Goal: Task Accomplishment & Management: Manage account settings

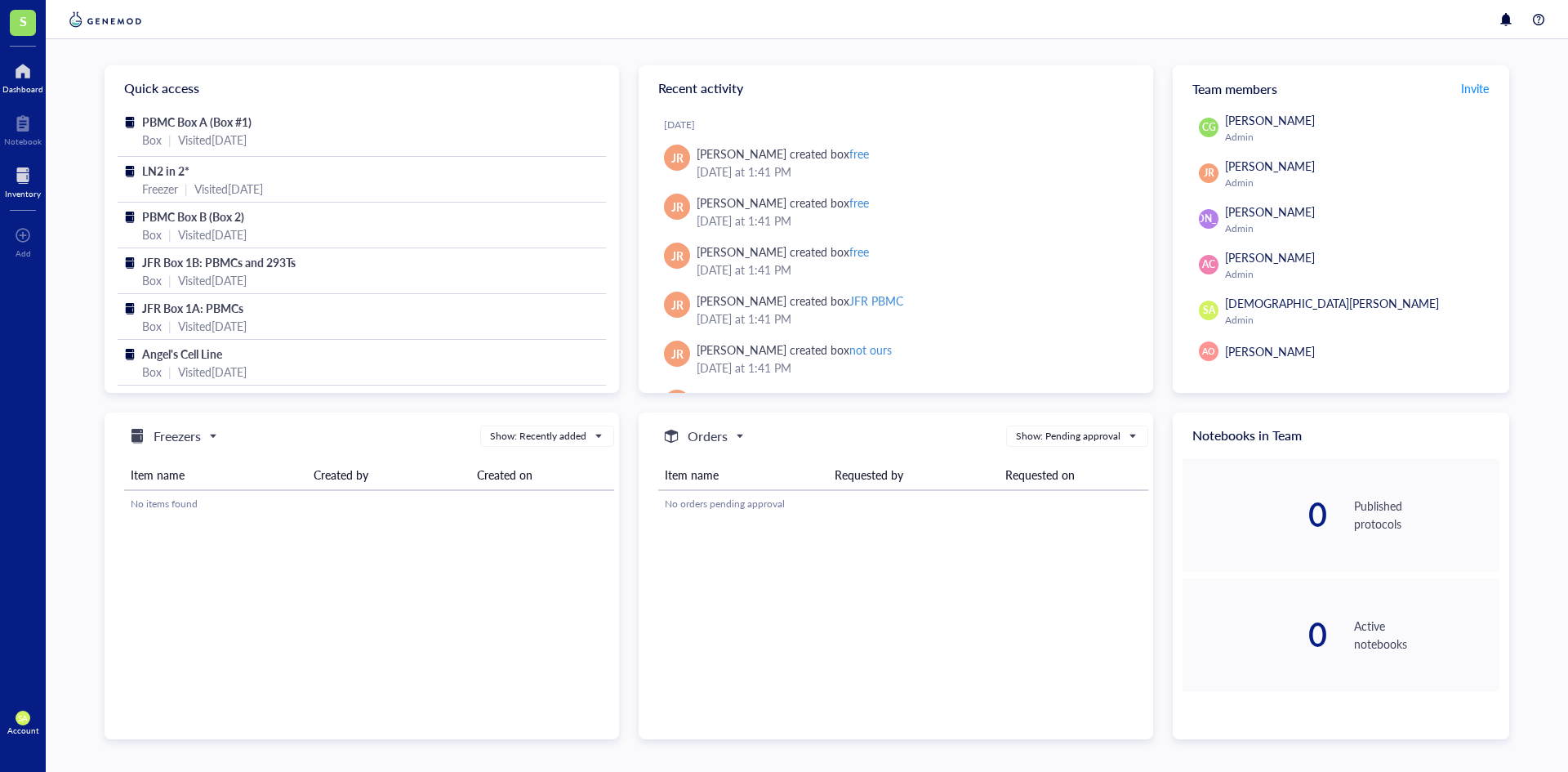
click at [22, 187] on div at bounding box center [22, 175] width 36 height 26
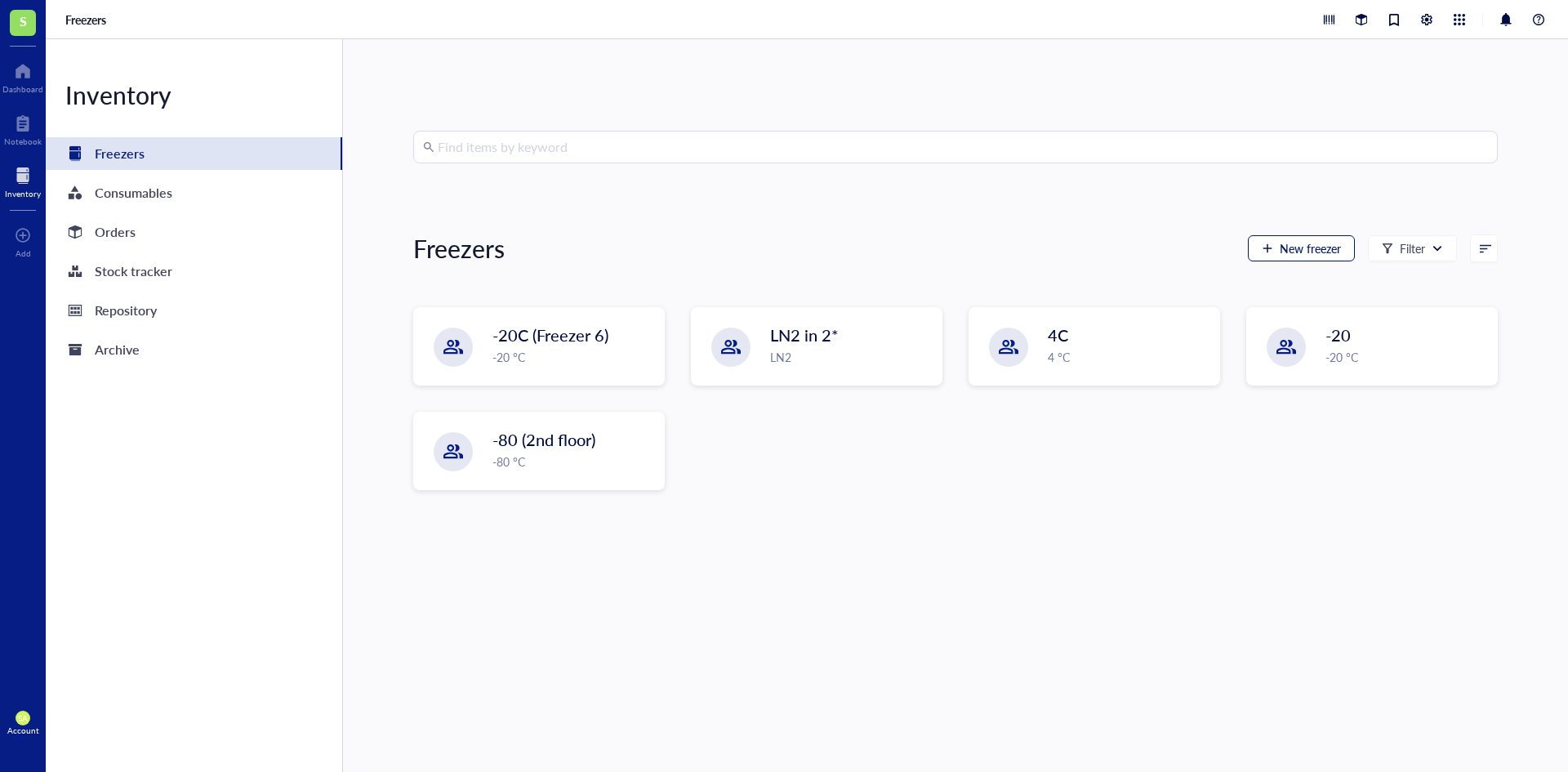
click at [1307, 252] on span "New freezer" at bounding box center [1310, 248] width 62 height 13
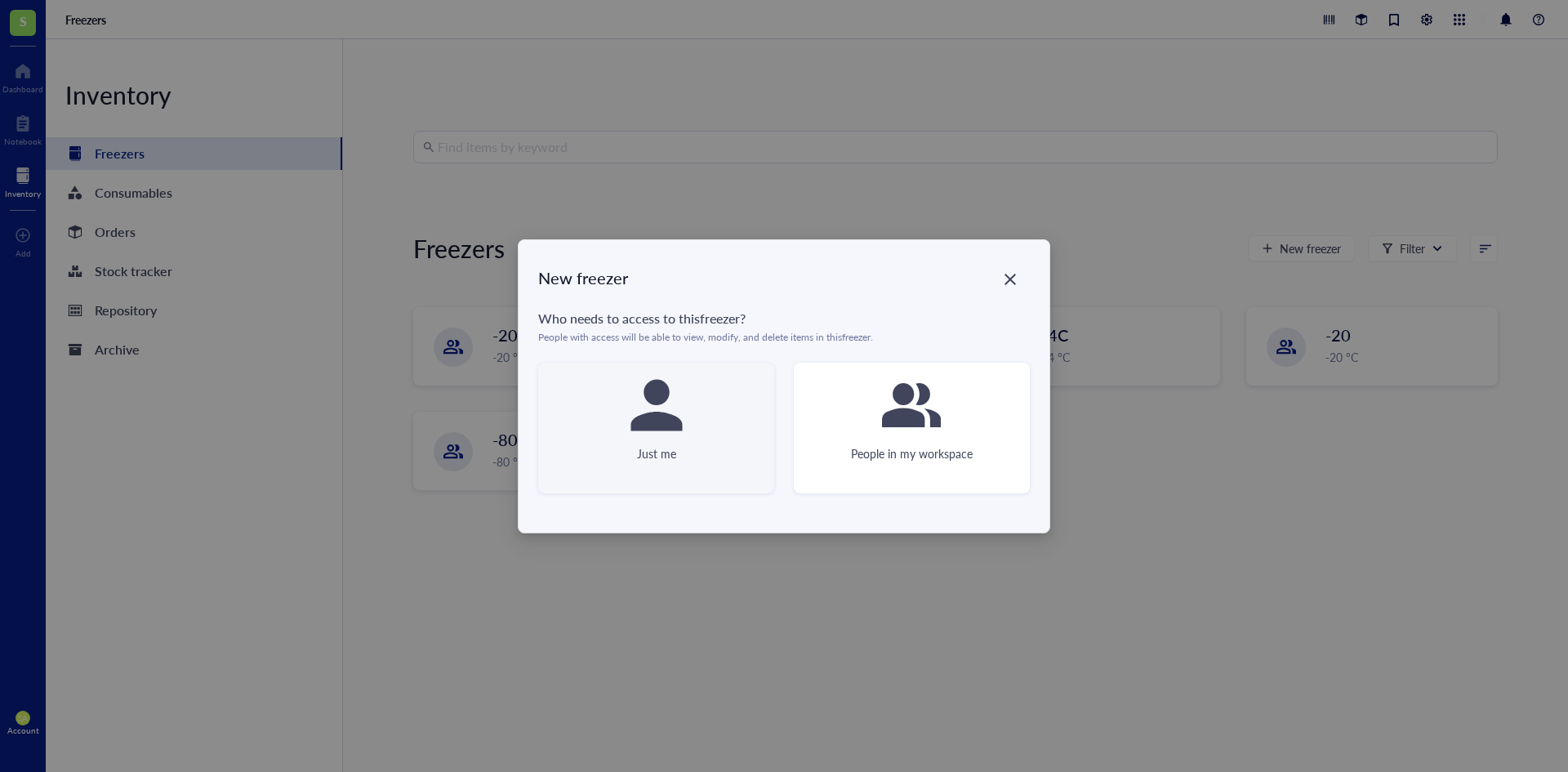
click at [647, 432] on icon at bounding box center [656, 405] width 59 height 59
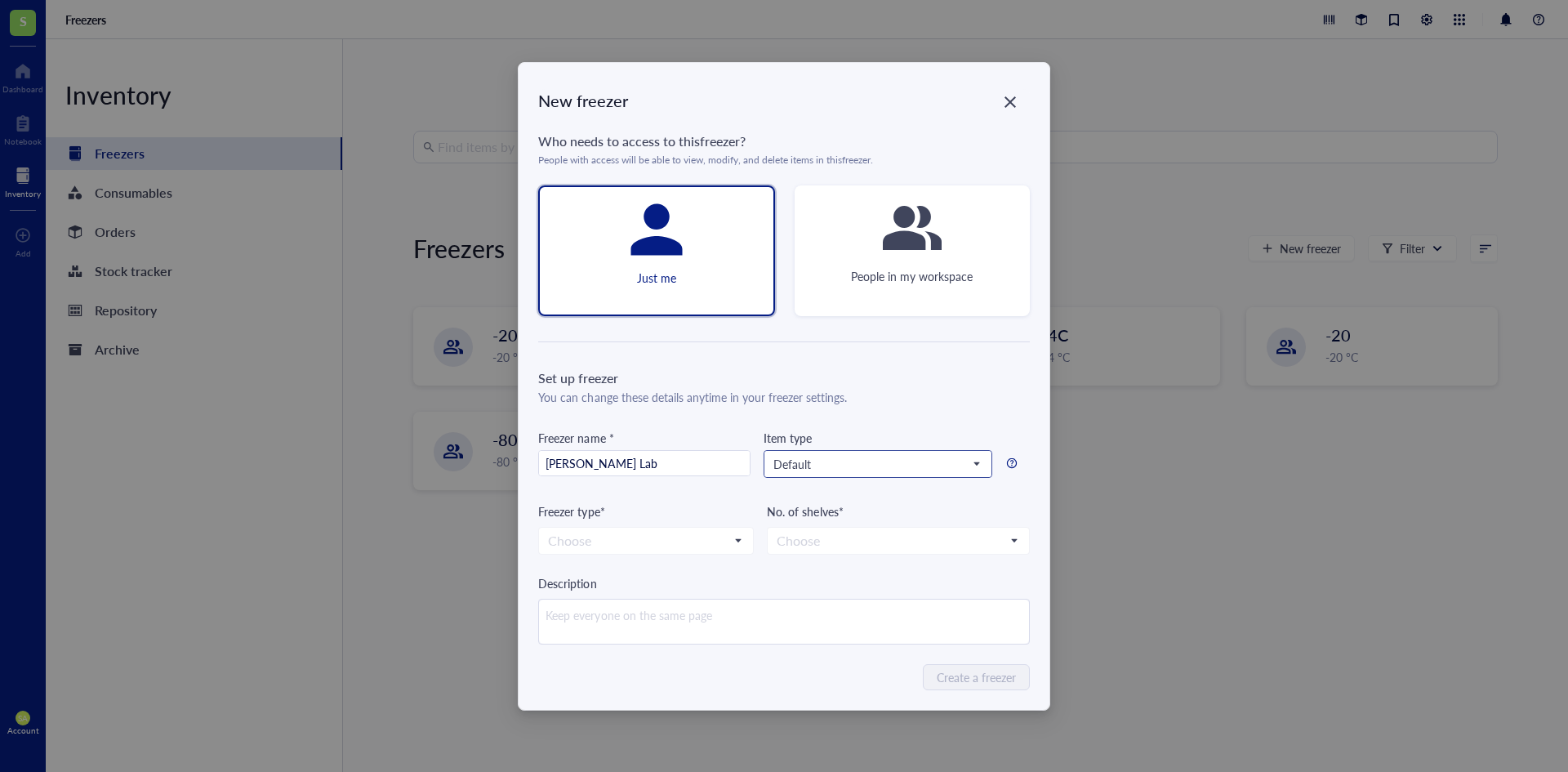
click at [966, 471] on span "Default" at bounding box center [876, 464] width 206 height 15
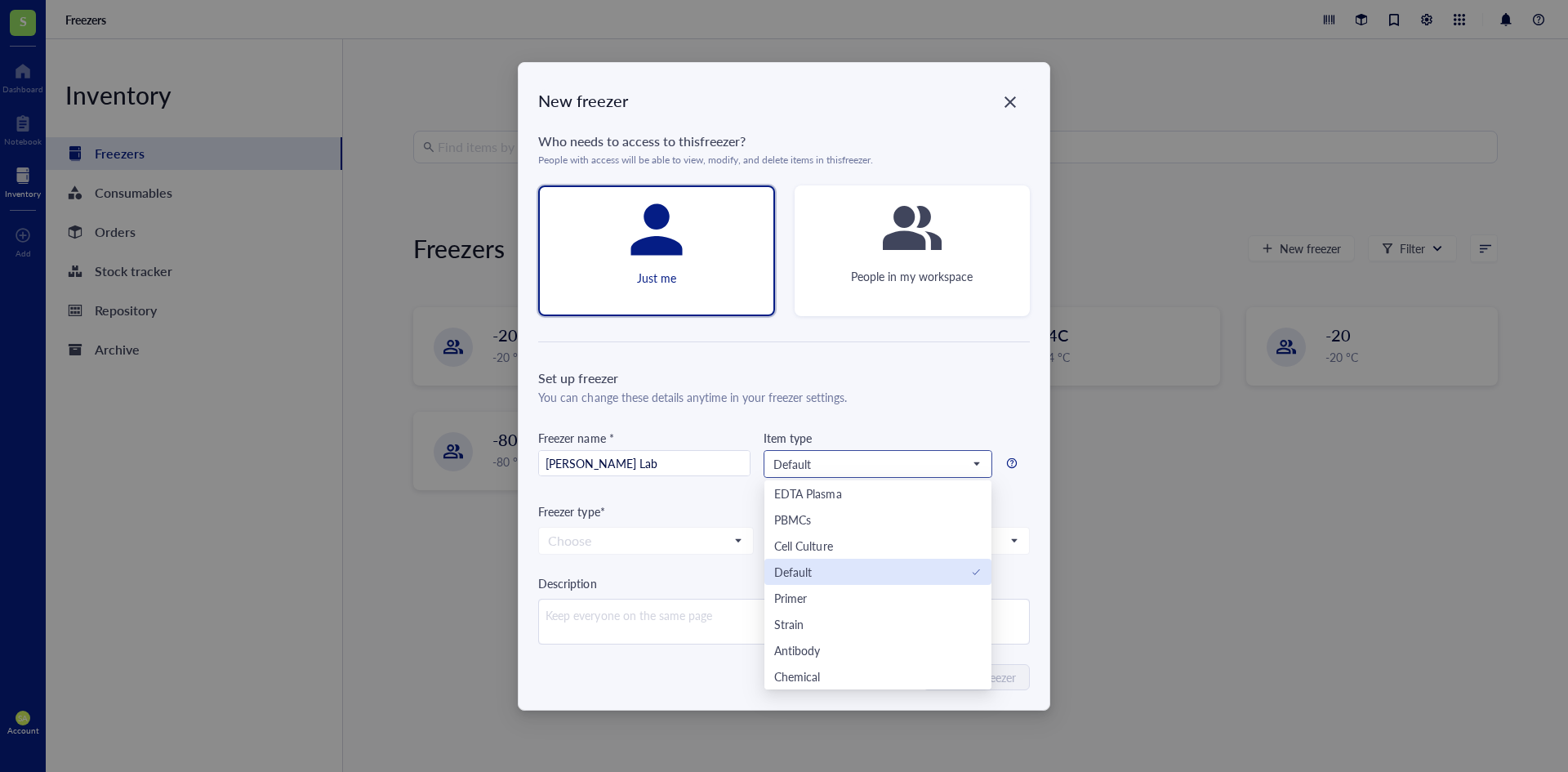
click at [858, 575] on div "Default" at bounding box center [877, 572] width 207 height 18
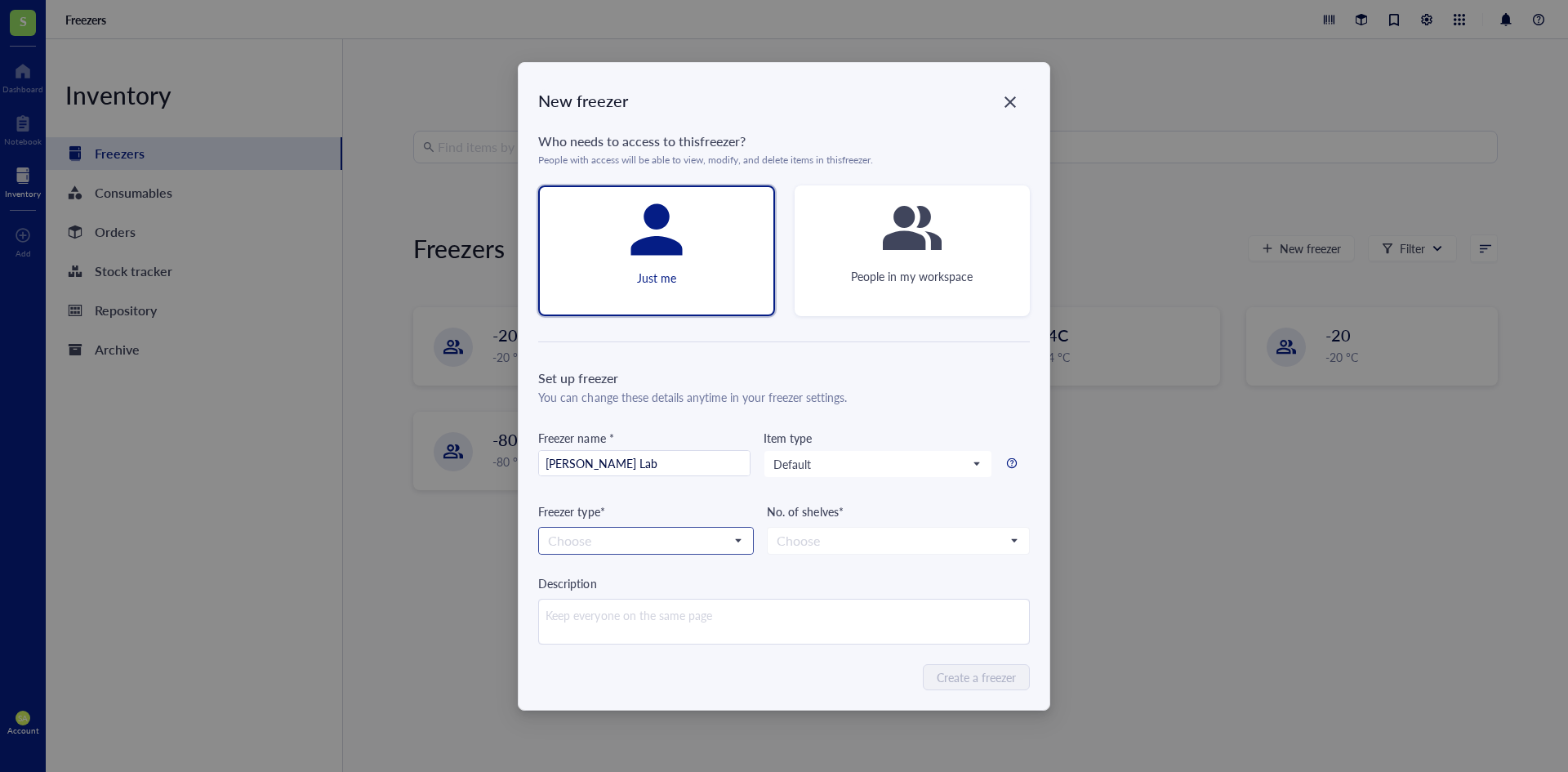
click at [649, 538] on input "search" at bounding box center [638, 540] width 181 height 24
click at [583, 564] on div "-80 °C" at bounding box center [645, 570] width 194 height 18
click at [905, 537] on input "search" at bounding box center [891, 540] width 228 height 24
click at [581, 463] on input "[PERSON_NAME] Lab" at bounding box center [643, 464] width 211 height 26
type input "[PERSON_NAME]/[PERSON_NAME] Lab TRIAL"
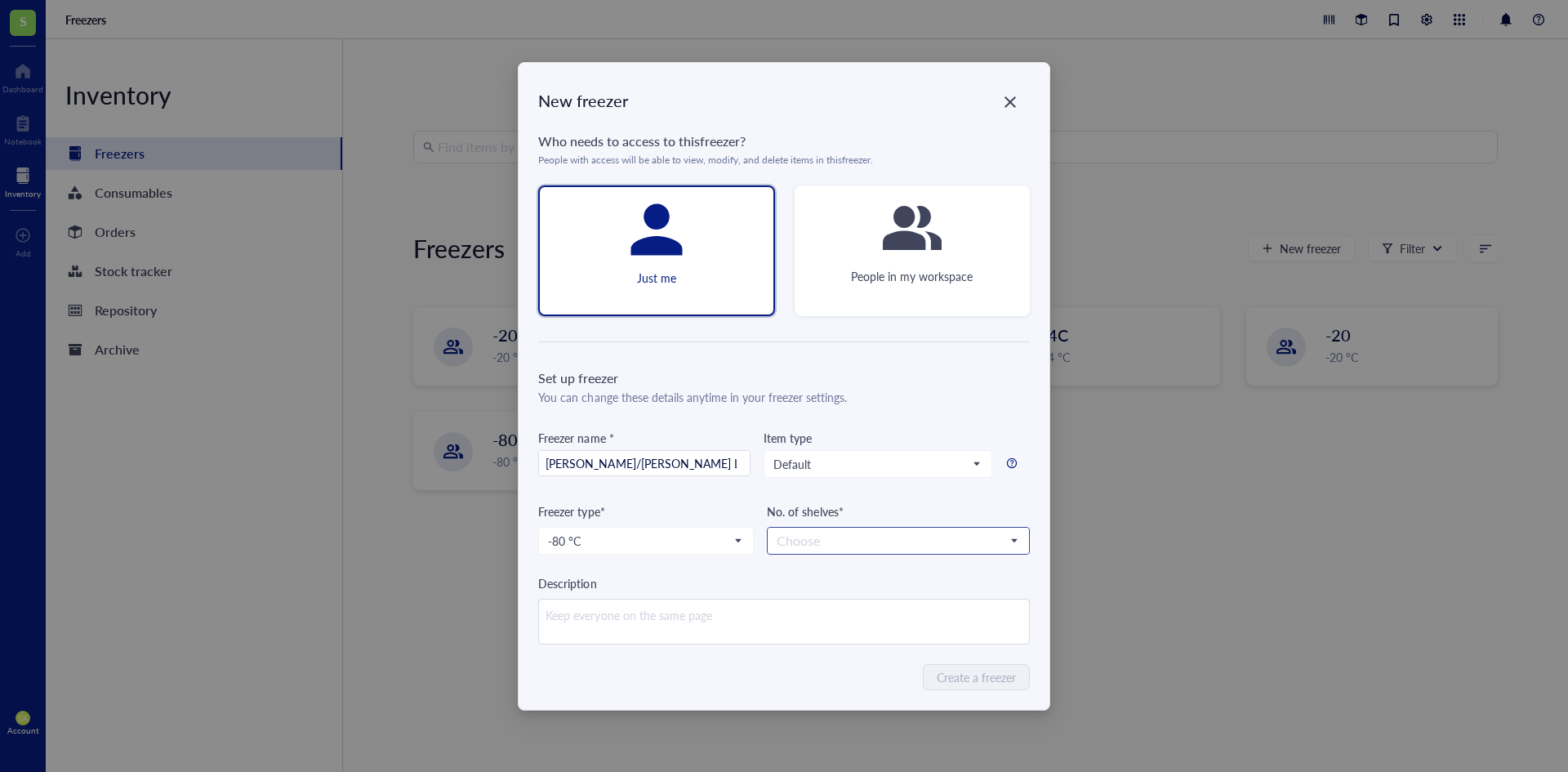
click at [911, 545] on input "search" at bounding box center [891, 540] width 228 height 24
click at [819, 697] on div "6" at bounding box center [897, 701] width 241 height 18
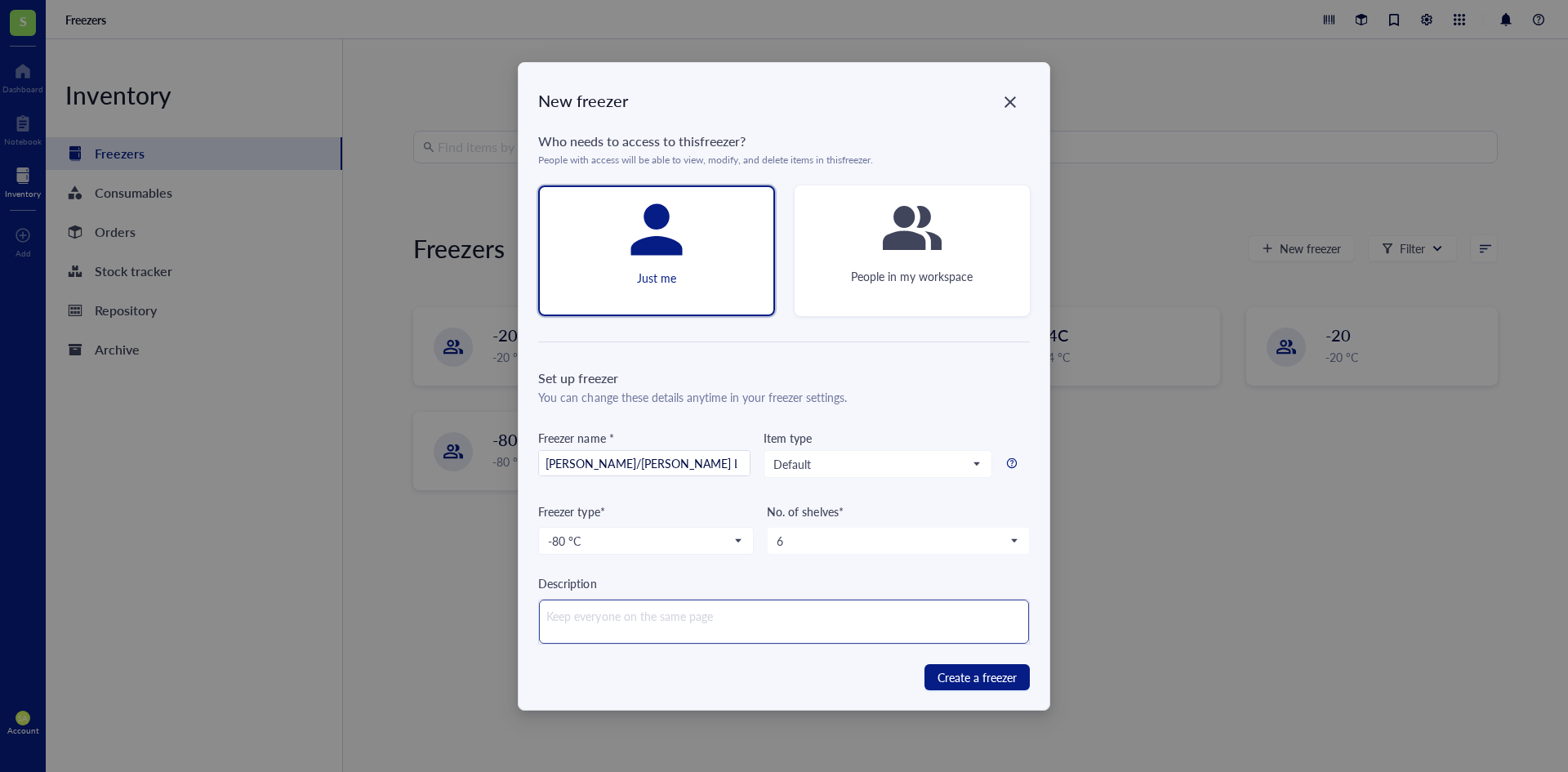
click at [770, 628] on textarea at bounding box center [783, 621] width 489 height 44
type textarea "p"
type textarea "pL"
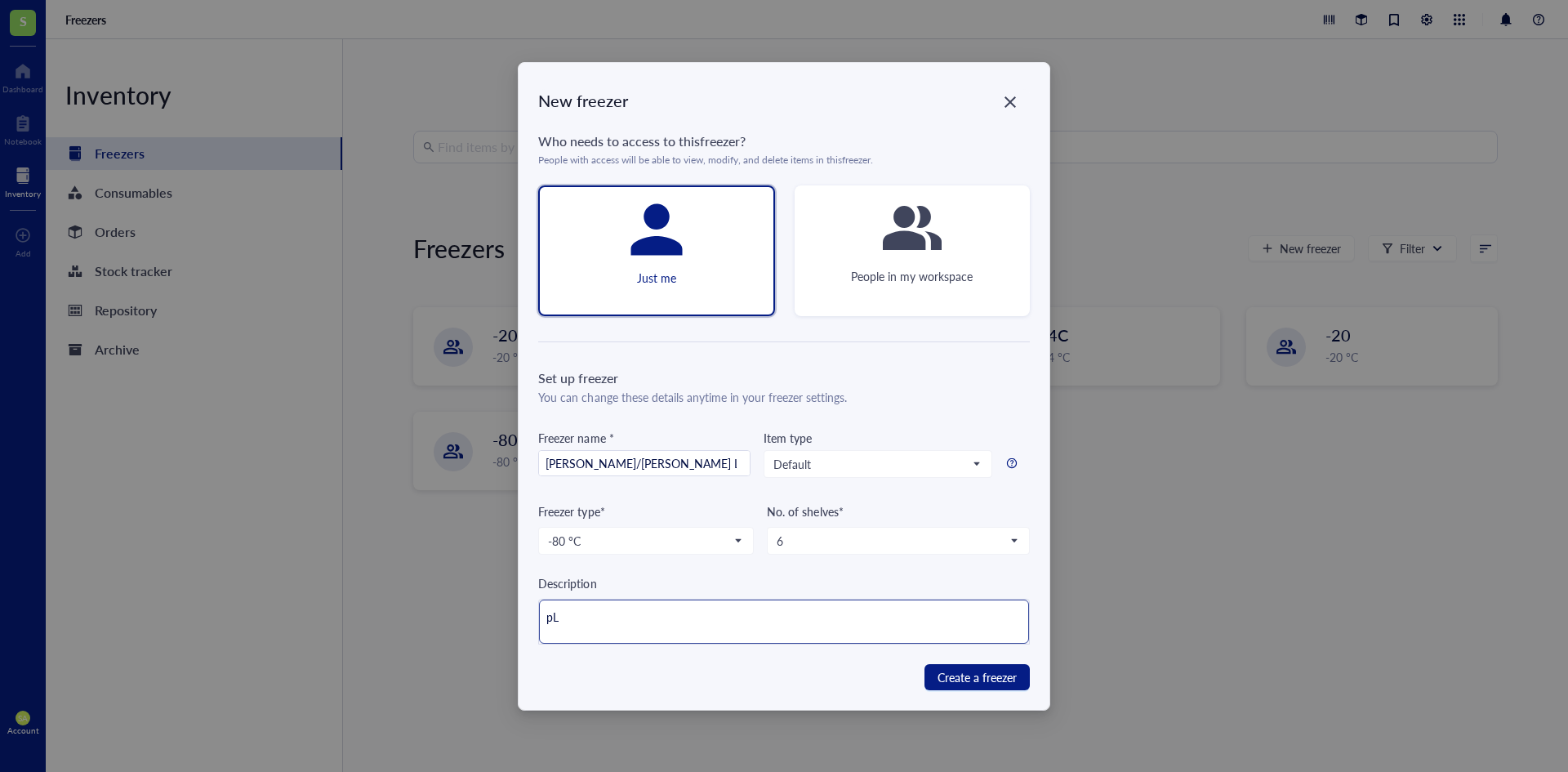
type textarea "pLE"
type textarea "pLEA"
type textarea "pLEAS"
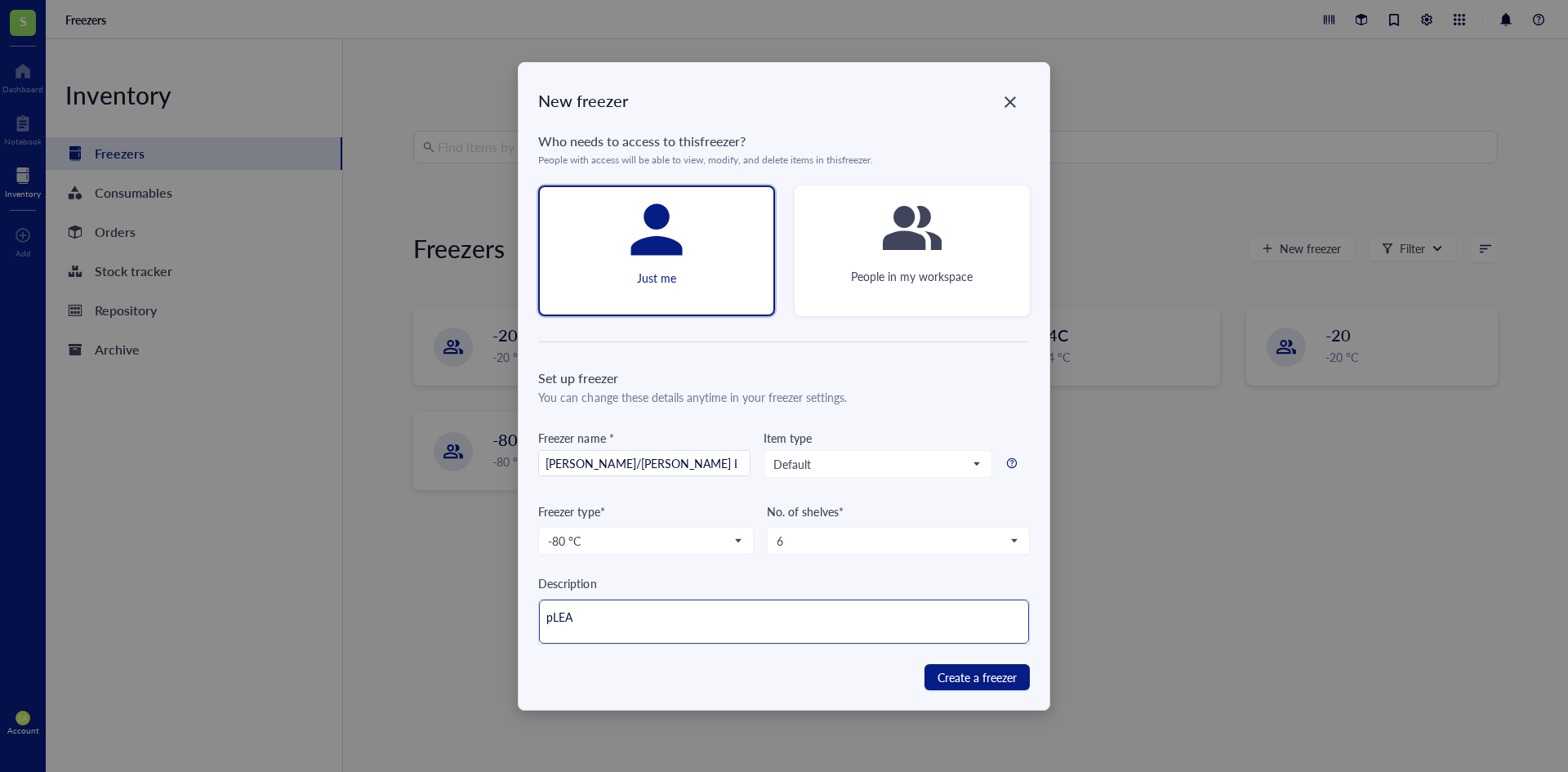
type textarea "pLEAS"
type textarea "pLEASE"
type textarea "pLEAS"
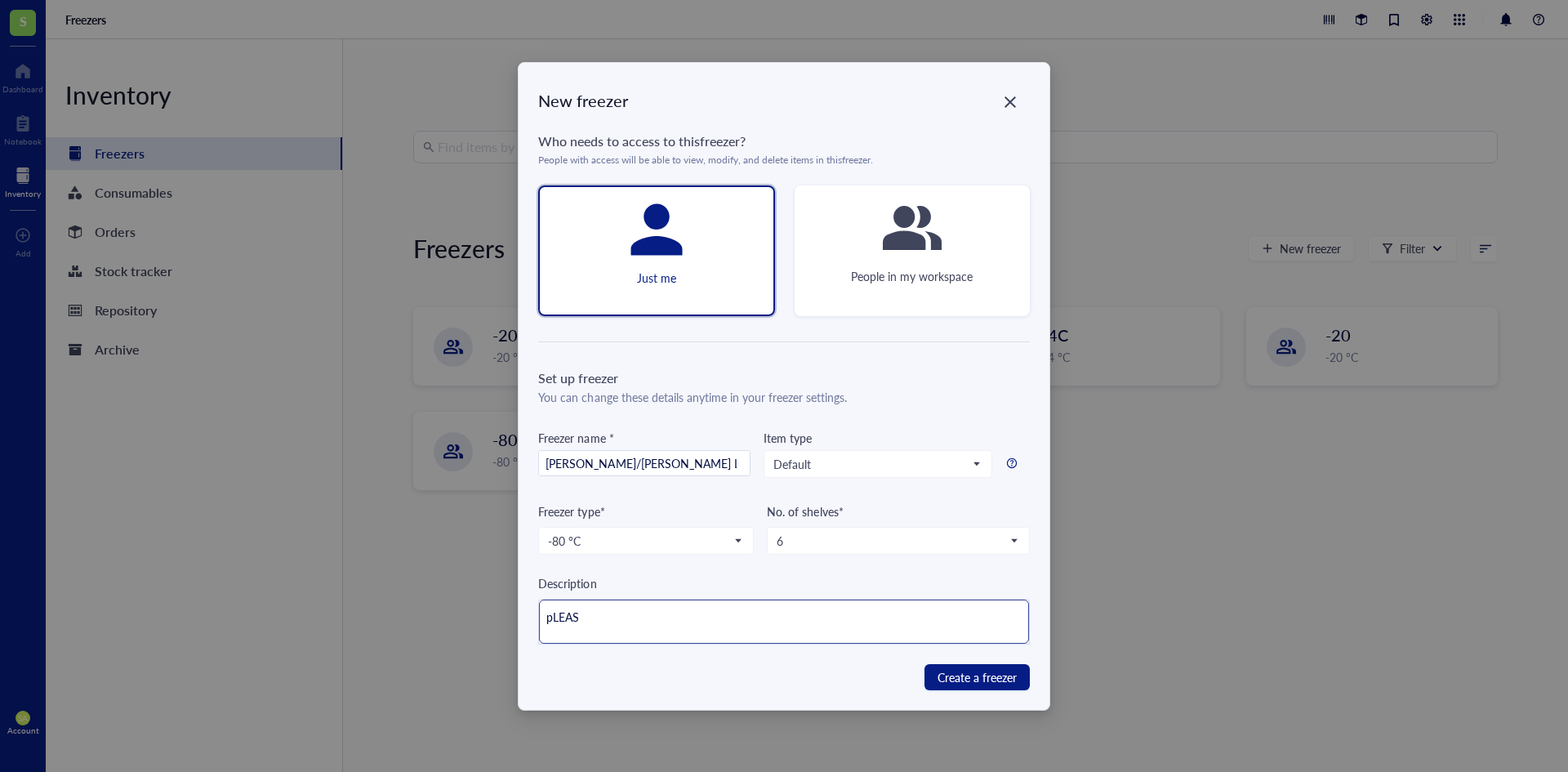
type textarea "pLEA"
type textarea "pLE"
type textarea "pL"
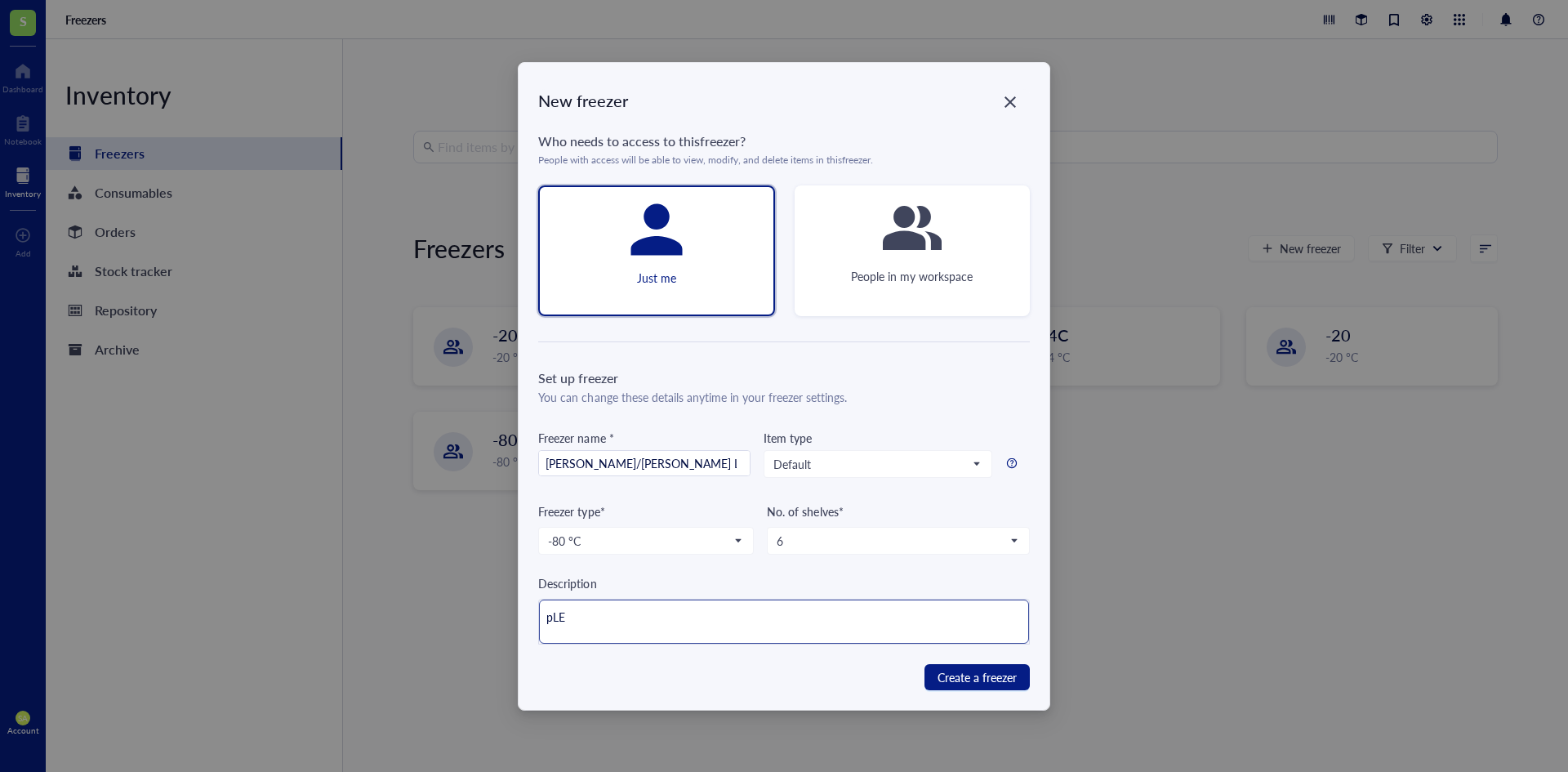
type textarea "pL"
type textarea "p"
type textarea "Keep everyone on the same page"
type textarea "P"
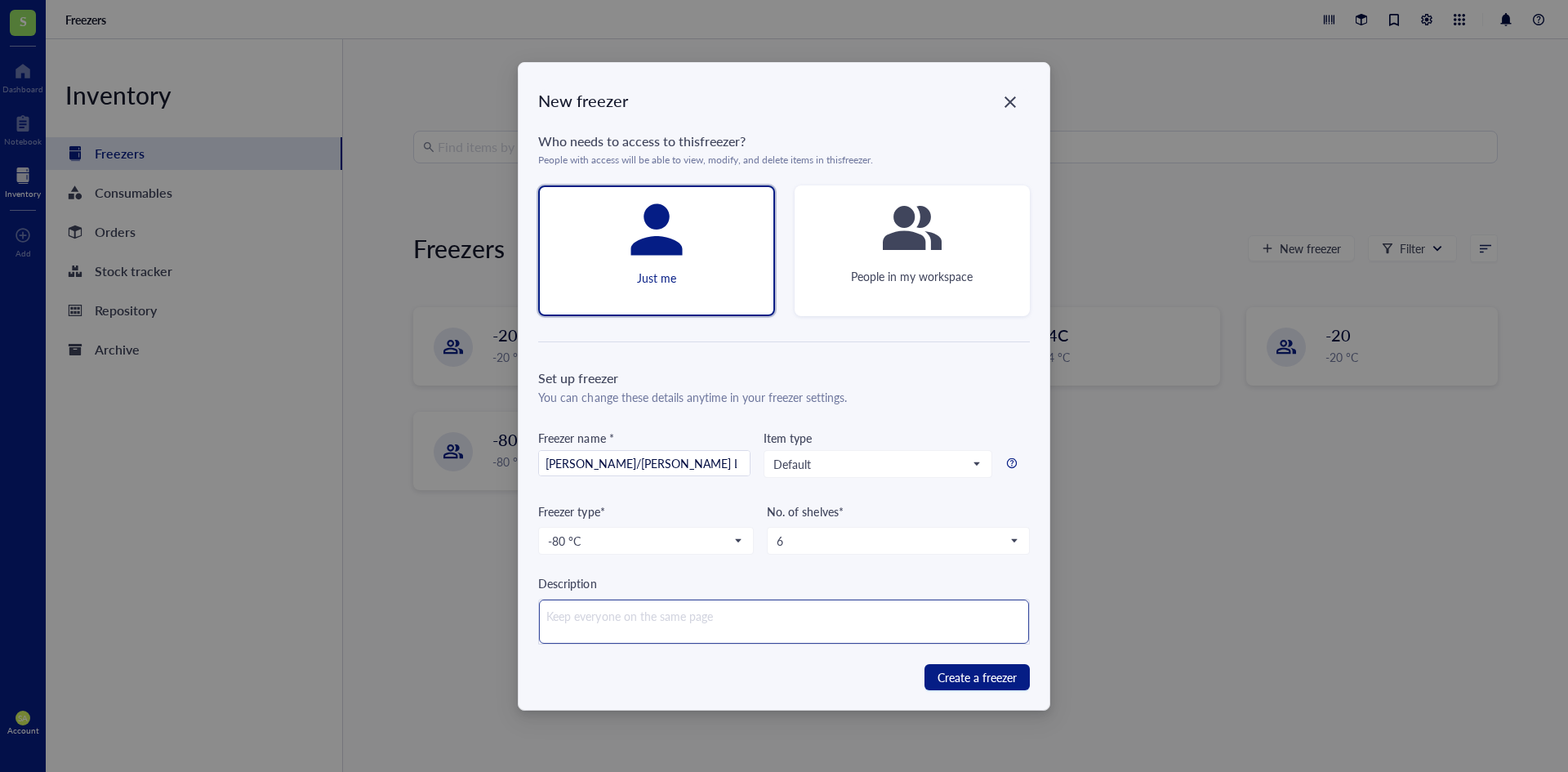
type textarea "P"
type textarea "Pl"
type textarea "Ple"
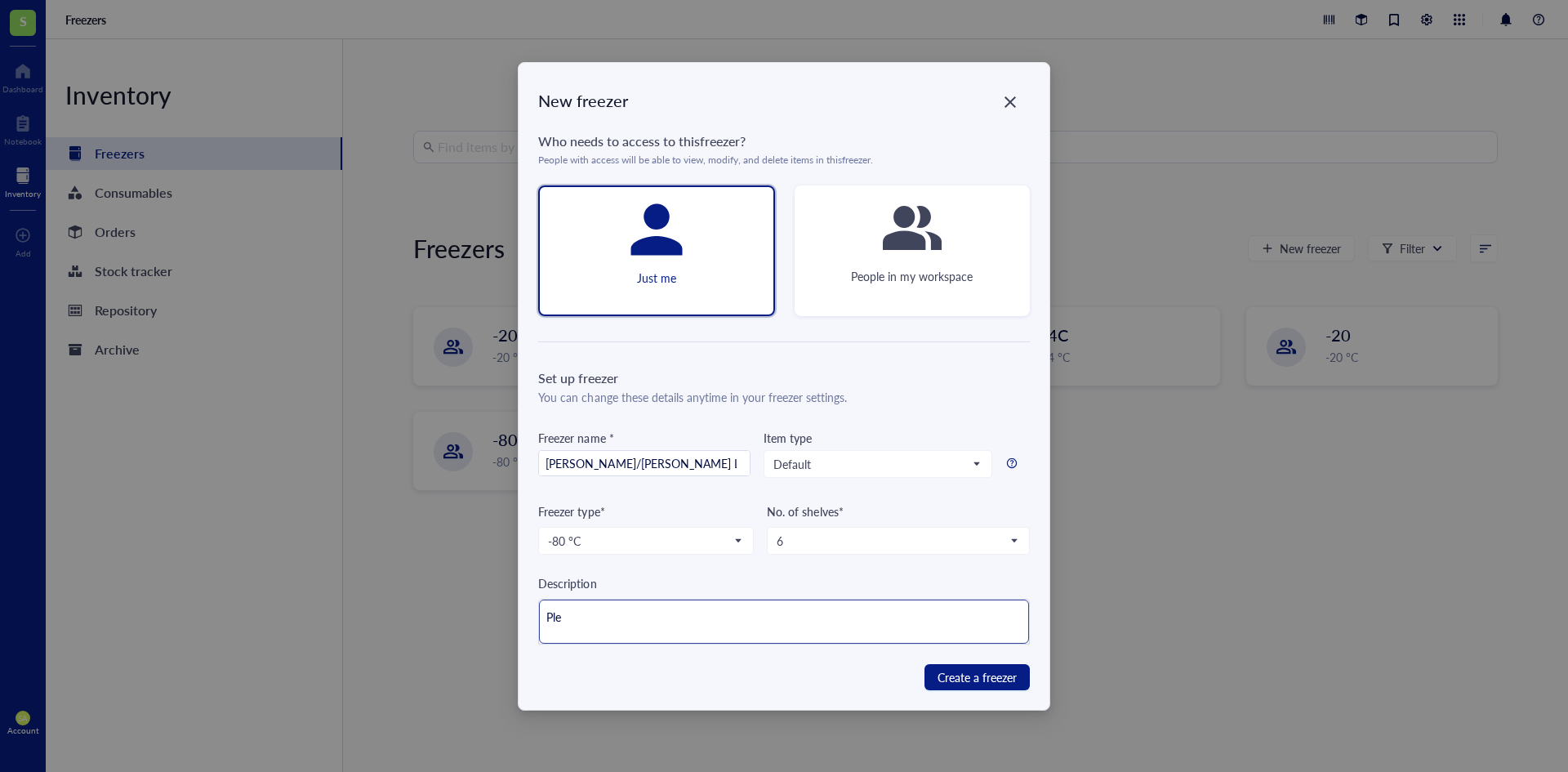
type textarea "Plea"
type textarea "Pleas"
type textarea "Please"
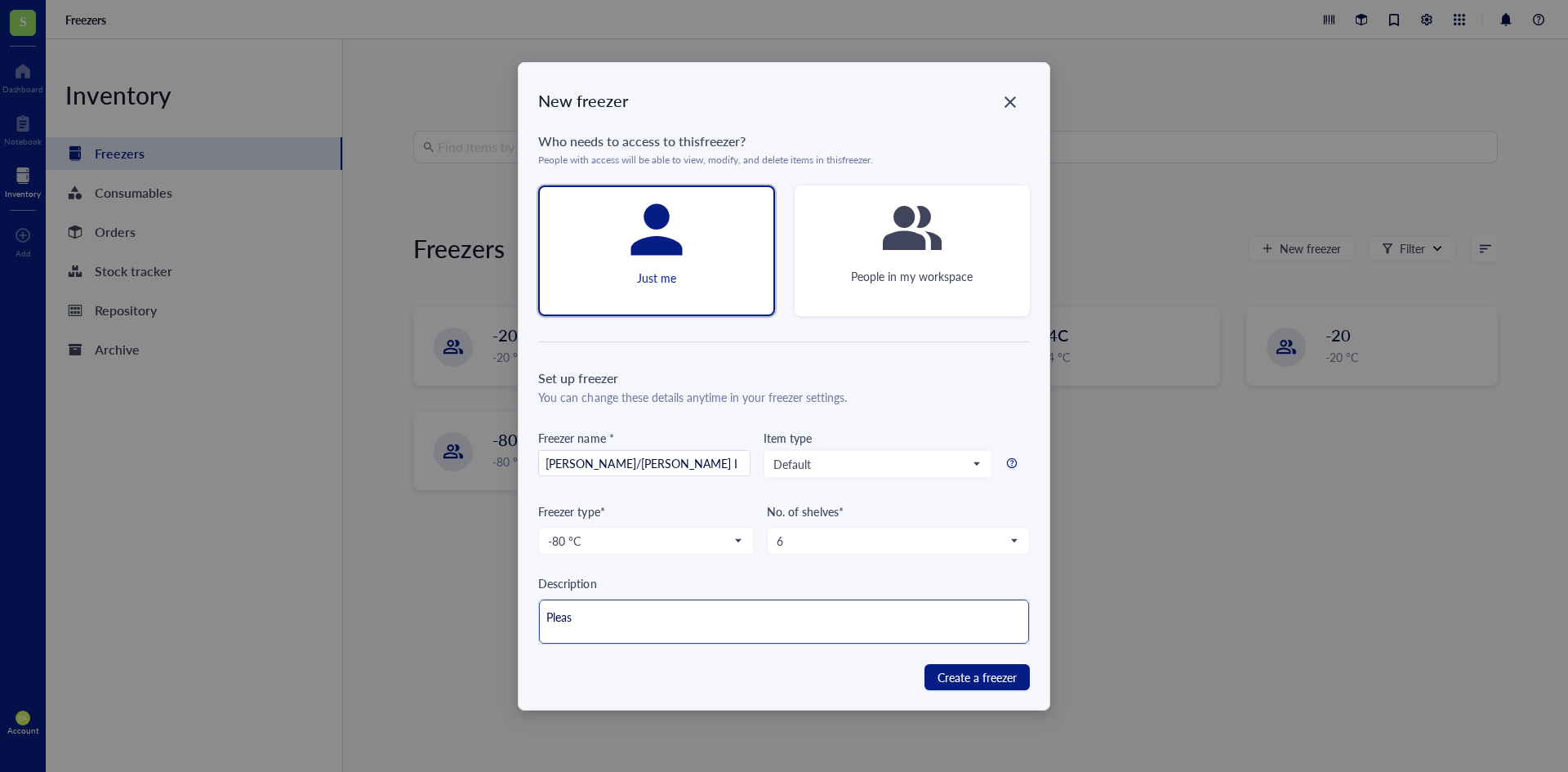
type textarea "Please"
type textarea "Please o"
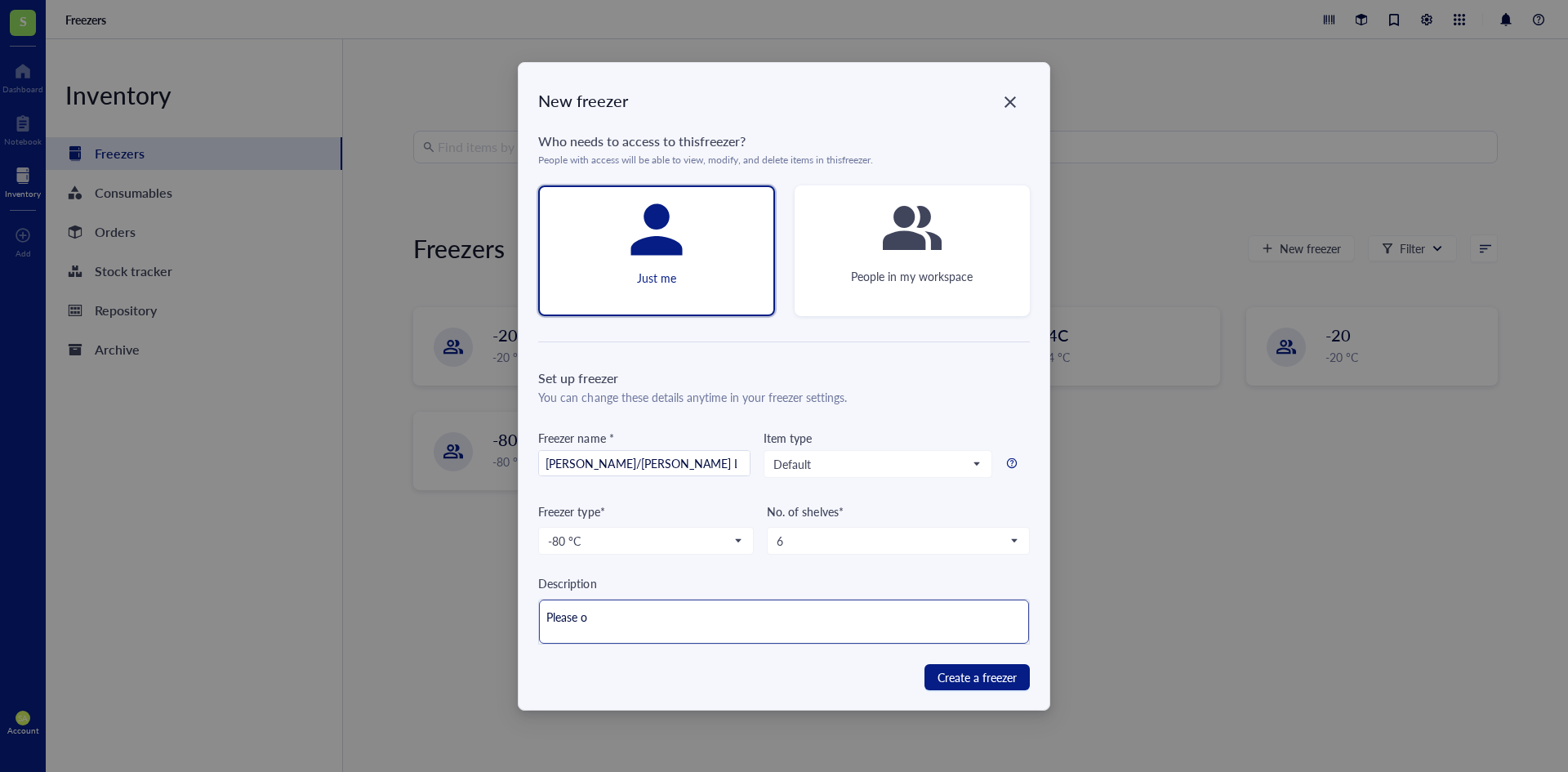
type textarea "Please on"
type textarea "Please onl"
type textarea "Please only"
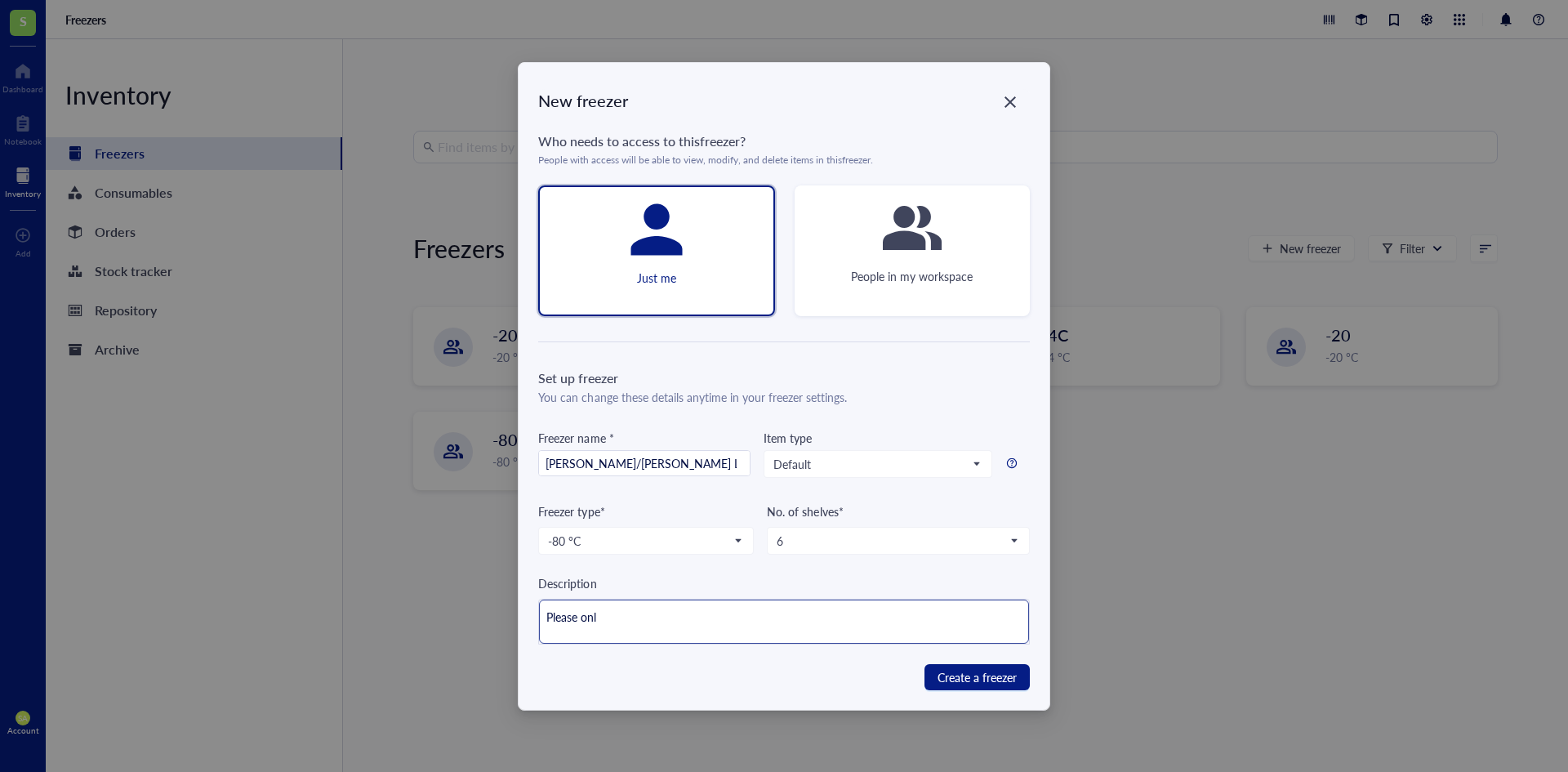
type textarea "Please only"
type textarea "Please only e"
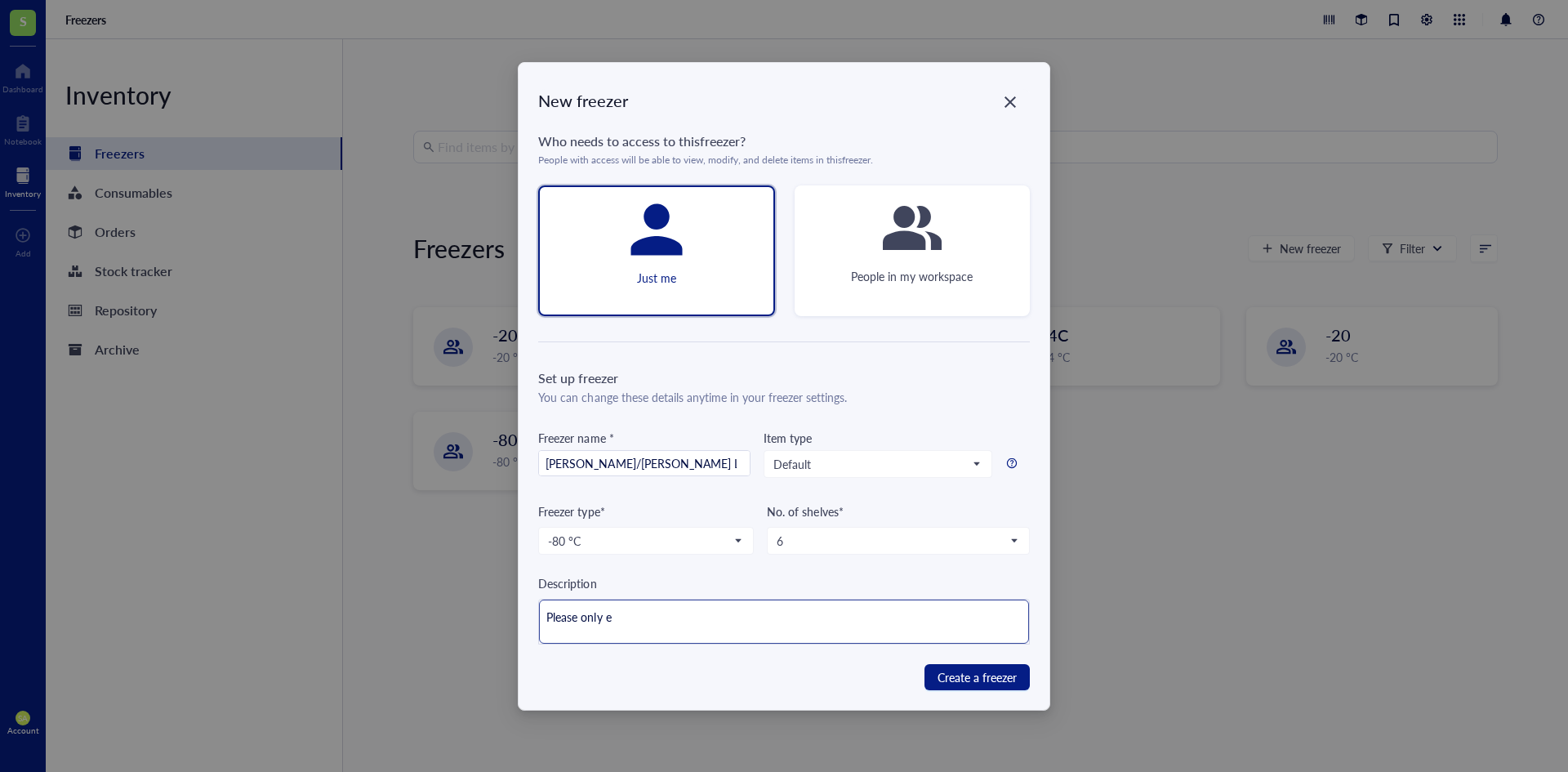
type textarea "Please only ed"
type textarea "Please only [PERSON_NAME]"
type textarea "Please only edit"
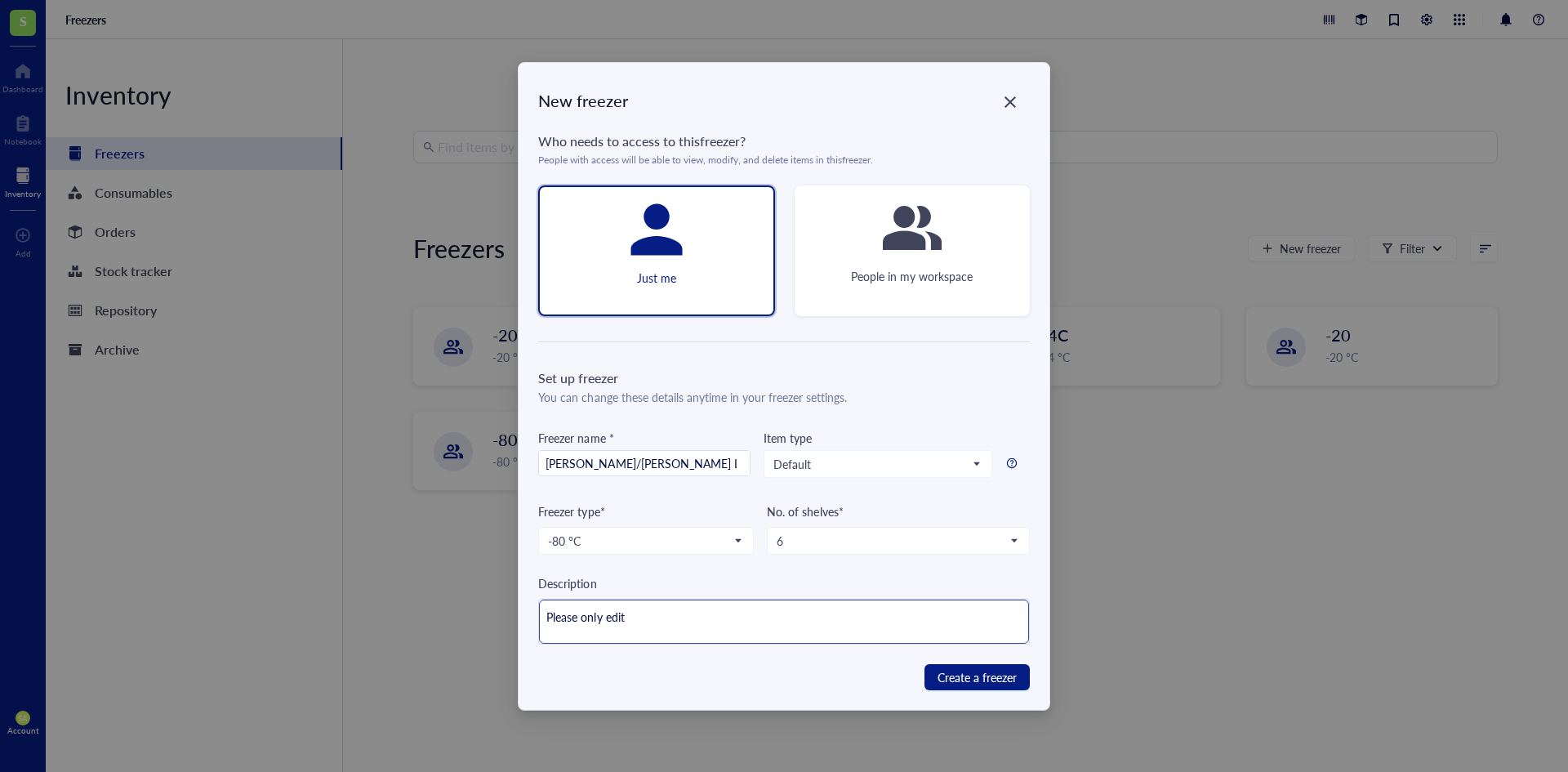
type textarea "Please only edit"
type textarea "Please only edit t"
type textarea "Please only edit th"
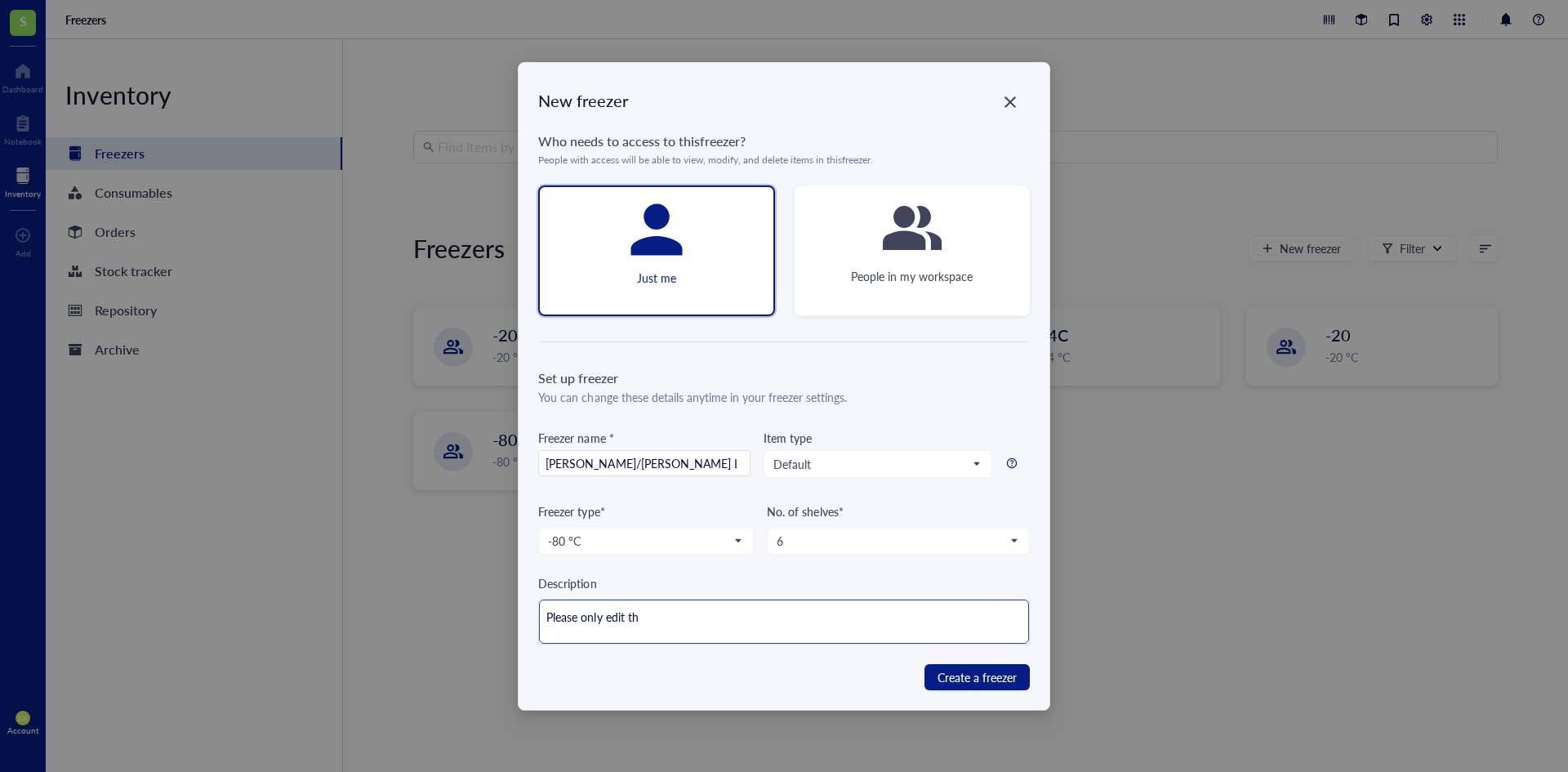
type textarea "Please only edit thi"
type textarea "Please only edit this"
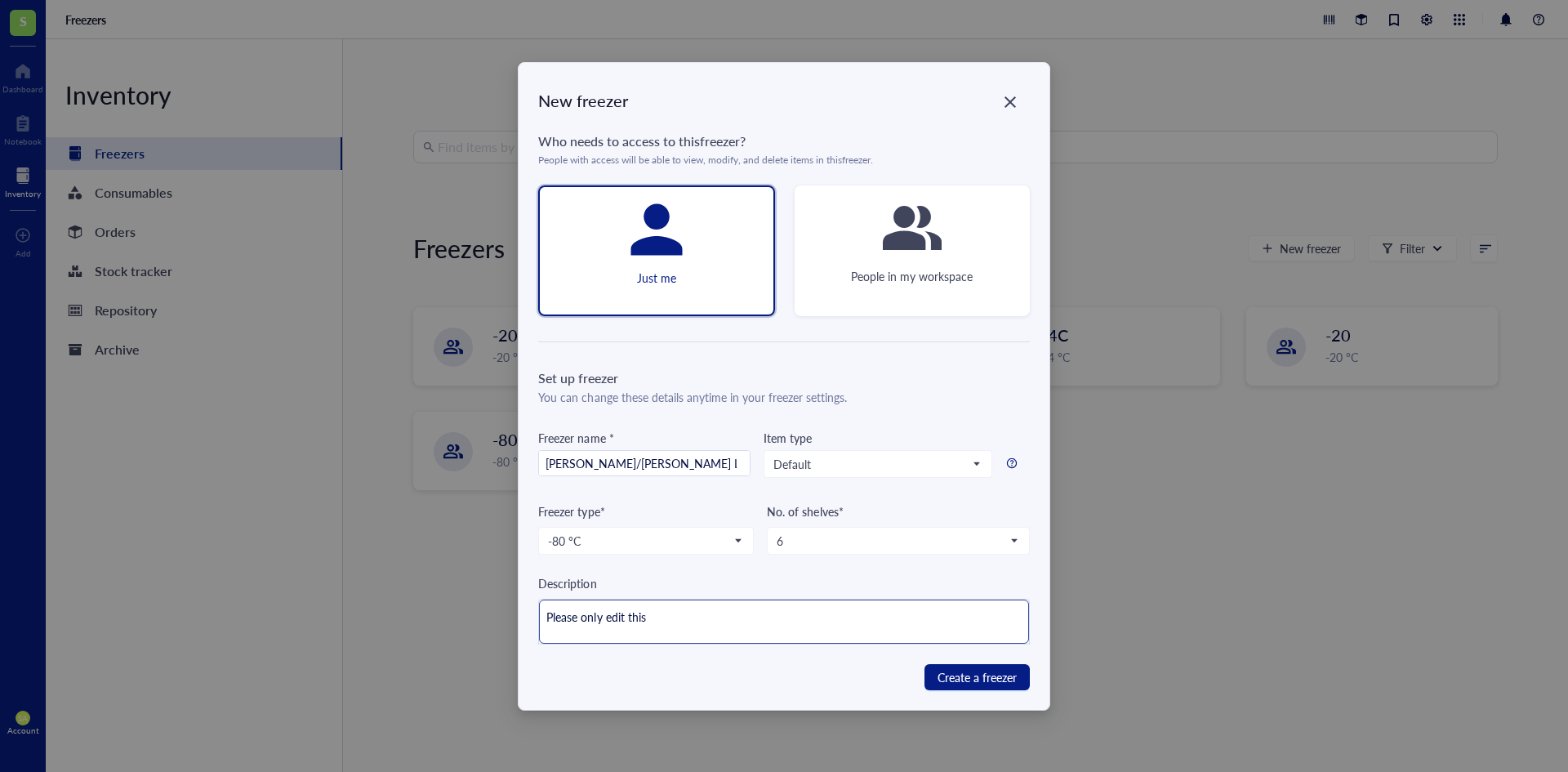
type textarea "Please only edit this"
type textarea "Please only edit this o"
type textarea "Please only edit this on"
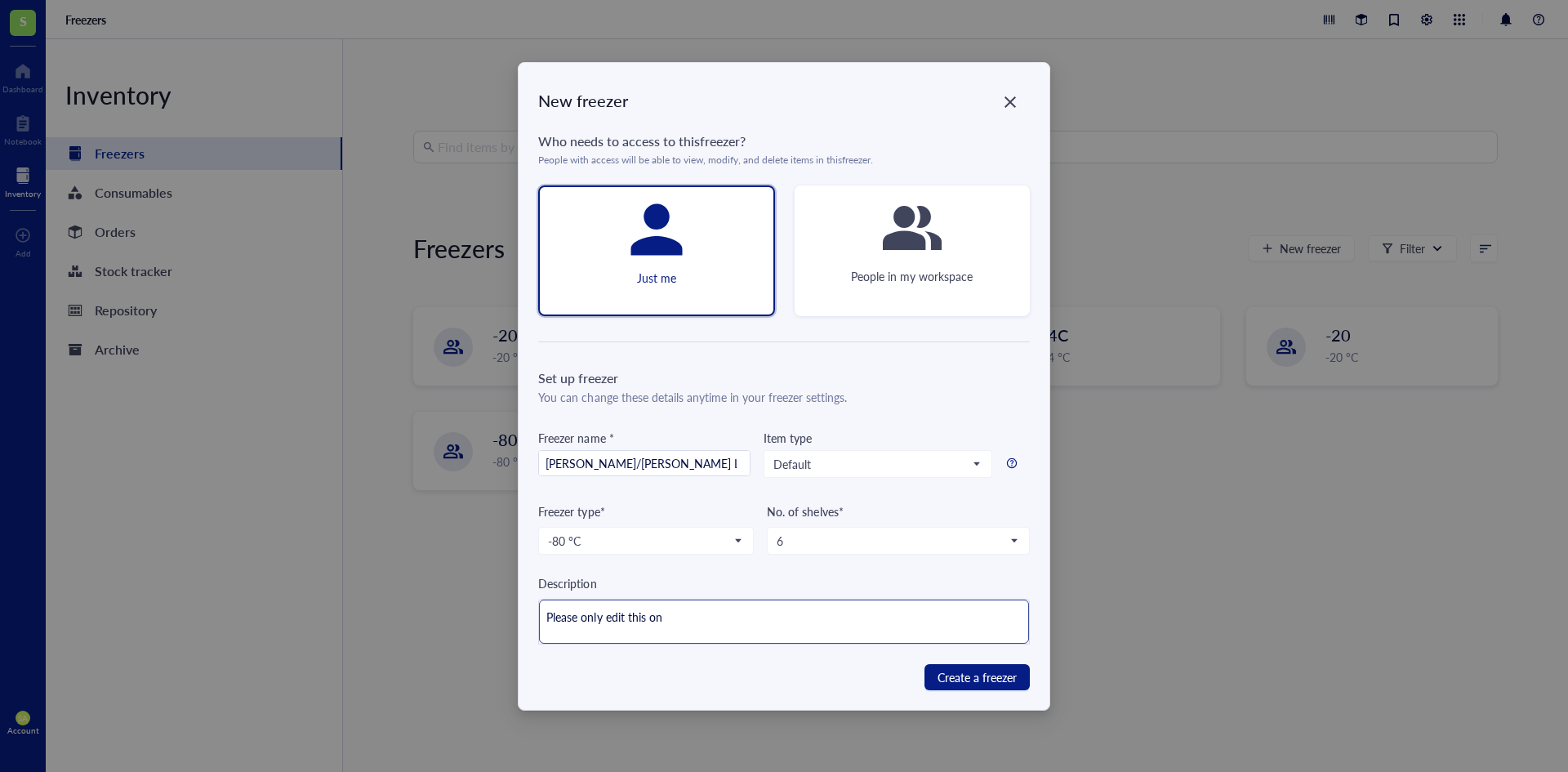
type textarea "Please only edit this one"
type textarea "Please only edit this one o"
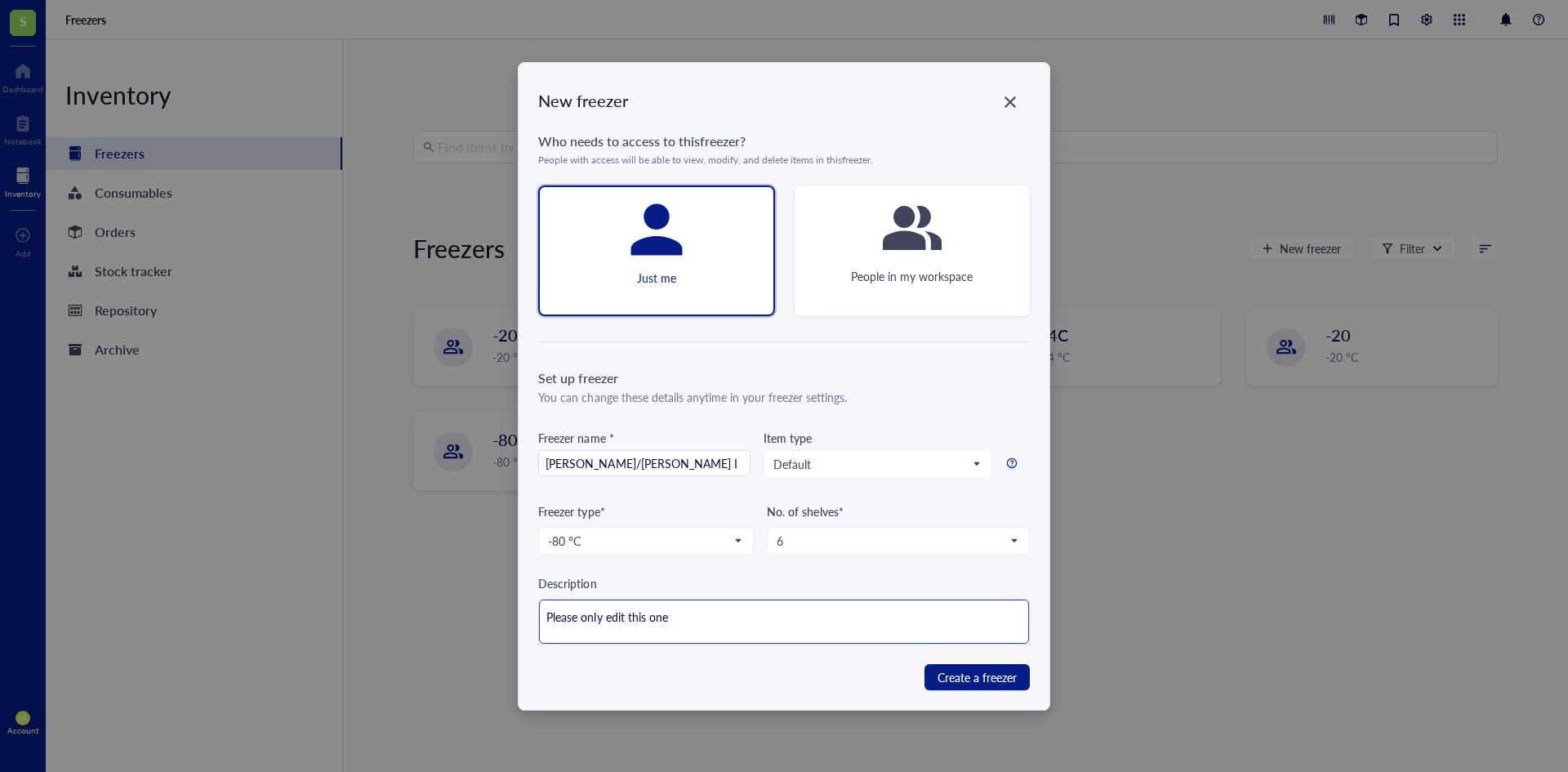
type textarea "Please only edit this one o"
type textarea "Please only edit this one or"
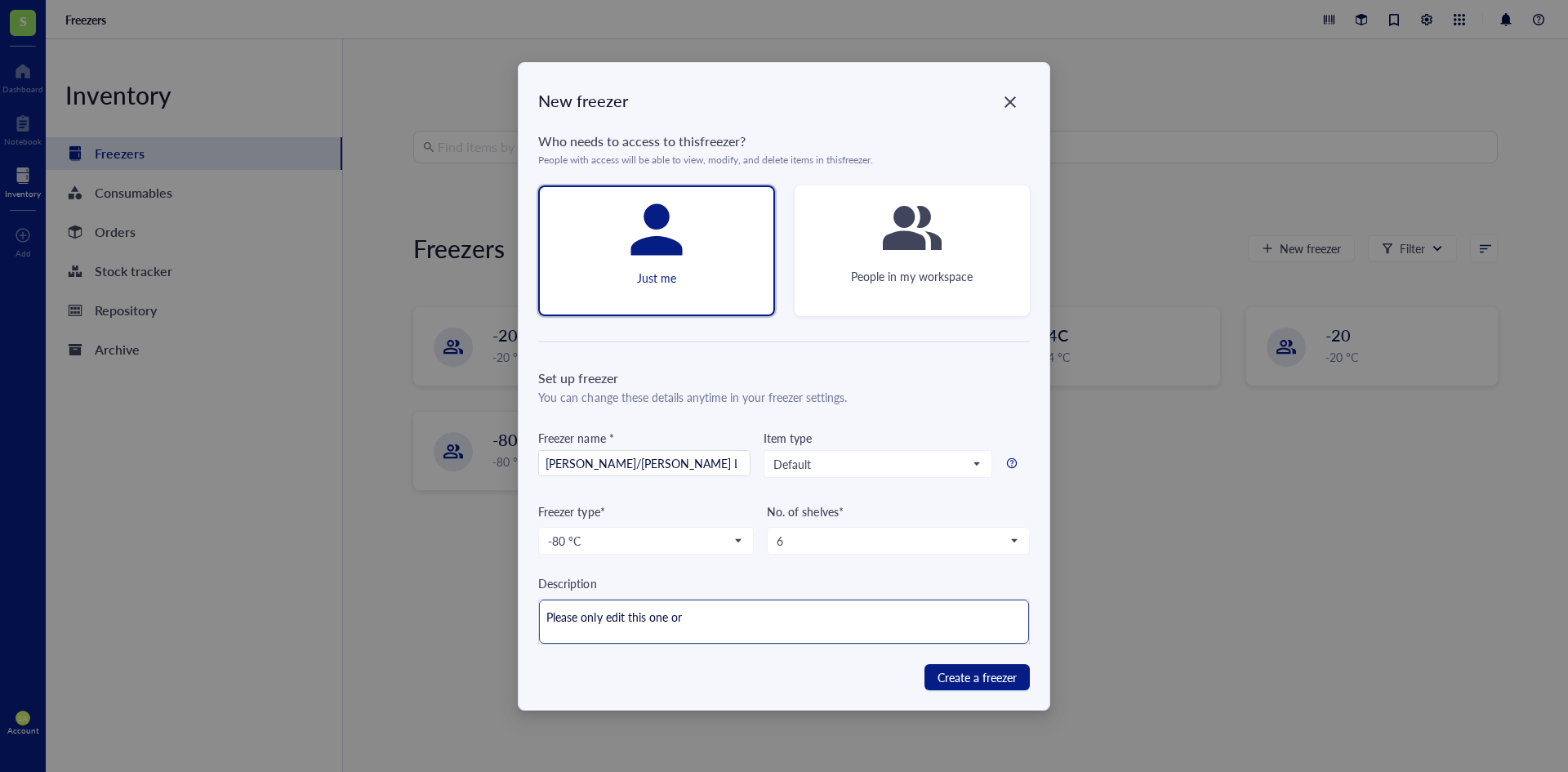
type textarea "Please only edit this one or l"
type textarea "Please only edit this one or la"
type textarea "Please only edit this one or lab"
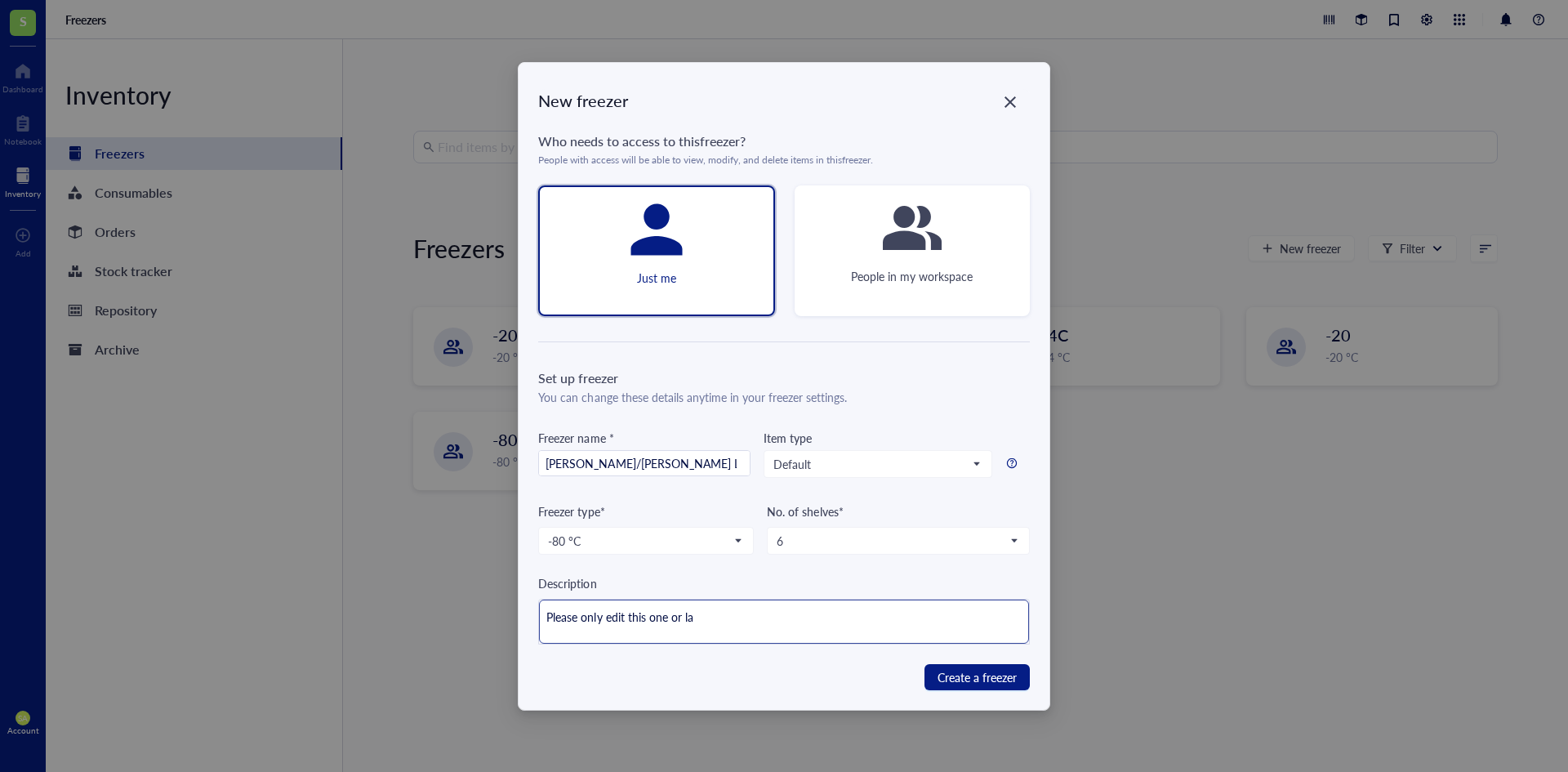
type textarea "Please only edit this one or lab"
type textarea "Please only edit this one or labe"
type textarea "Please only edit this one or label"
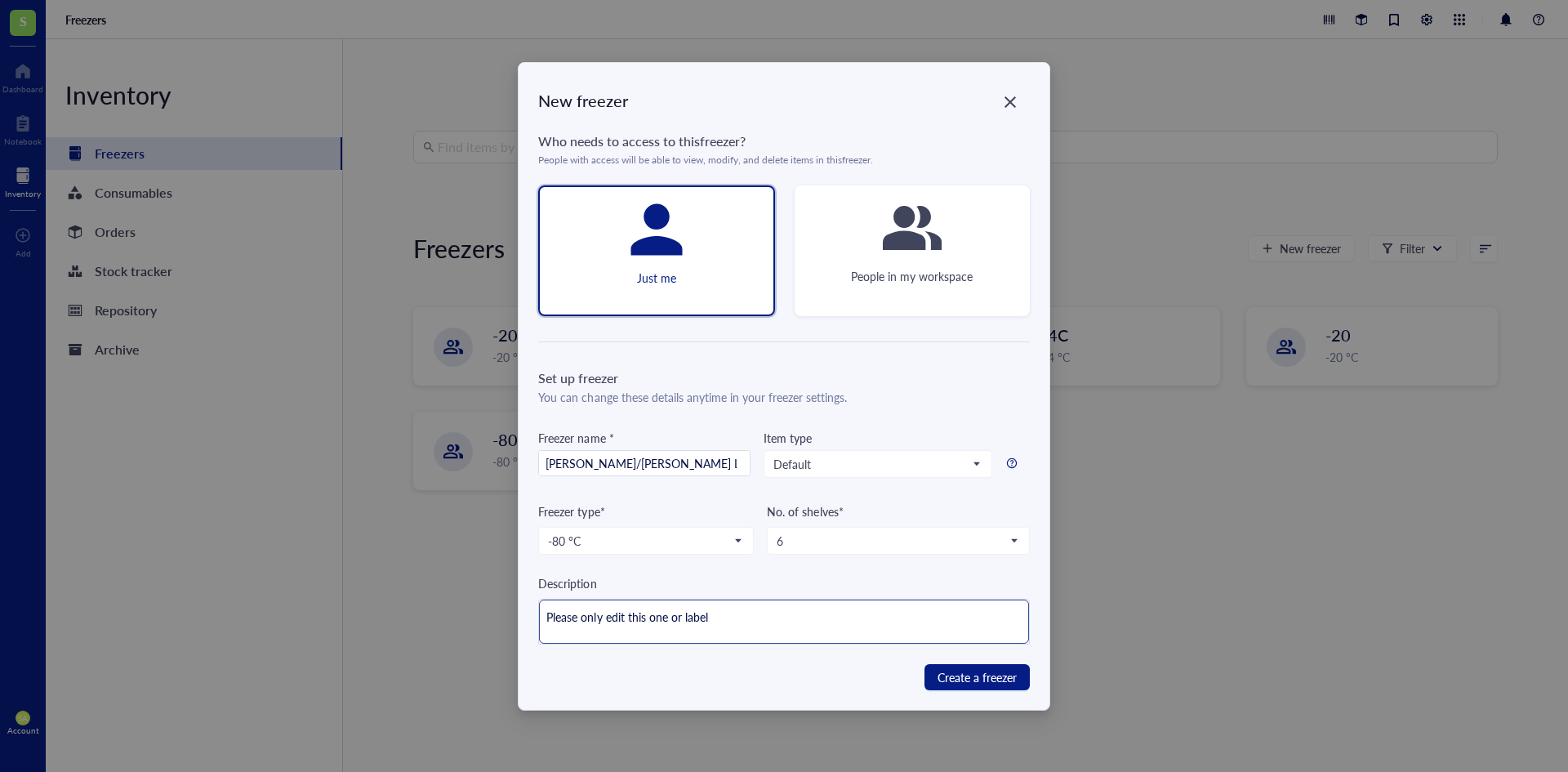
type textarea "Please only edit this one or label"
type textarea "Please only edit this one or label a"
type textarea "Please only edit this one or label"
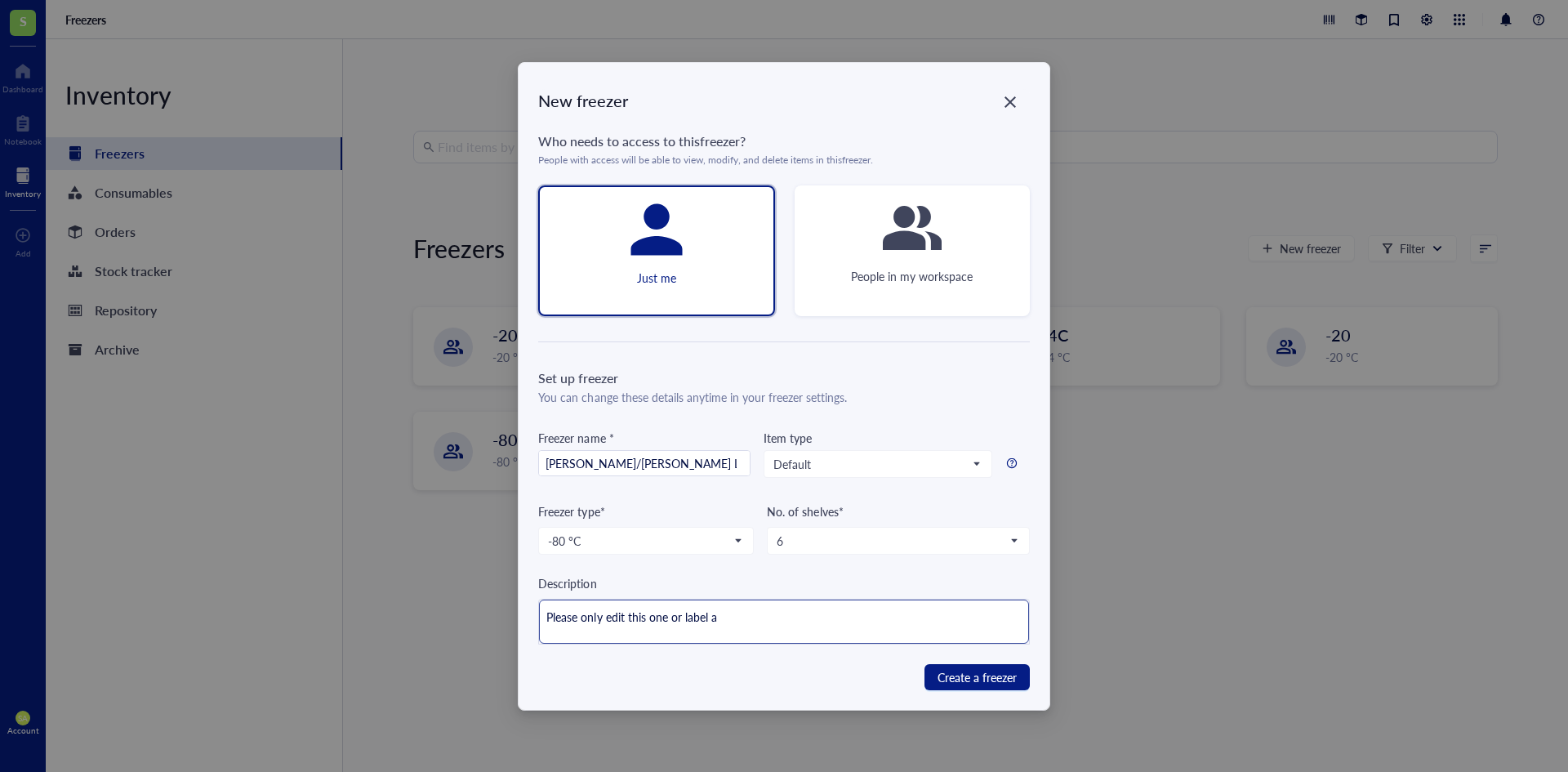
type textarea "Please only edit this one or label"
type textarea "Please only edit this one or labe"
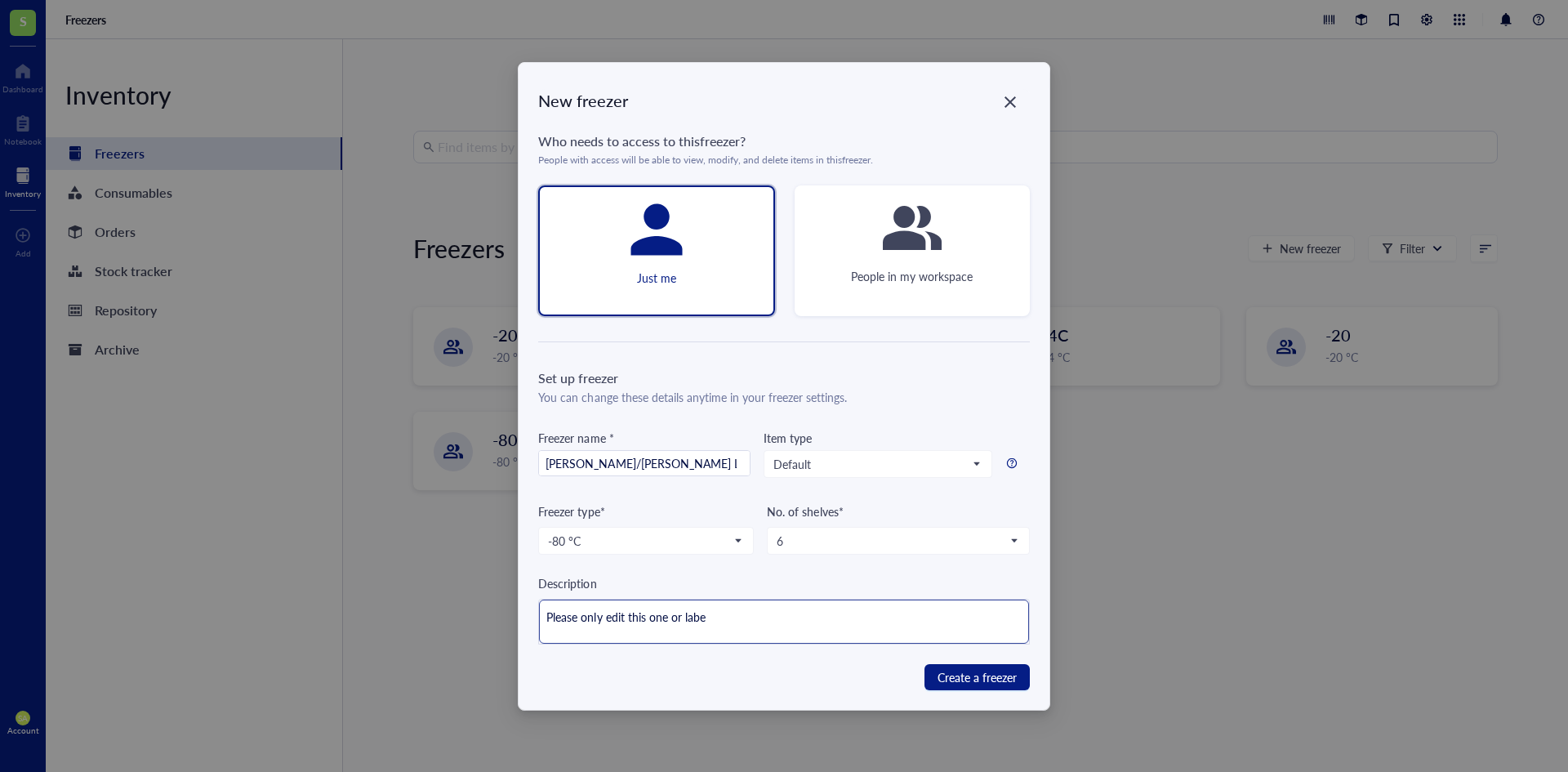
type textarea "Please only edit this one or lab"
type textarea "Please only edit this one or la"
type textarea "Please only edit this one or l"
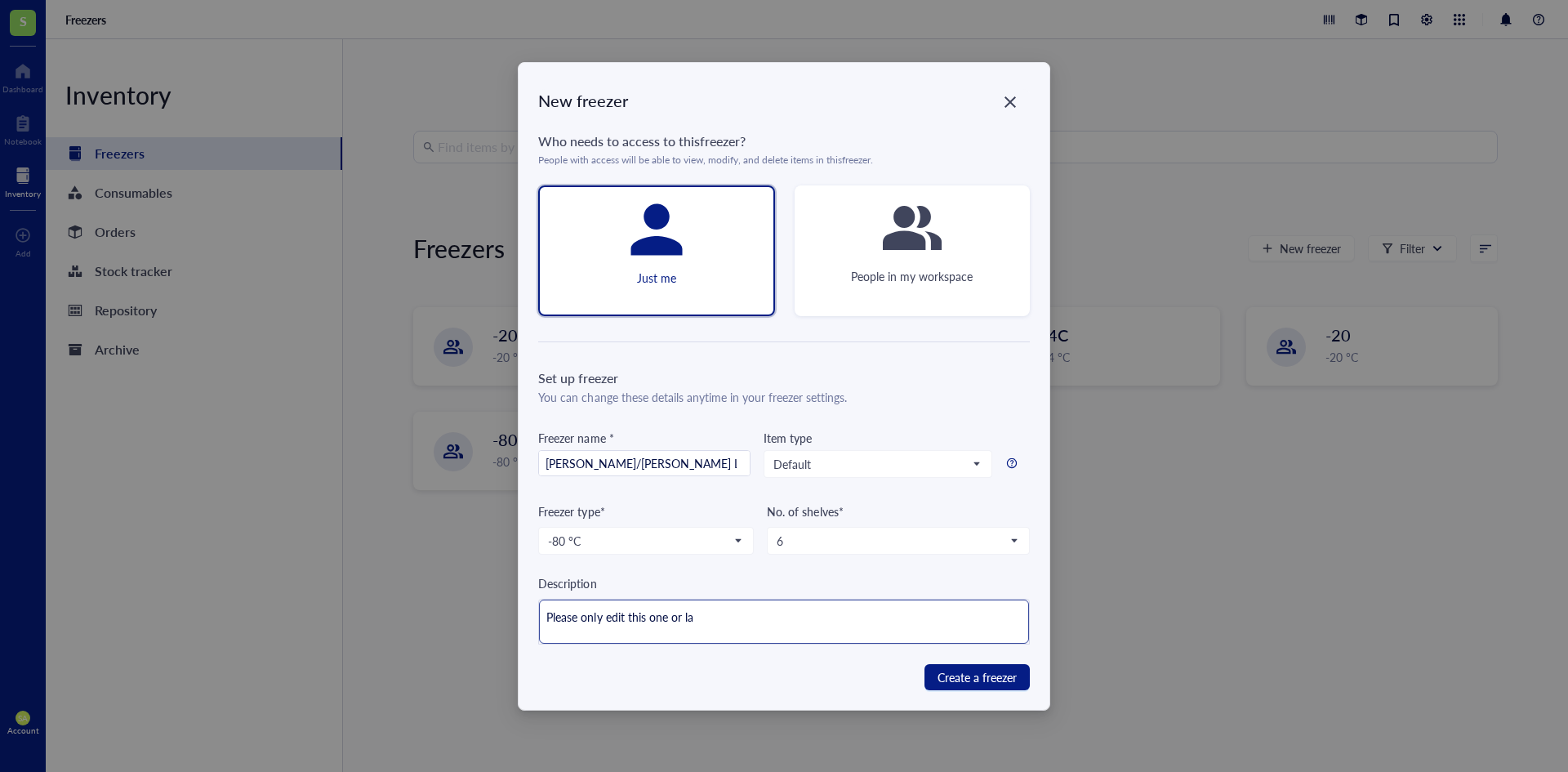
type textarea "Please only edit this one or l"
type textarea "Please only edit this one or"
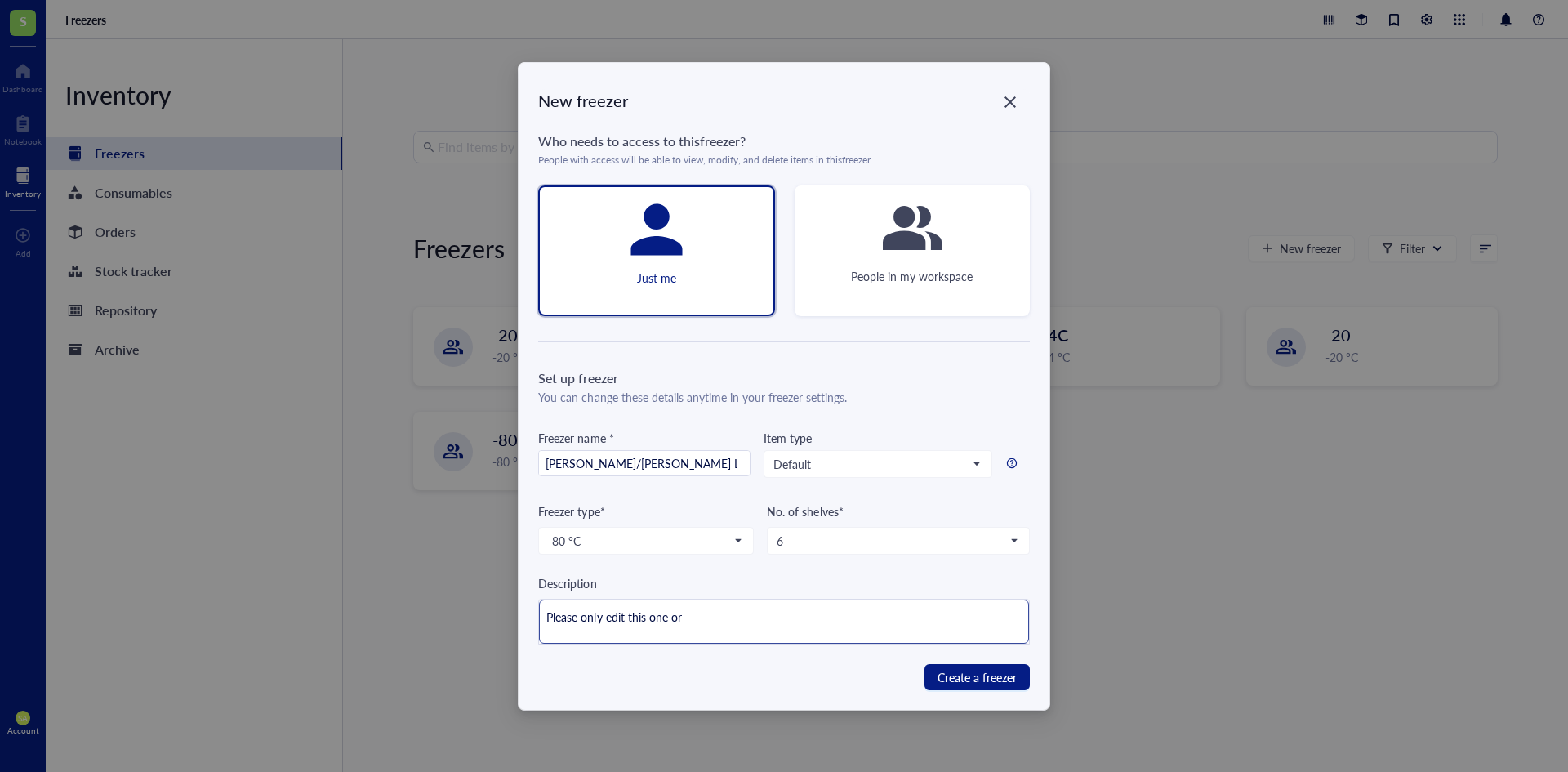
type textarea "Please only edit this one o"
type textarea "Please only edit this one"
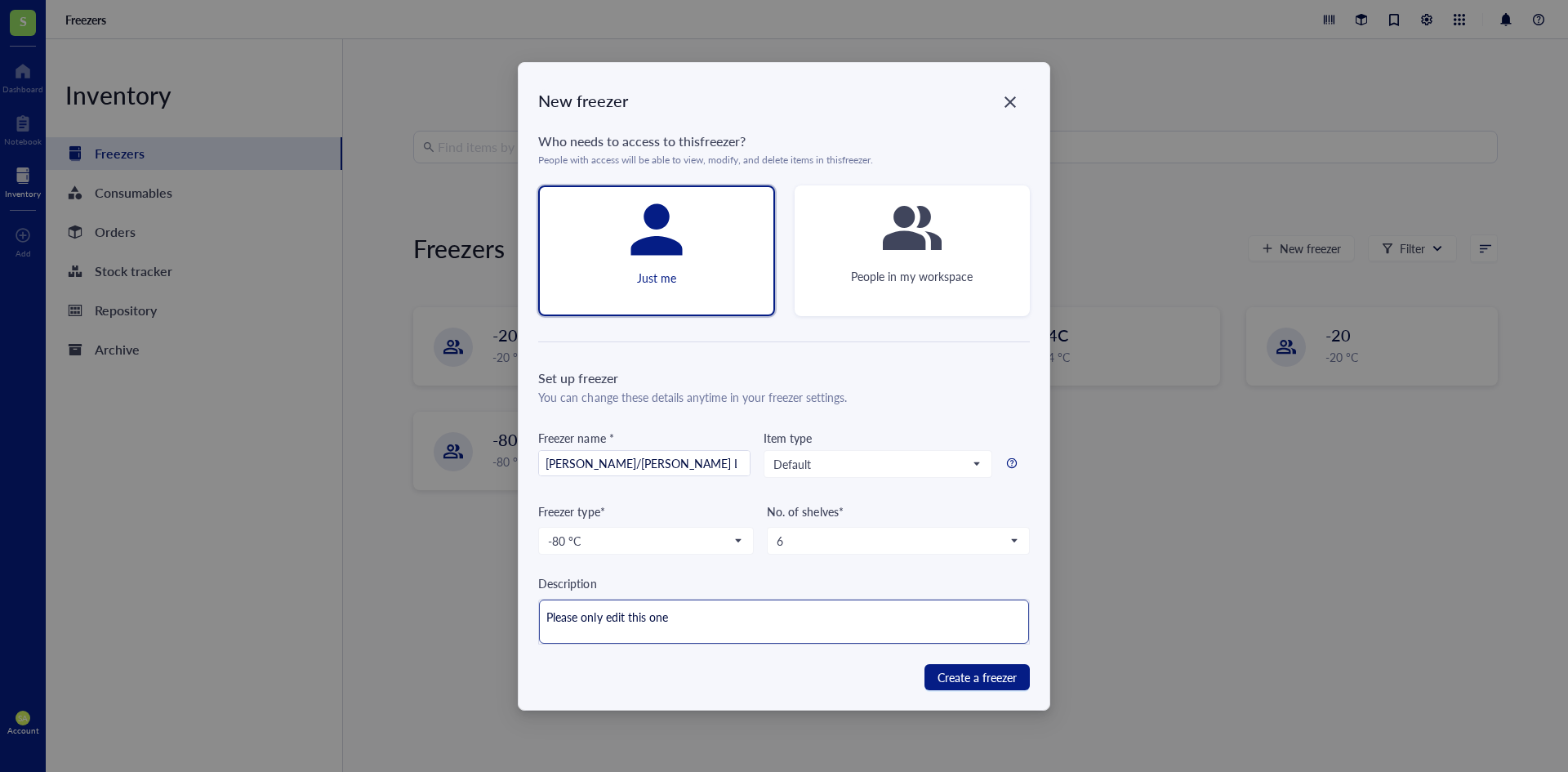
type textarea "Please only edit this one"
type textarea "Please only edit this on"
type textarea "Please only edit this o"
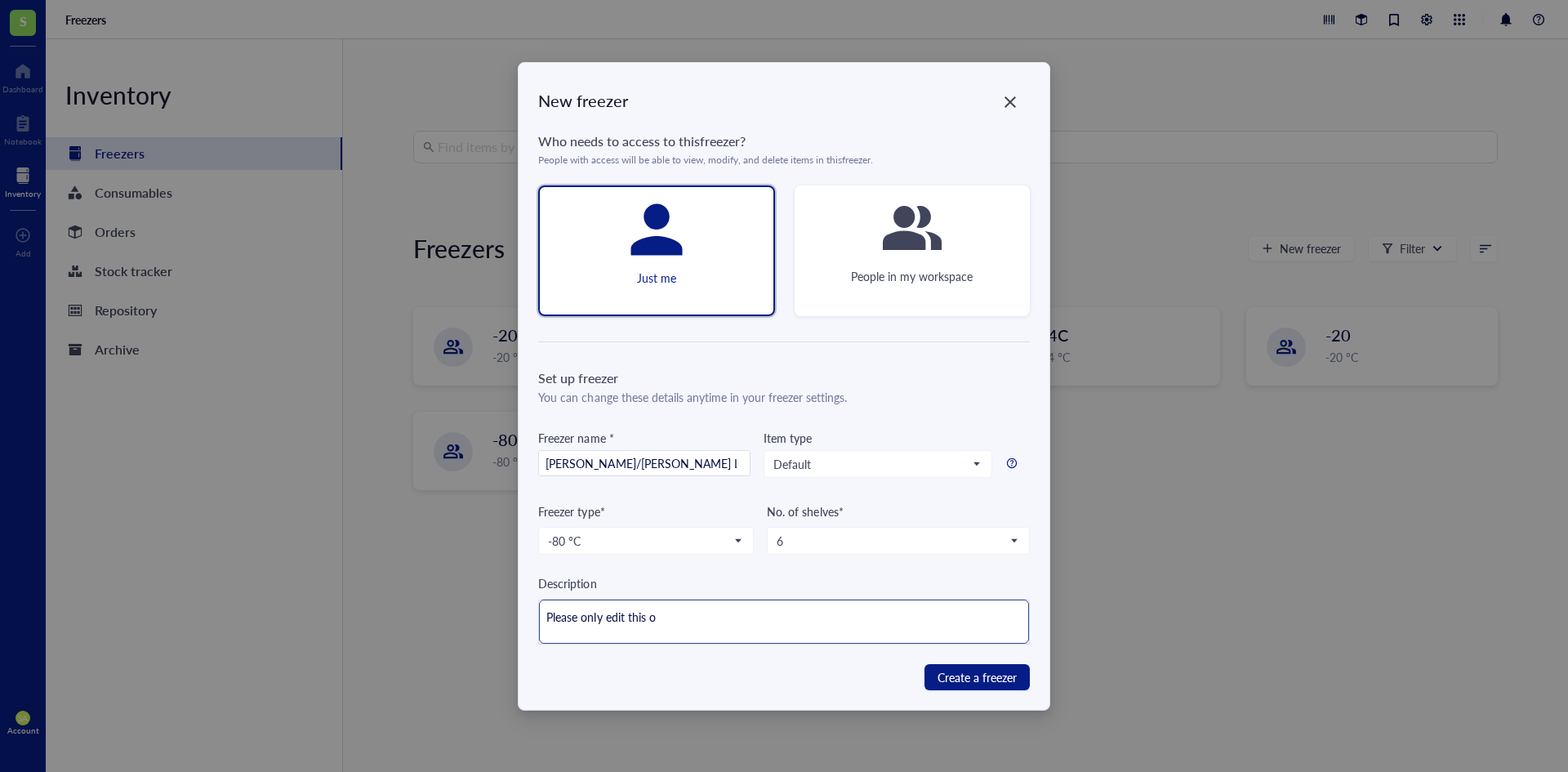
type textarea "Please only edit this"
type textarea "Please only edit thi"
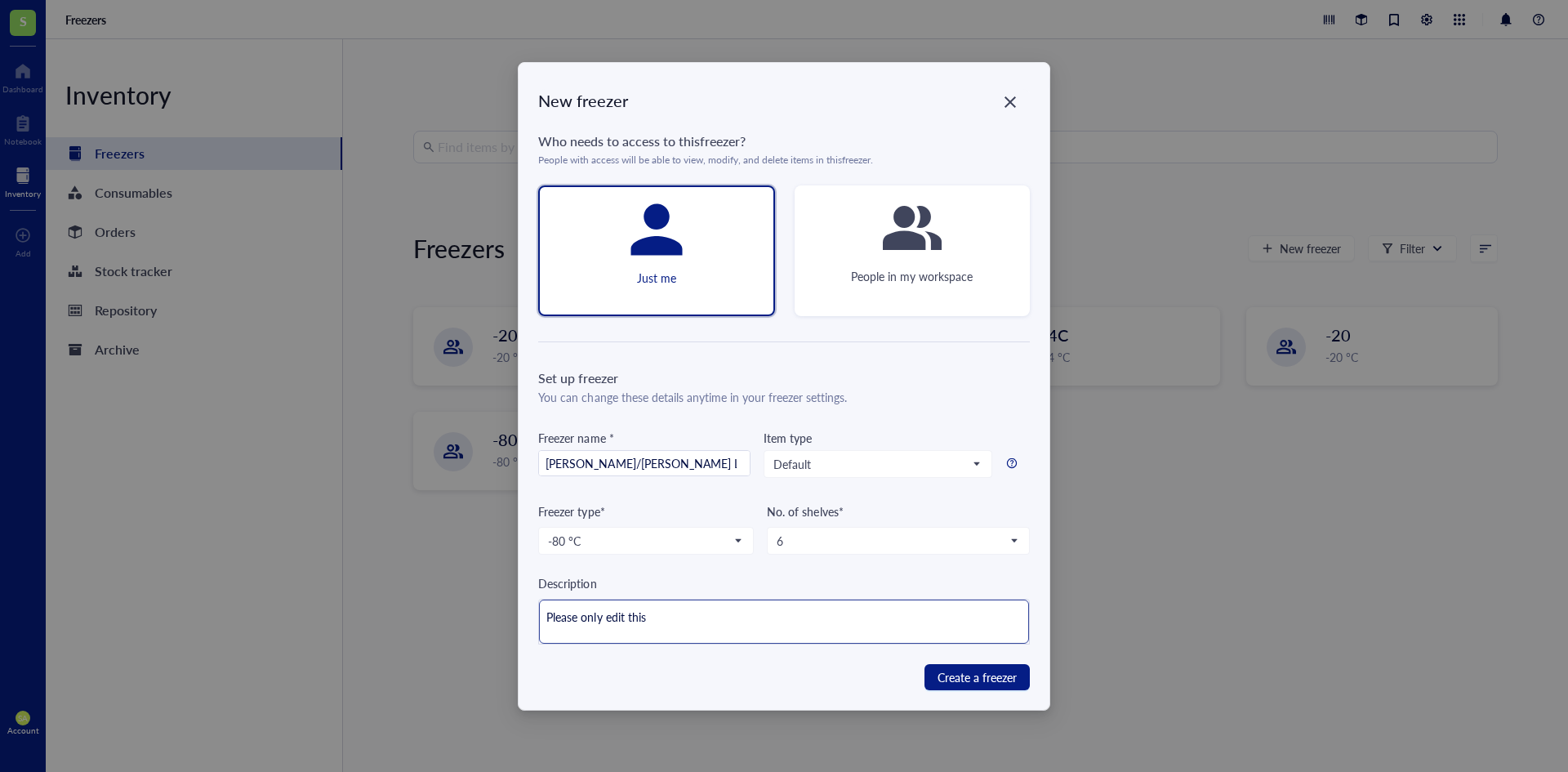
type textarea "Please only edit thi"
type textarea "Please only edit th"
type textarea "Please only edit t"
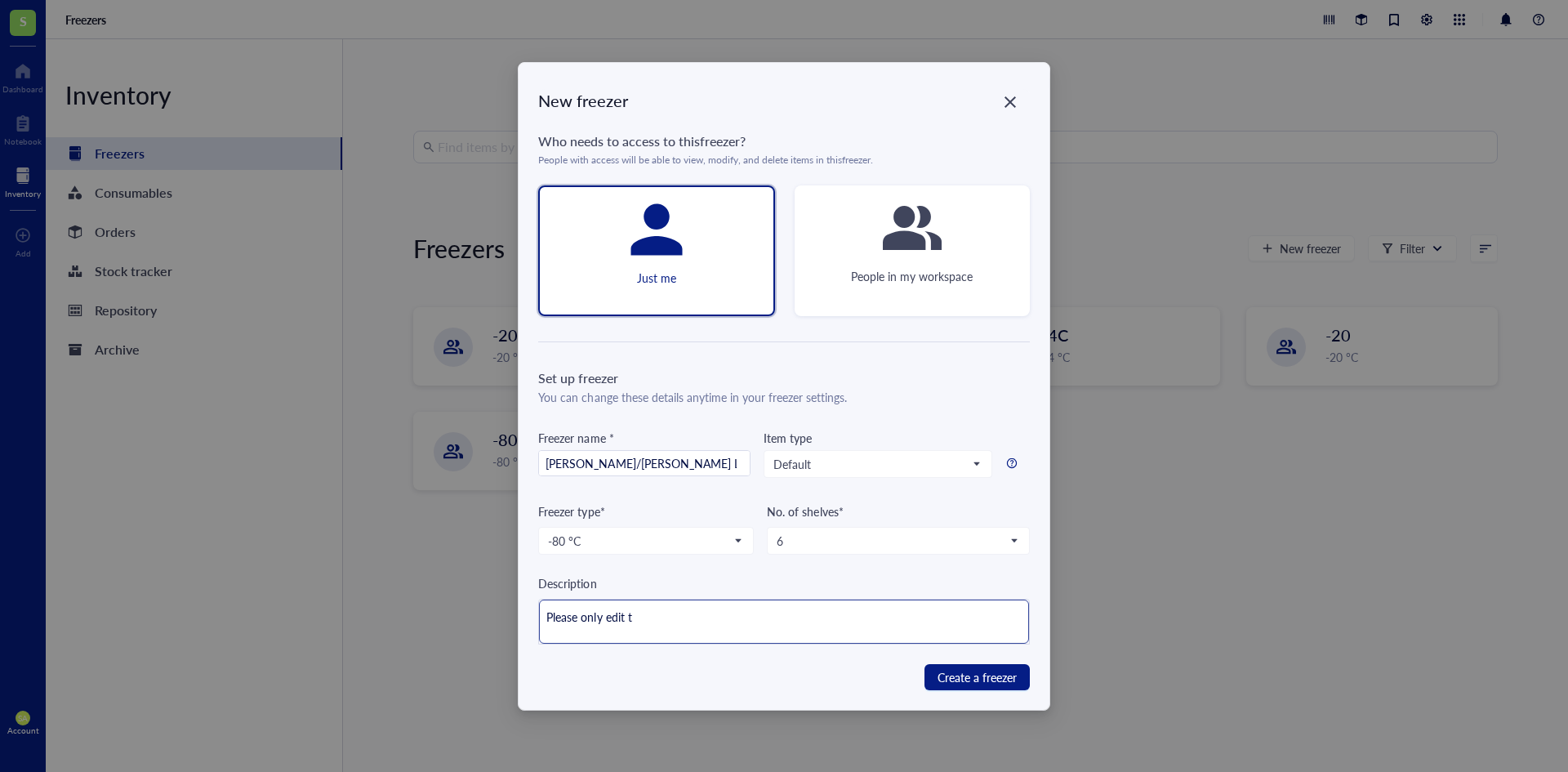
type textarea "Please only edit"
type textarea "Please only [PERSON_NAME]"
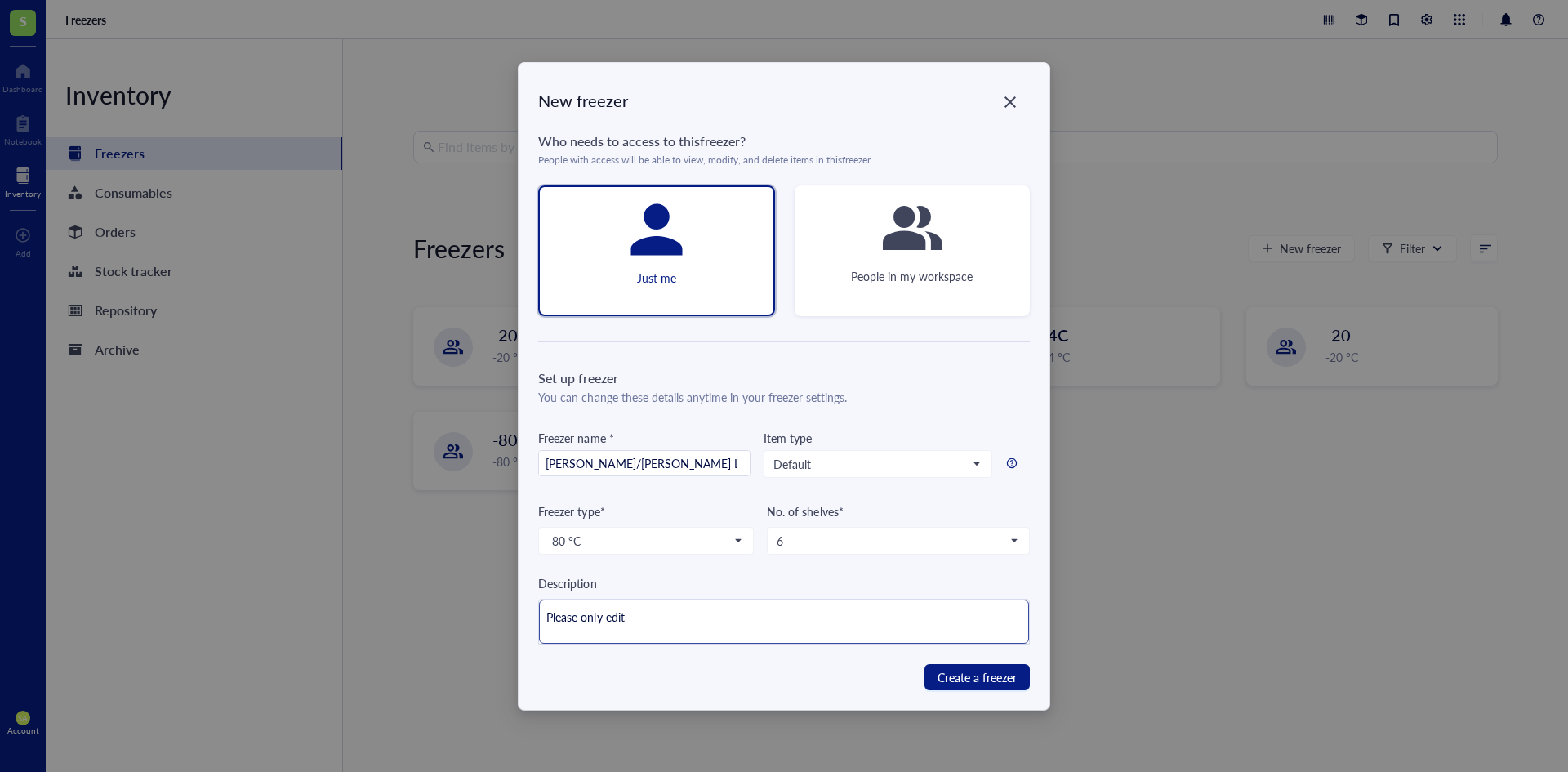
type textarea "Please only [PERSON_NAME]"
type textarea "Please only ed"
type textarea "Please only e"
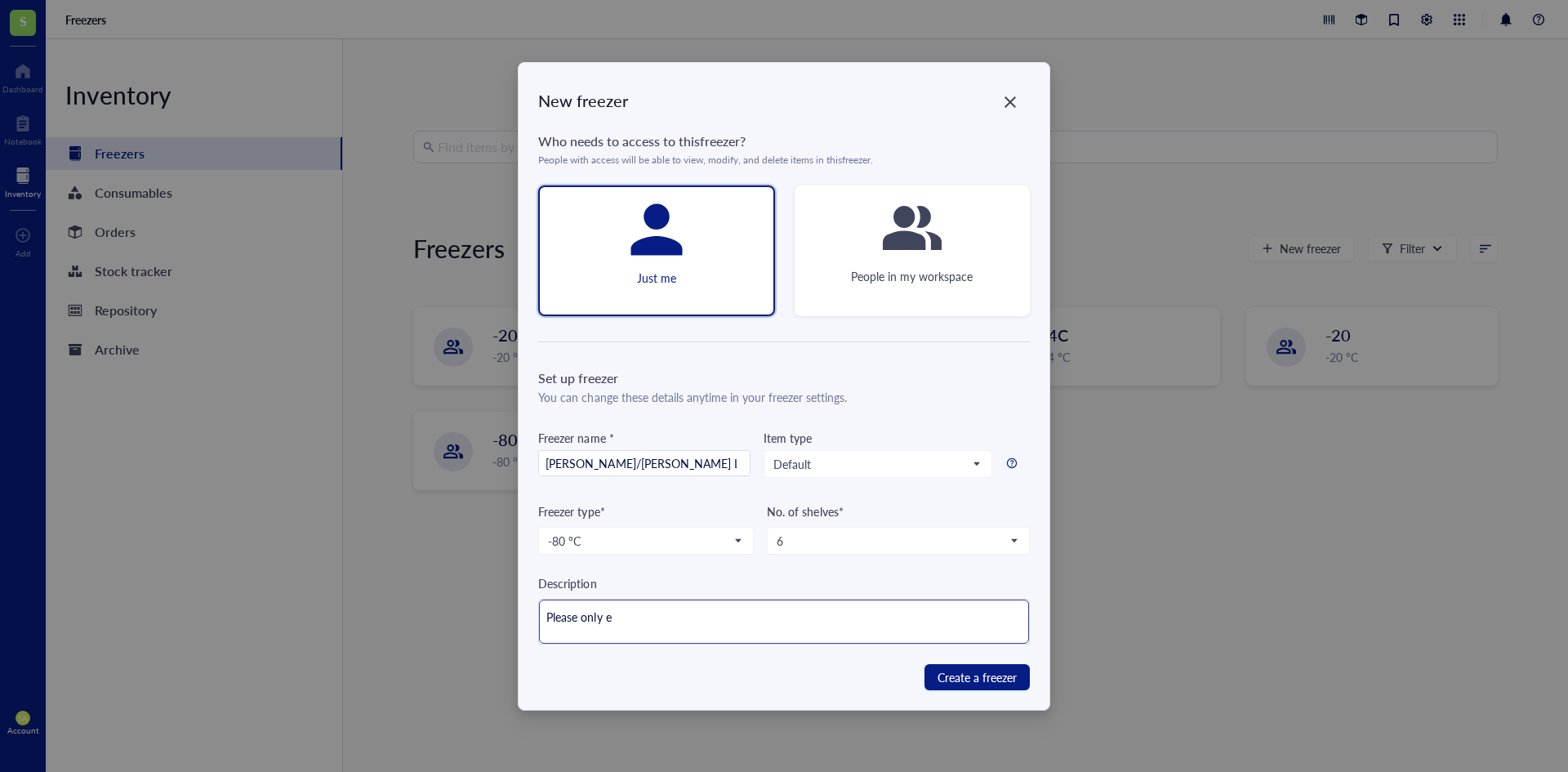
type textarea "Please only"
type textarea "Please onl"
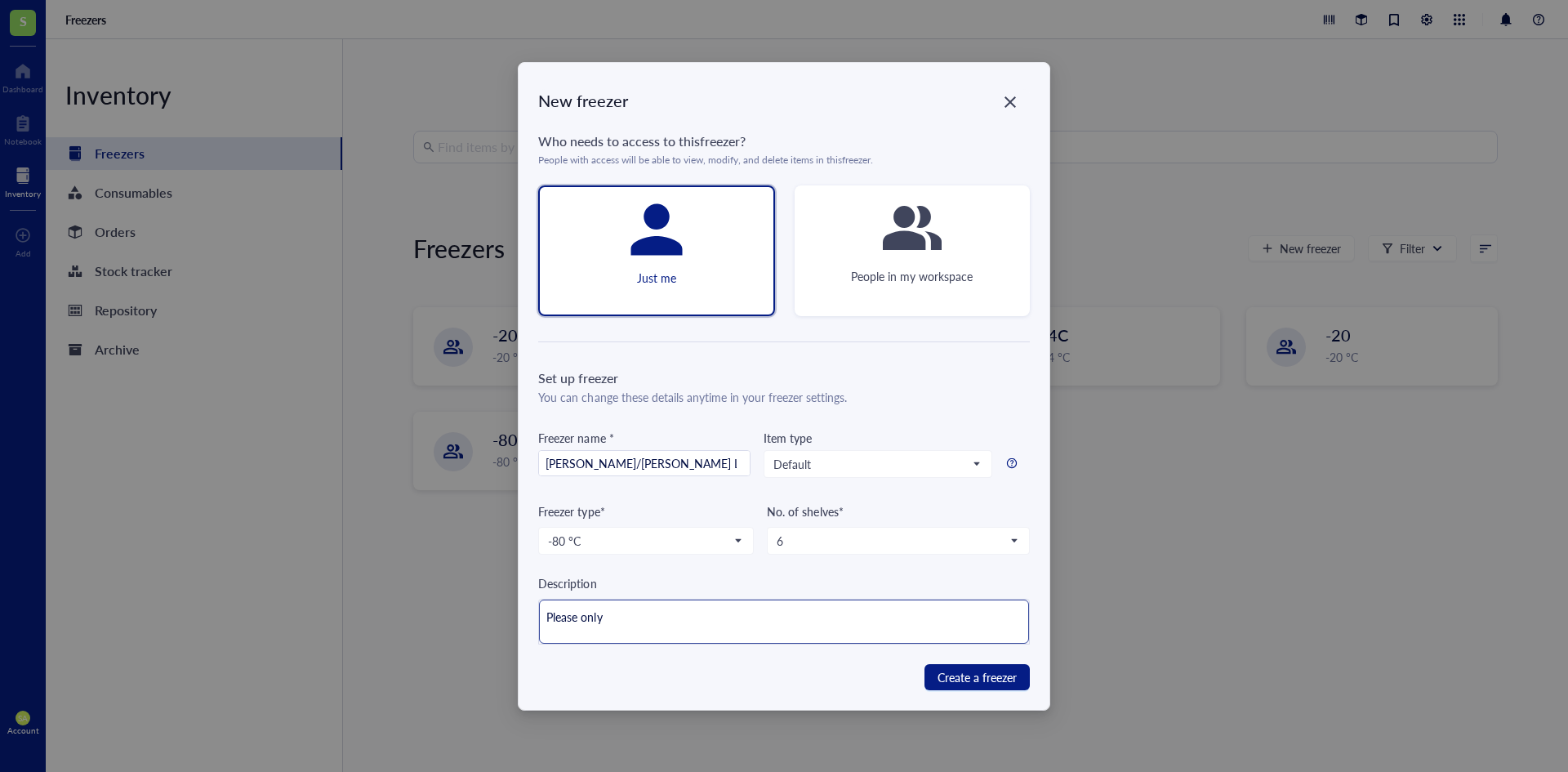
type textarea "Please onl"
type textarea "Please on"
type textarea "Please o"
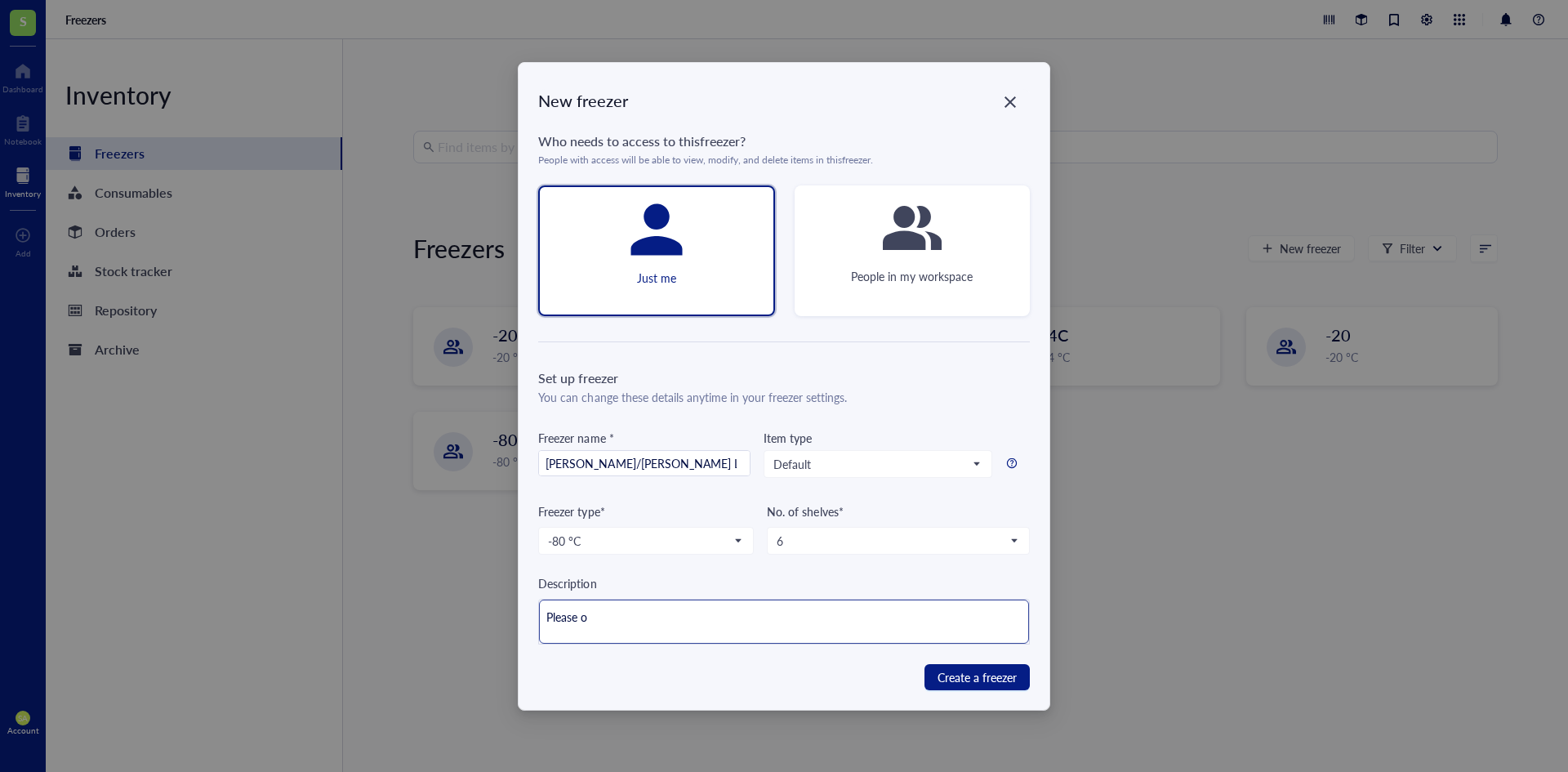
type textarea "Please"
type textarea "Pleas"
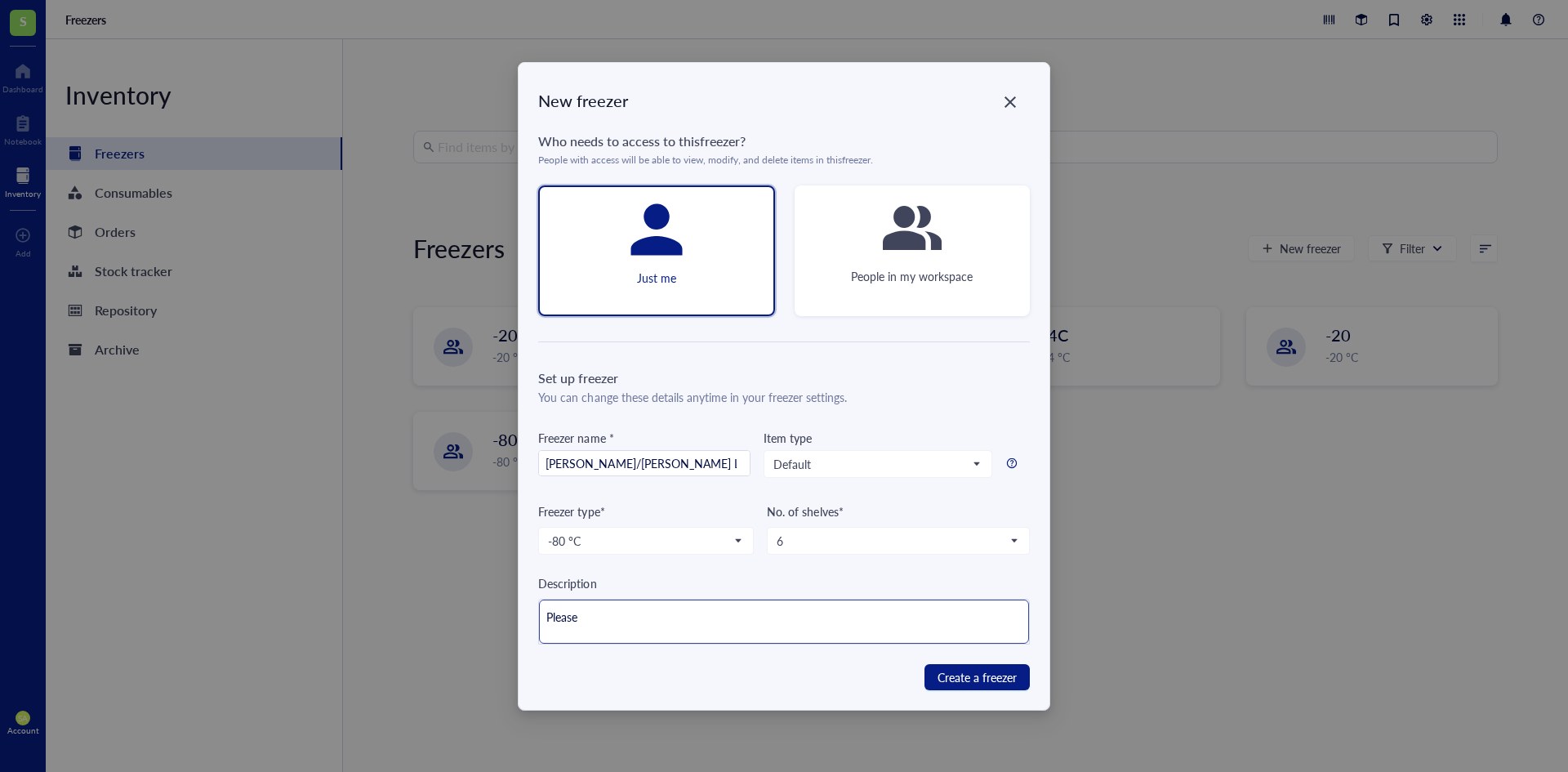
type textarea "Pleas"
type textarea "Plea"
type textarea "Ple"
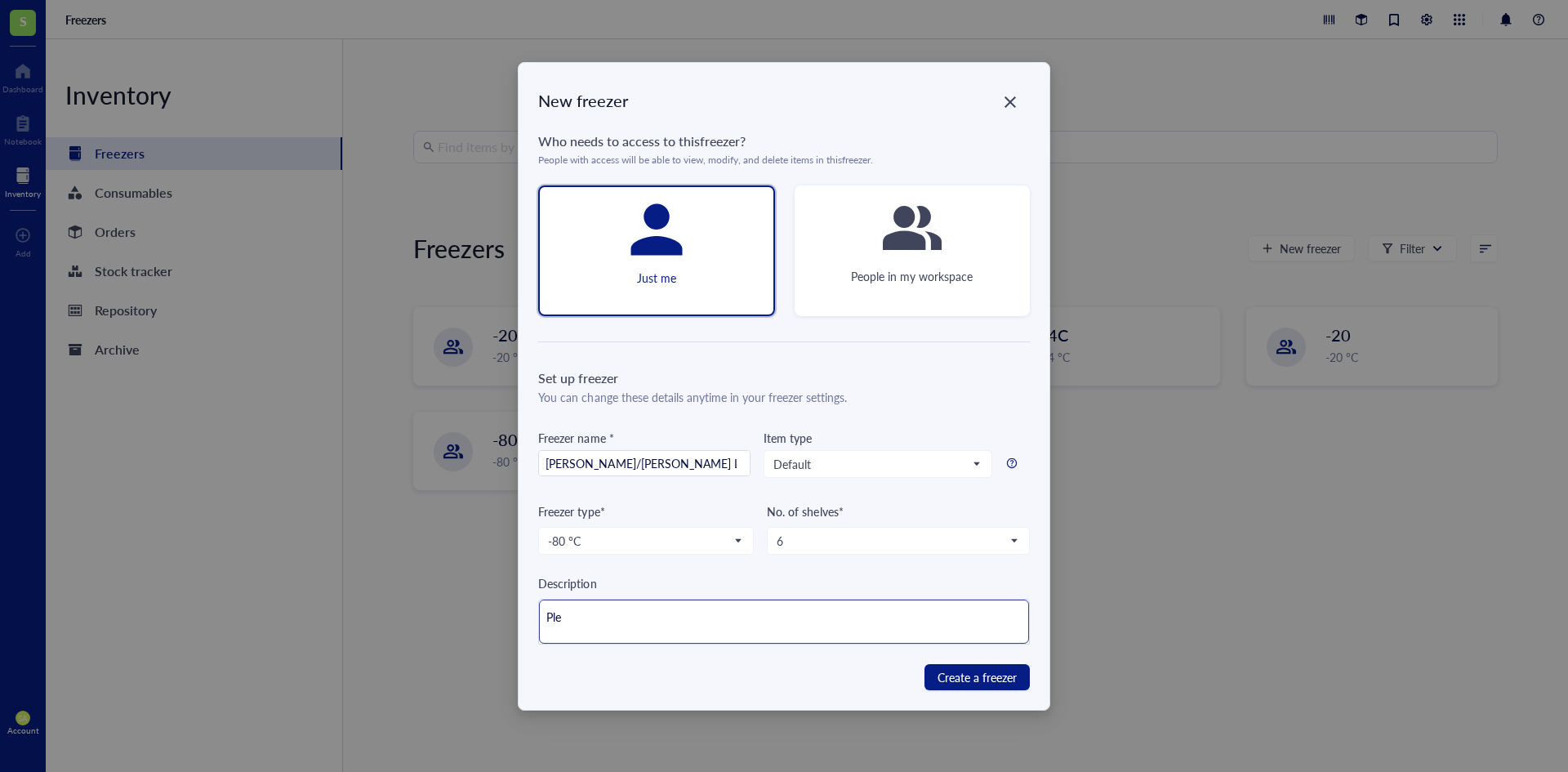
type textarea "Pl"
type textarea "P"
type textarea "Keep everyone on the same page"
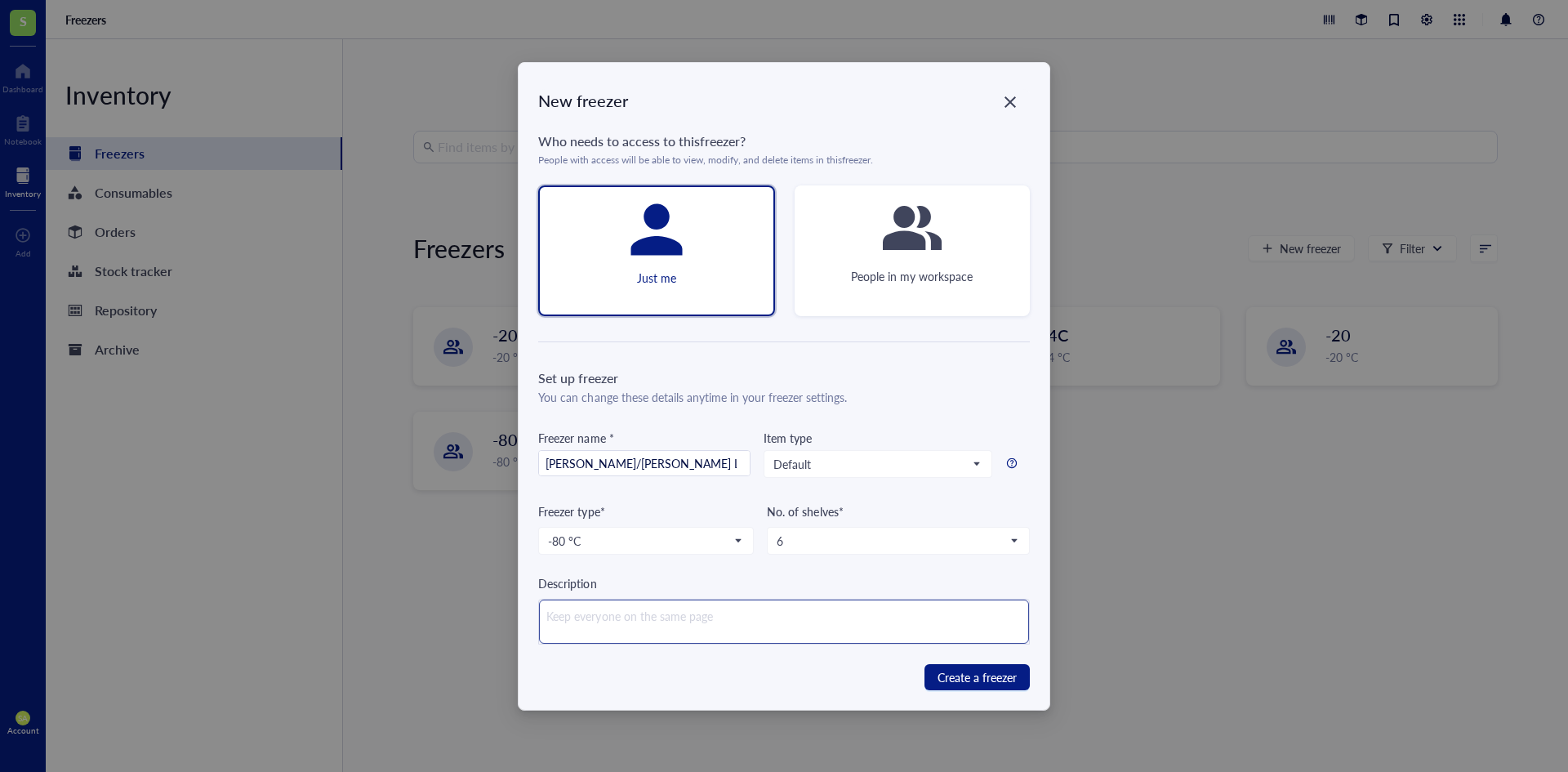
type textarea "O"
type textarea "ON"
type textarea "ONL"
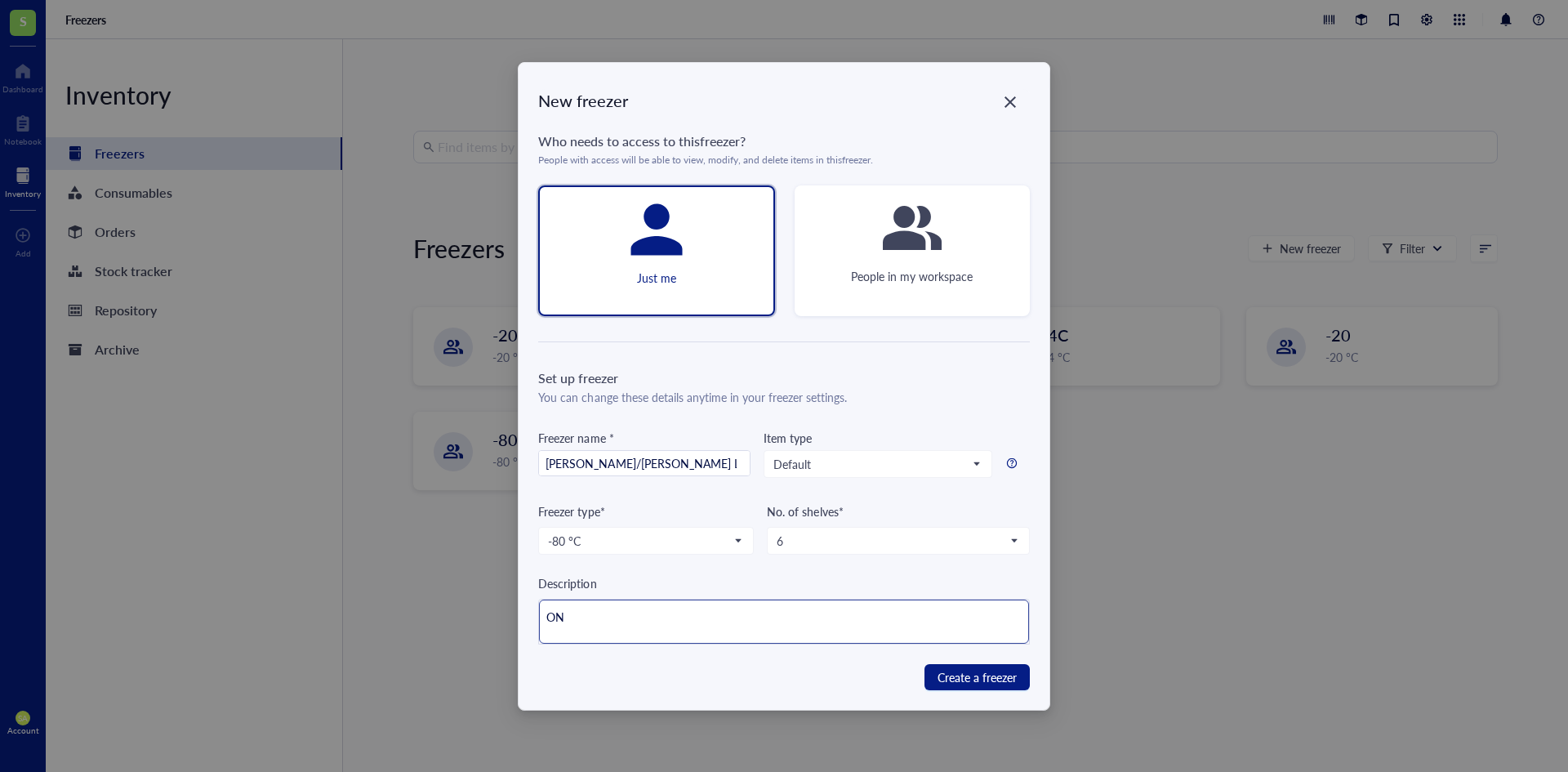
type textarea "ONL"
type textarea "ONLY"
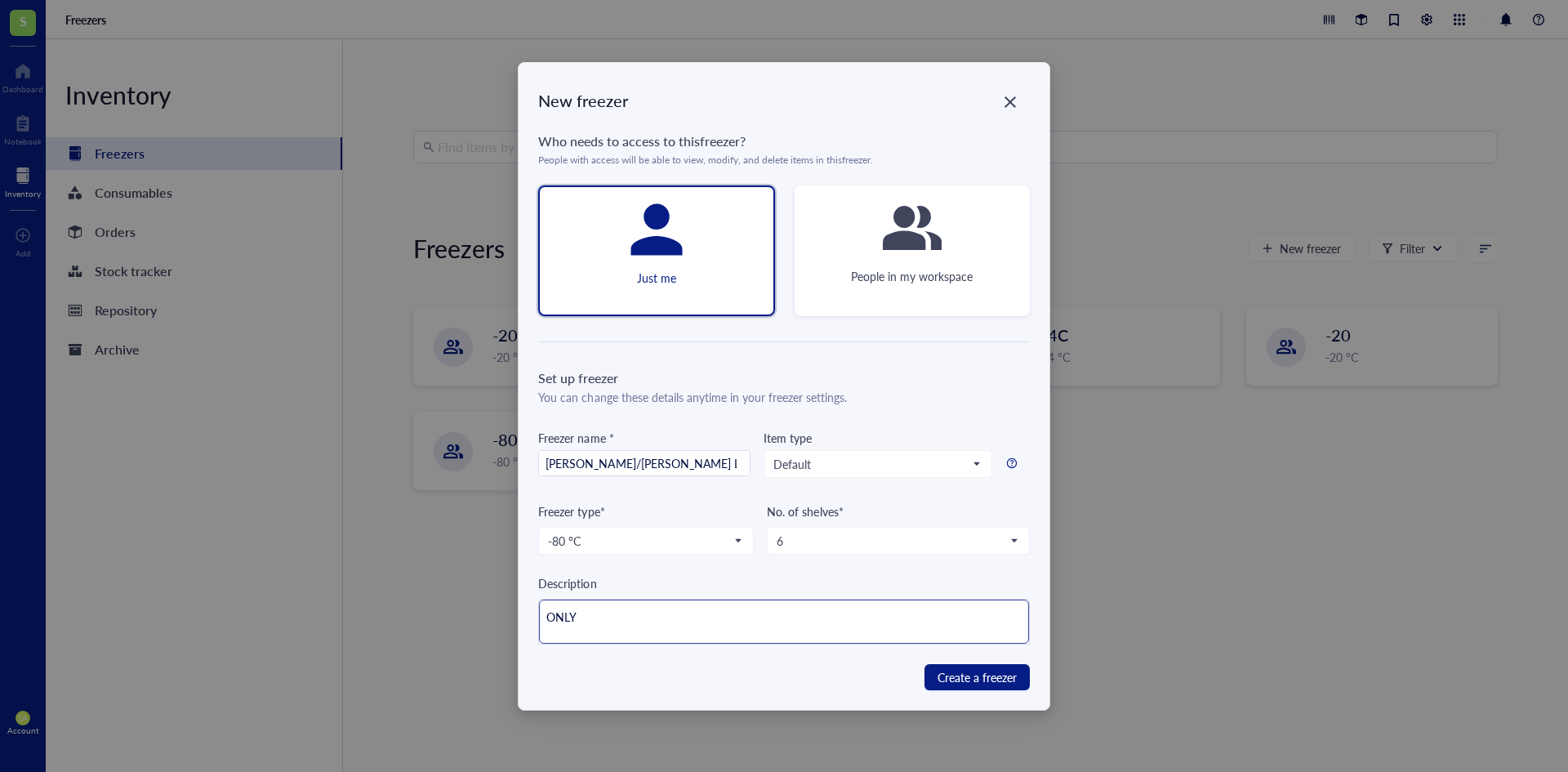
type textarea "ONLY E"
type textarea "ONLY ED"
type textarea "ONLY [PERSON_NAME]"
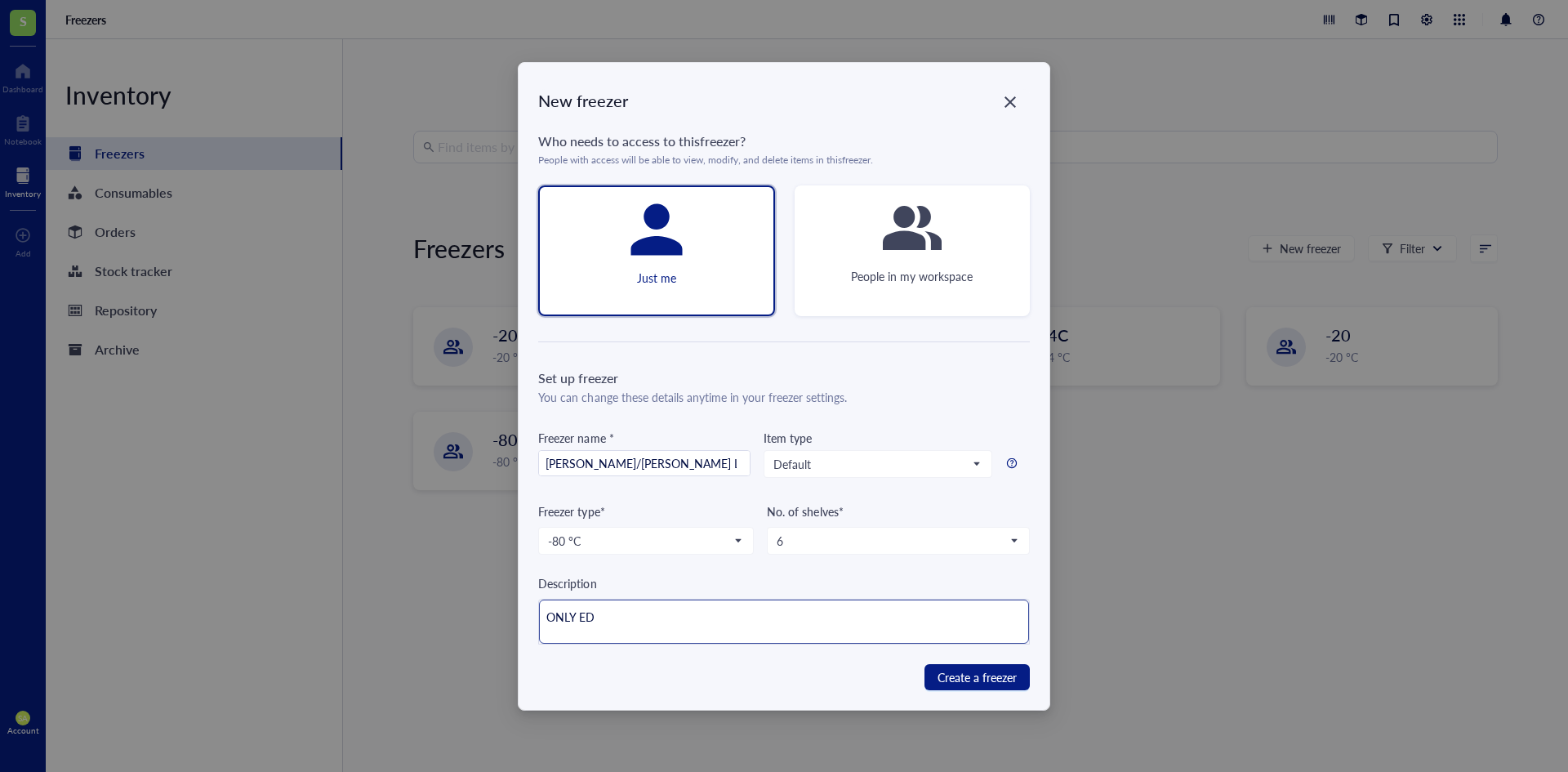
type textarea "ONLY [PERSON_NAME]"
type textarea "ONLY EDIT"
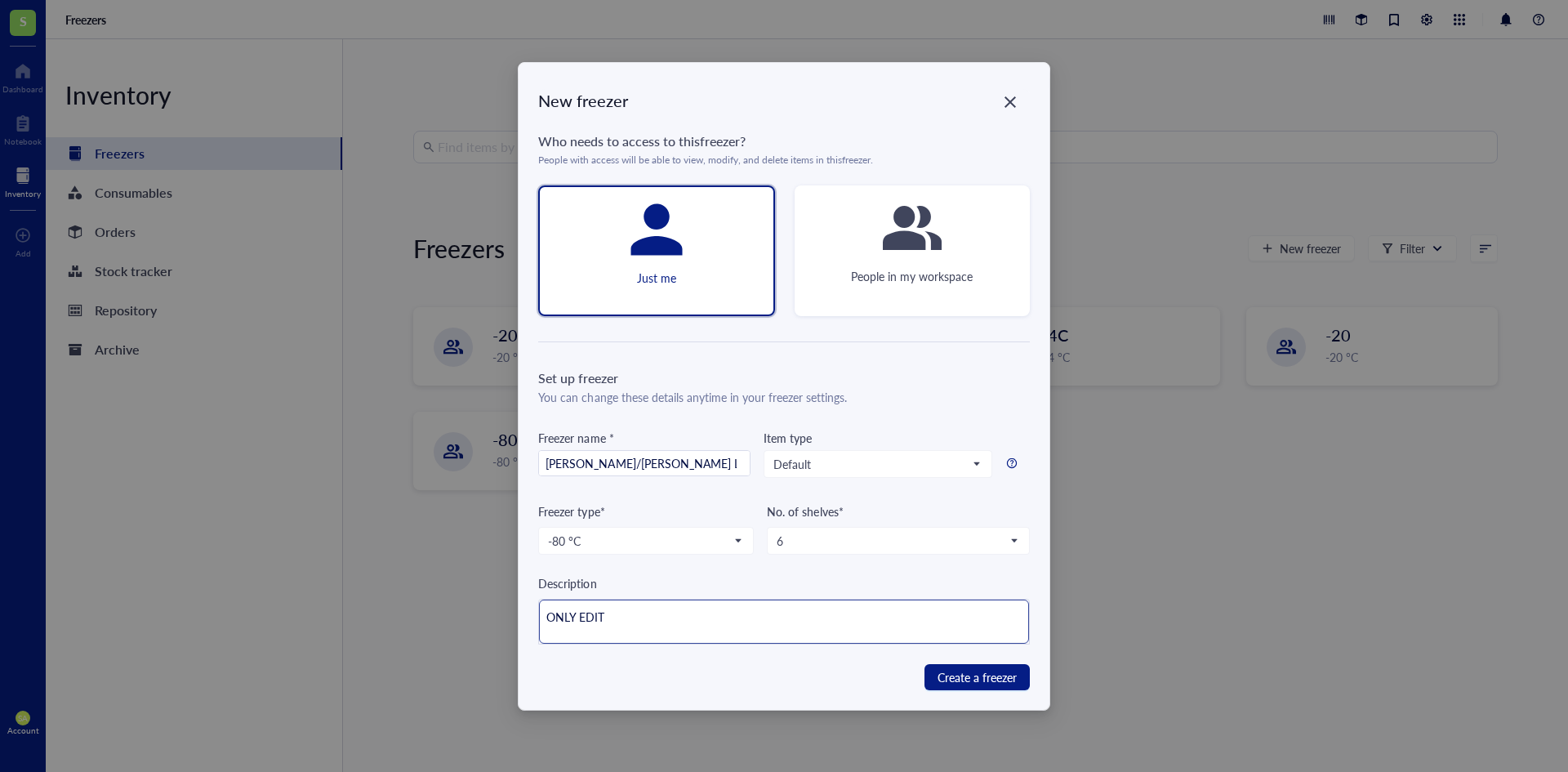
type textarea "ONLY EDIT T"
type textarea "ONLY EDIT TH"
type textarea "ONLY EDIT THE"
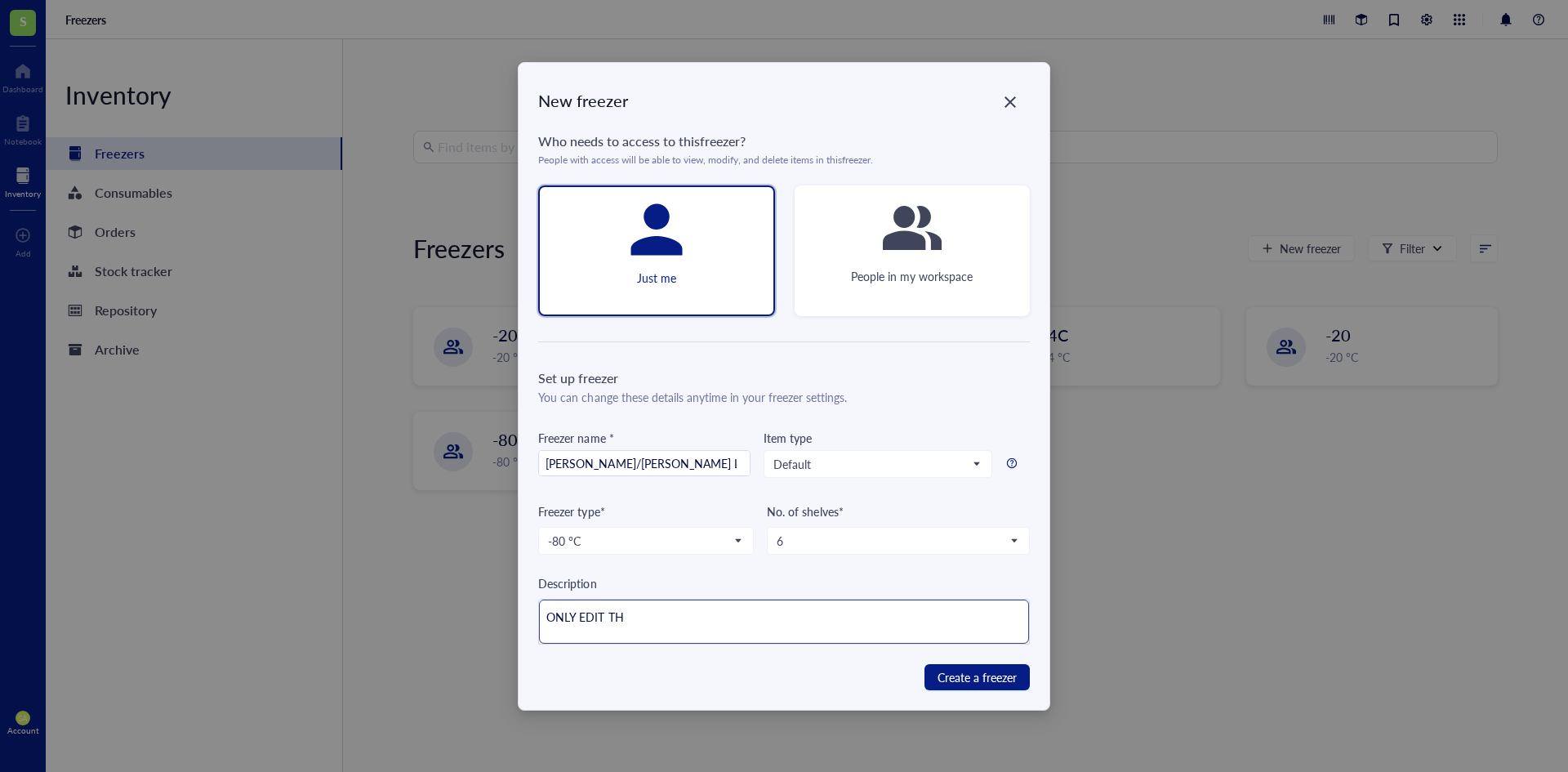
type textarea "ONLY EDIT THE"
type textarea "ONLY EDIT THE O"
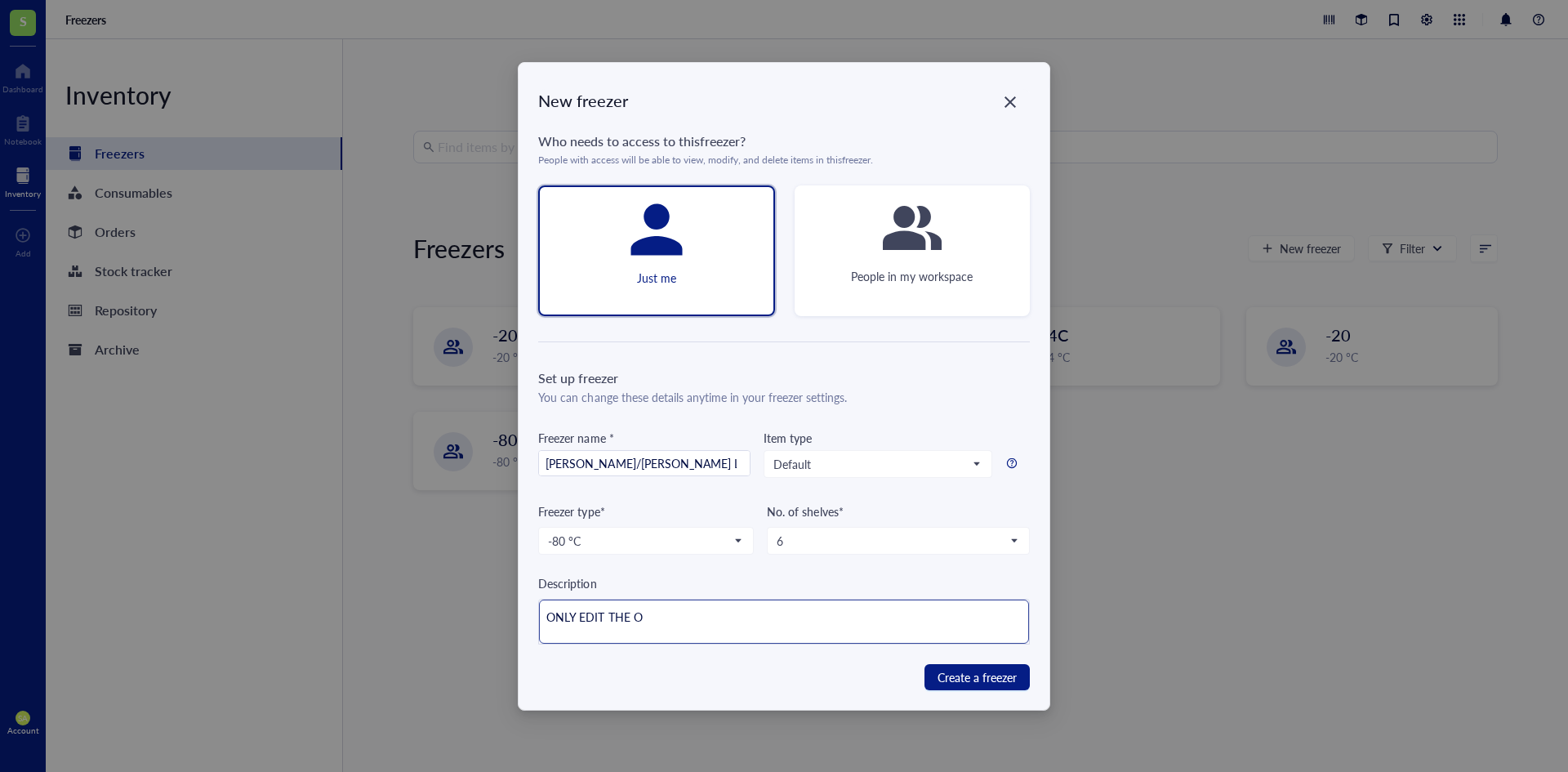
type textarea "ONLY EDIT THE ON"
type textarea "ONLY EDIT THE ONE"
click at [974, 679] on span "Create a freezer" at bounding box center [976, 677] width 79 height 18
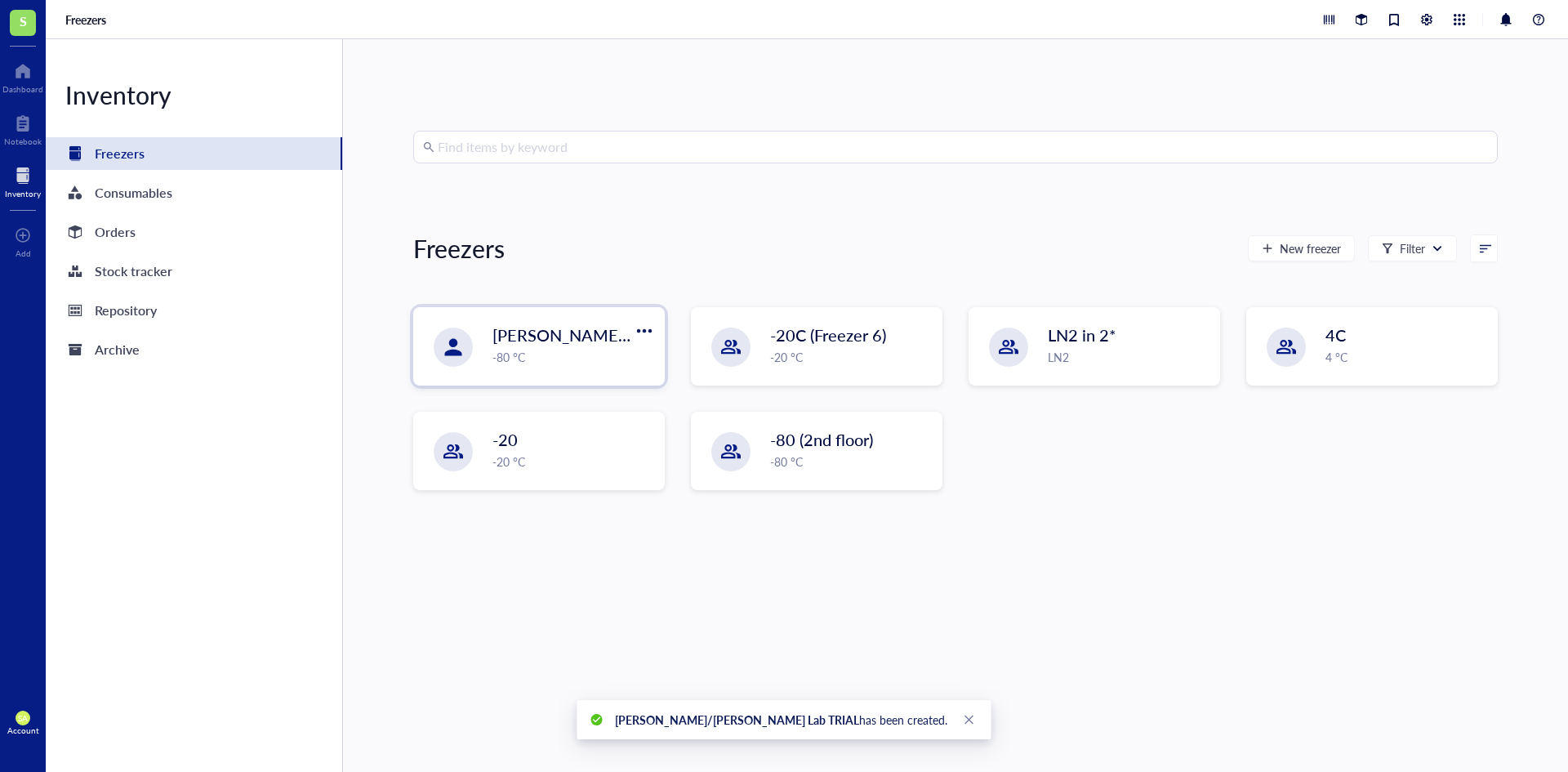
click at [537, 341] on span "[PERSON_NAME]/[PERSON_NAME] Lab TRIAL" at bounding box center [666, 334] width 346 height 22
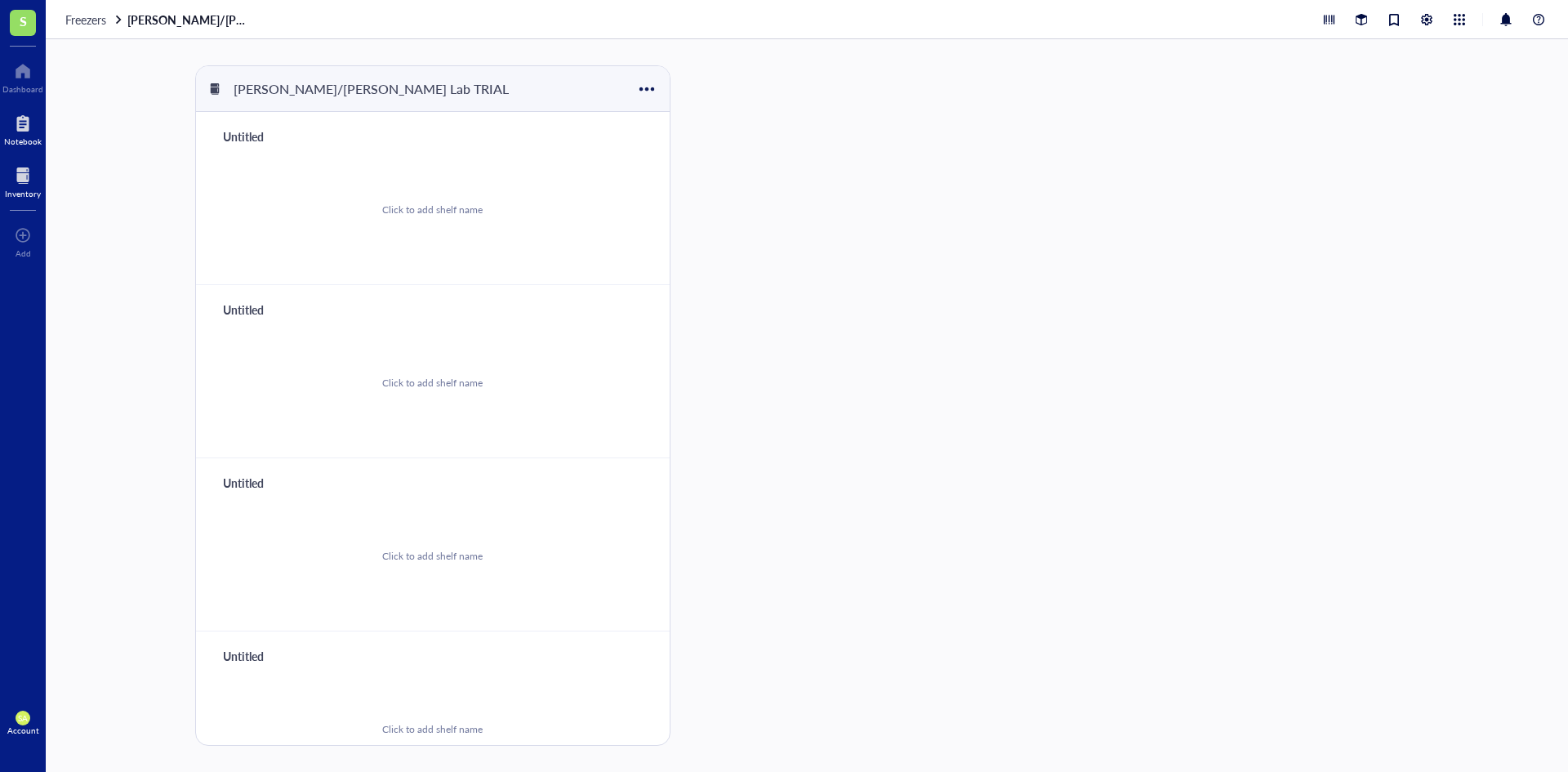
click at [22, 132] on div at bounding box center [22, 122] width 37 height 26
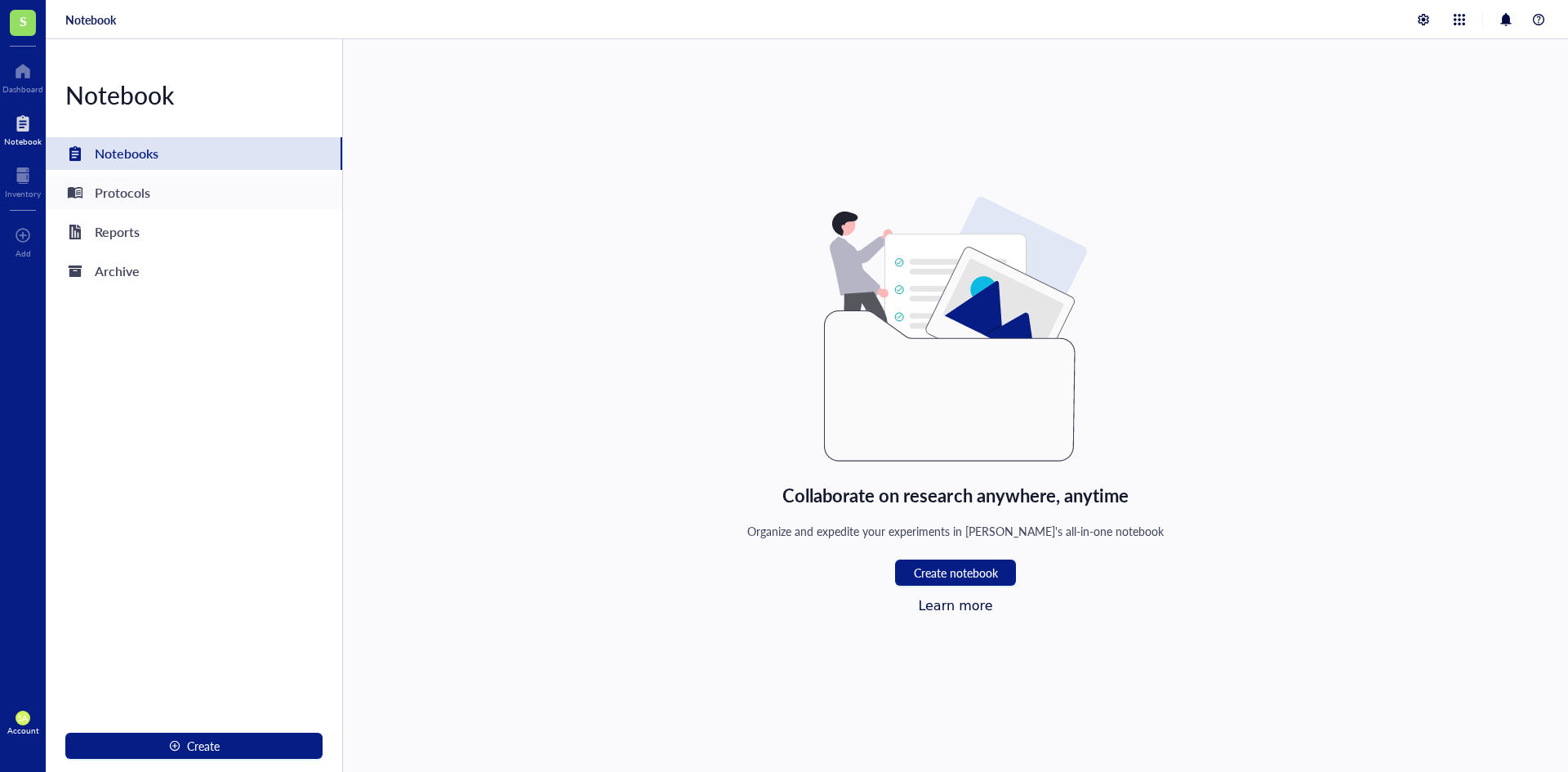
click at [168, 183] on div "Protocols" at bounding box center [194, 192] width 296 height 32
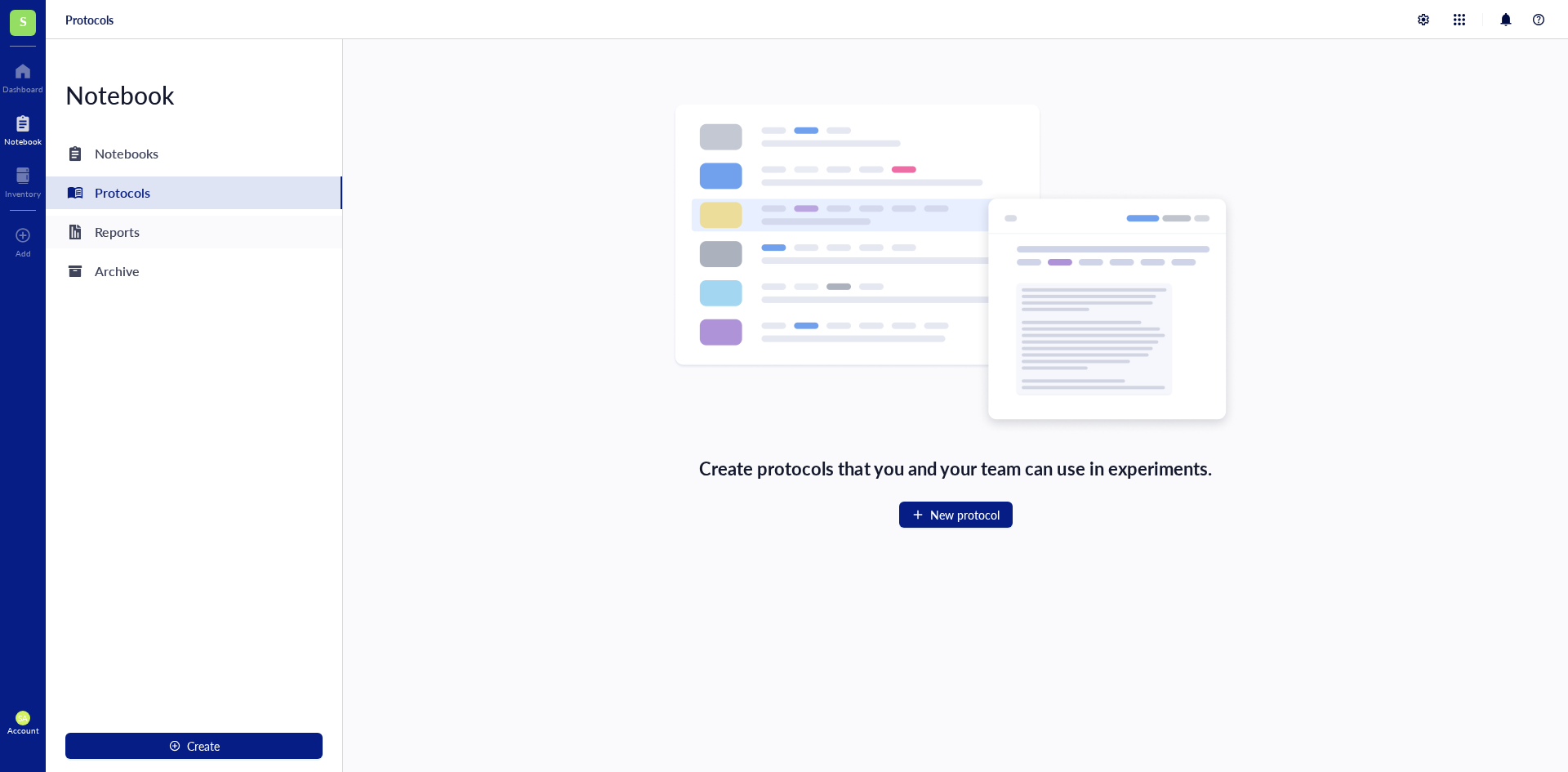
click at [164, 237] on div "Reports" at bounding box center [194, 232] width 296 height 32
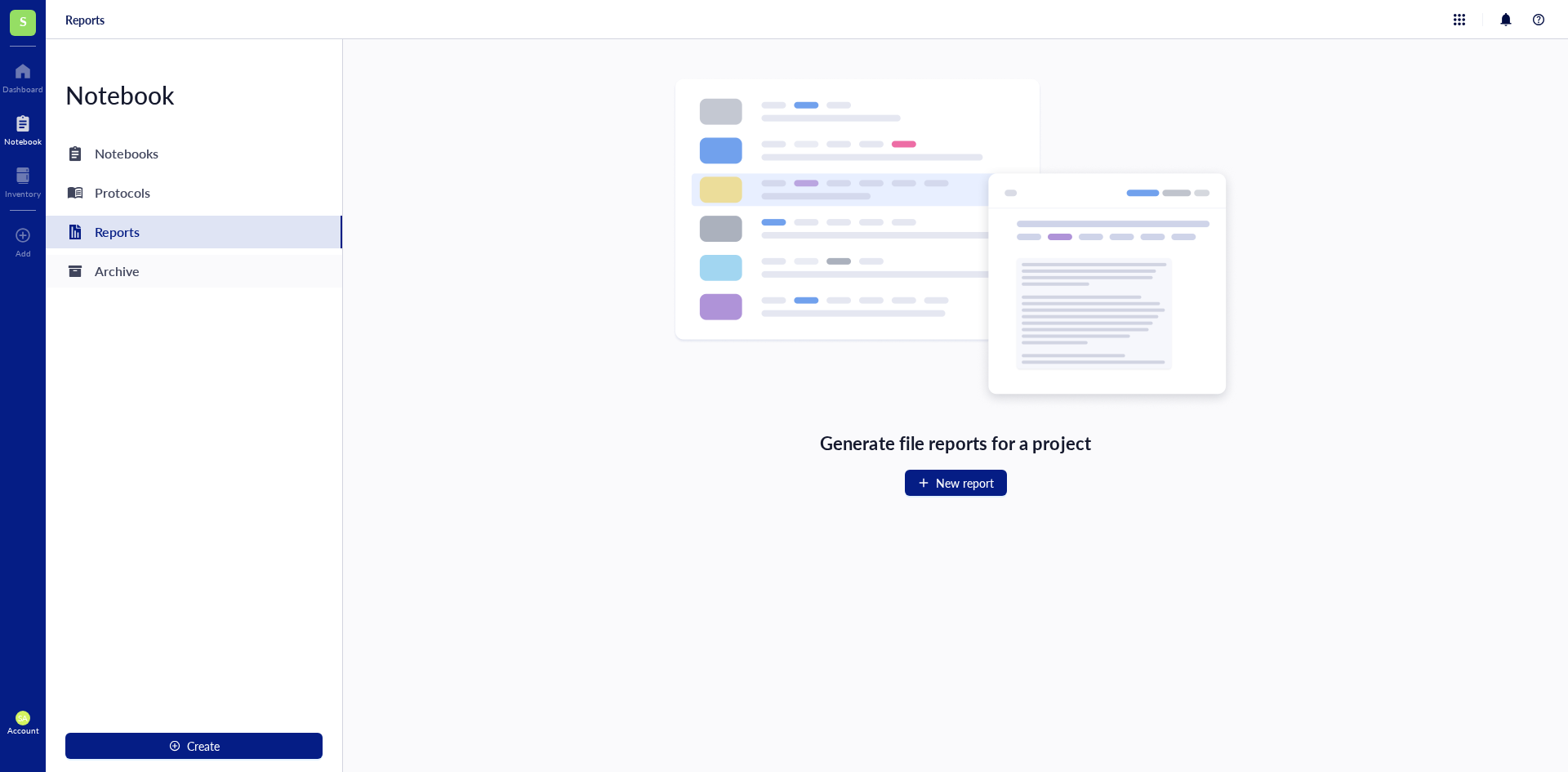
click at [170, 274] on div "Archive" at bounding box center [194, 271] width 296 height 32
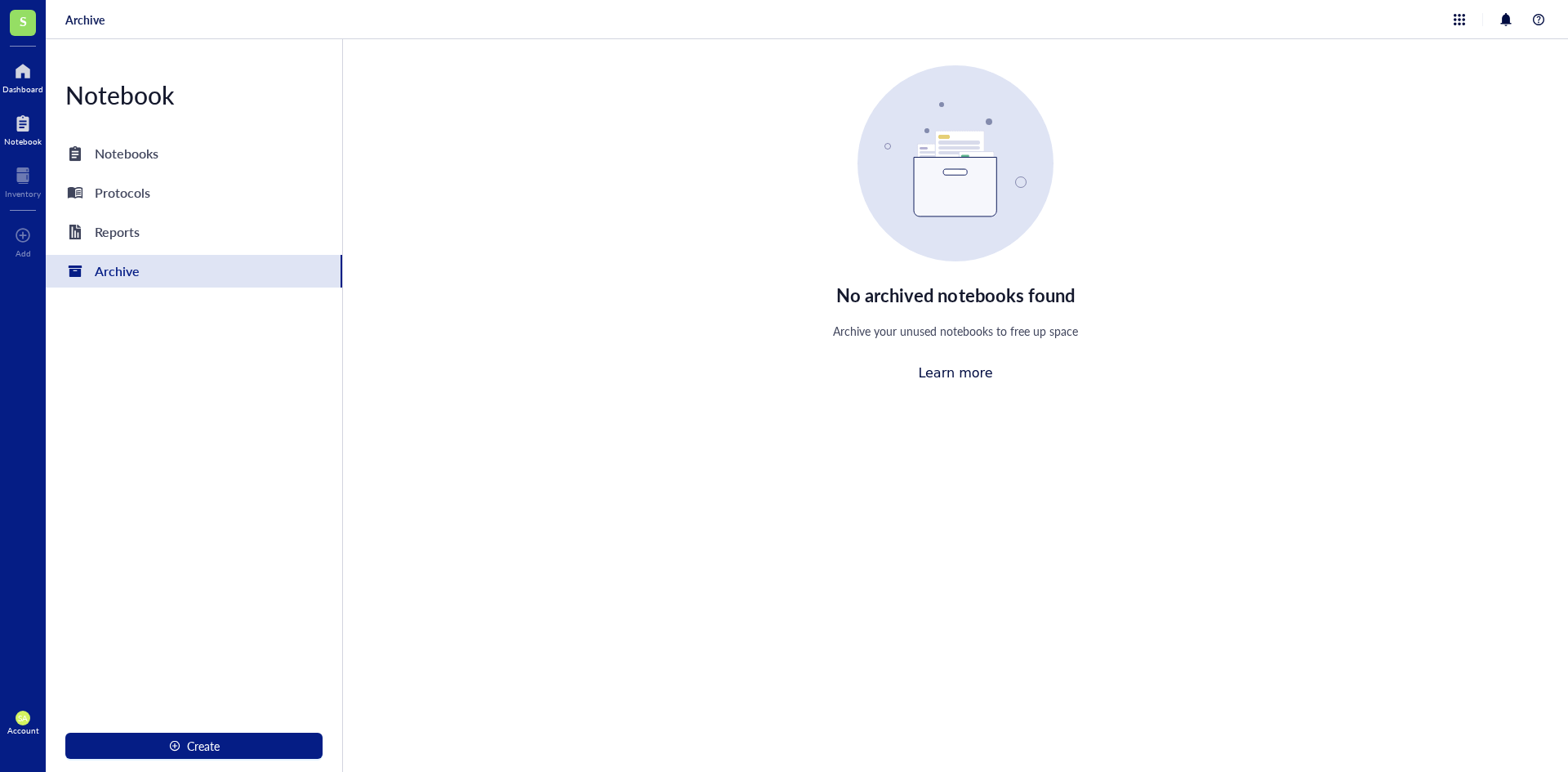
click at [21, 85] on div "Dashboard" at bounding box center [22, 89] width 41 height 10
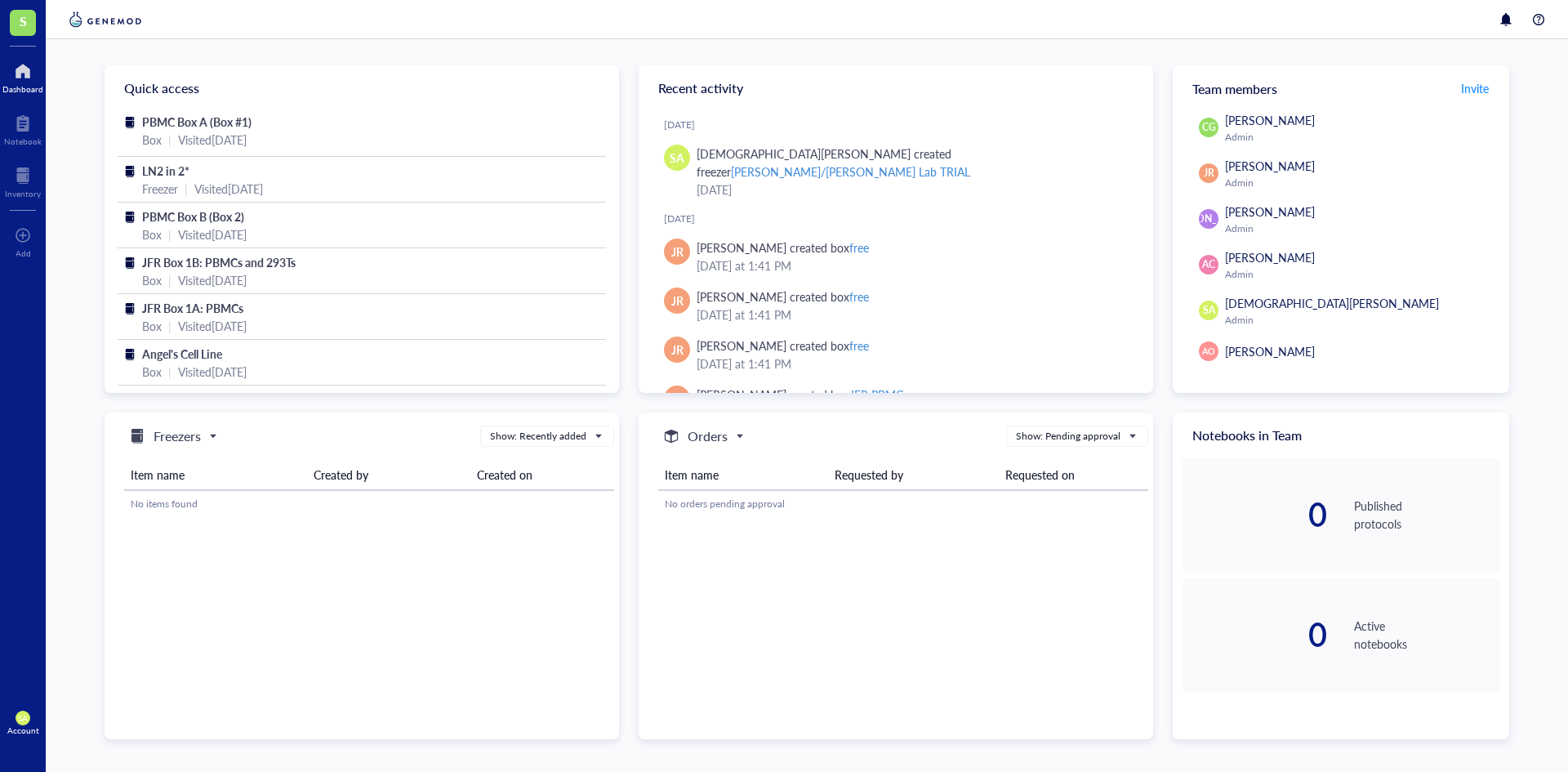
click at [208, 436] on span "Freezers" at bounding box center [171, 436] width 88 height 20
click at [89, 331] on div "Quick access PBMC Box A (Box #1) Box | Visited [DATE] LN2 in 2* Freezer | Visit…" at bounding box center [806, 406] width 1522 height 733
click at [22, 168] on div at bounding box center [22, 175] width 36 height 26
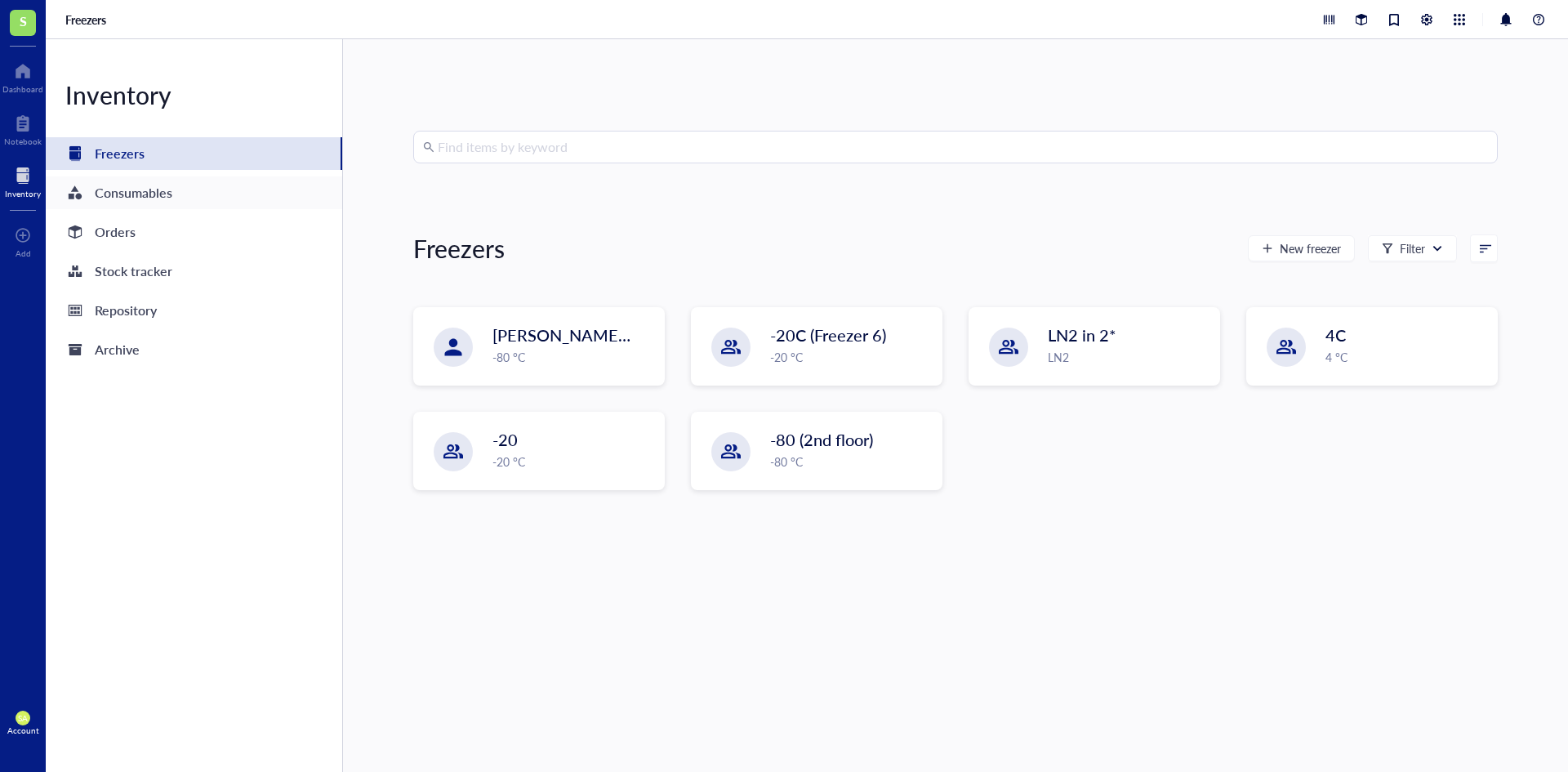
click at [151, 187] on div "Consumables" at bounding box center [133, 192] width 77 height 22
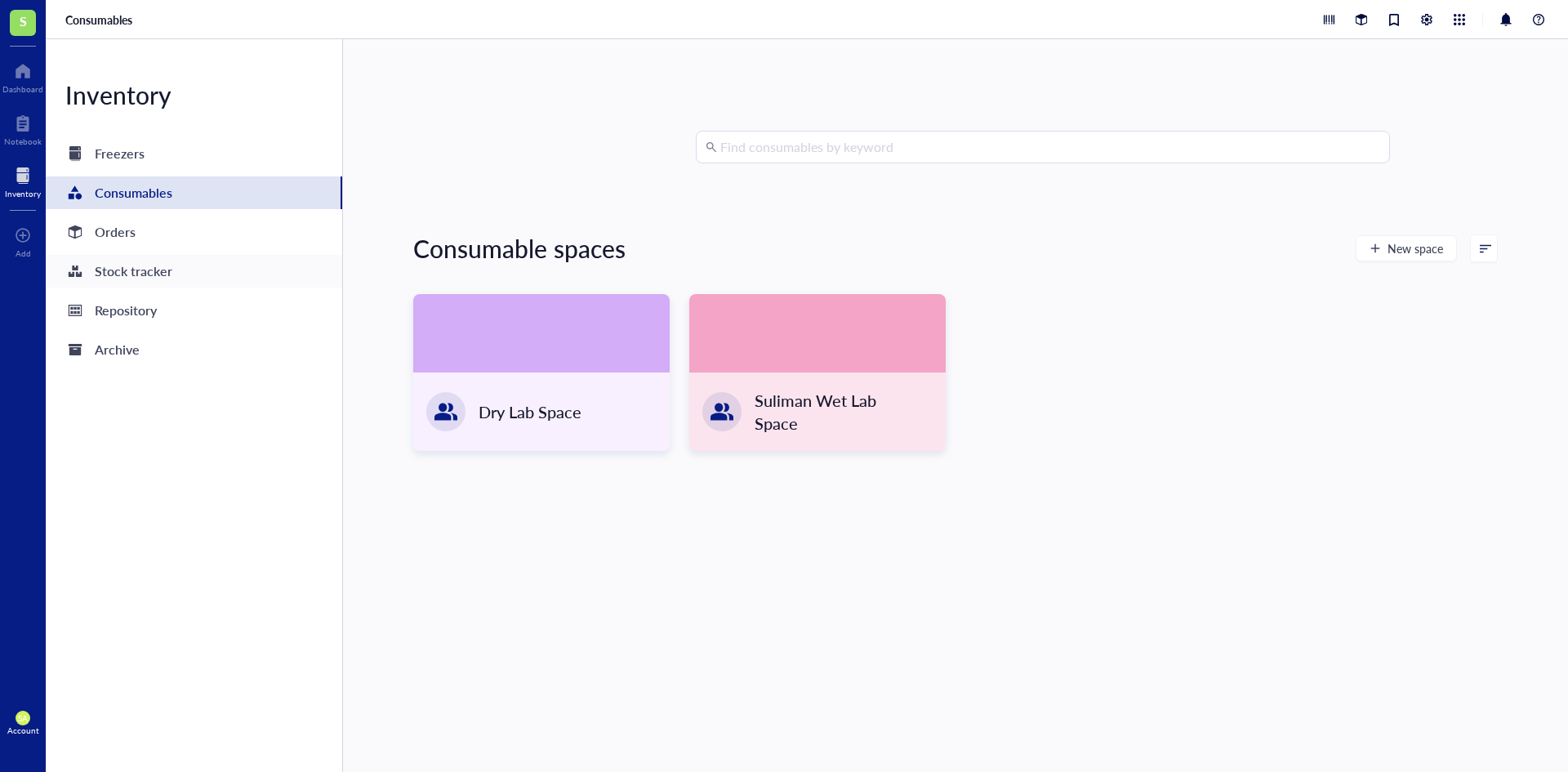
click at [192, 283] on div "Stock tracker" at bounding box center [194, 271] width 296 height 32
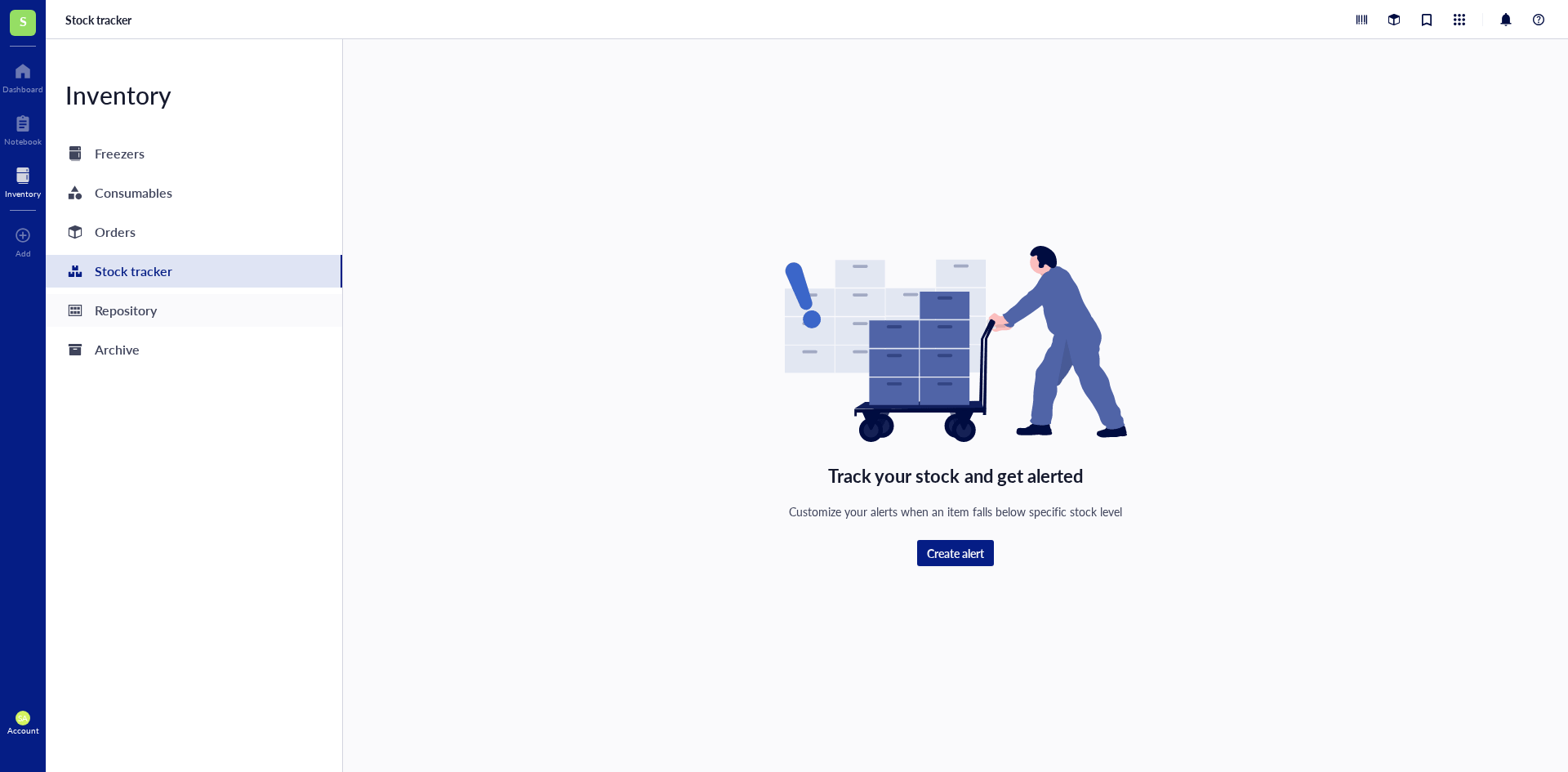
click at [181, 309] on div "Repository" at bounding box center [194, 310] width 296 height 32
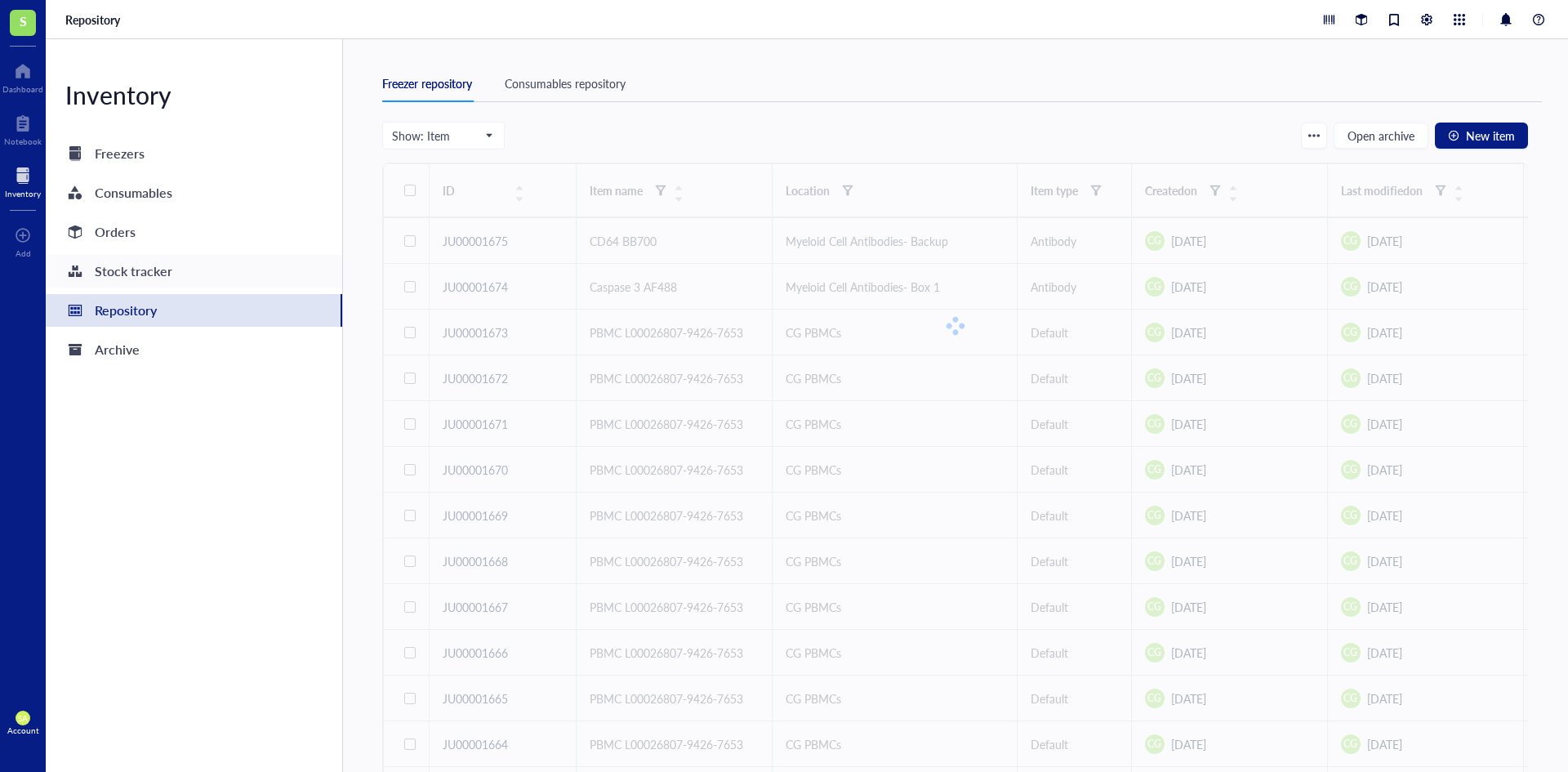
click at [195, 265] on div "Stock tracker" at bounding box center [194, 271] width 296 height 32
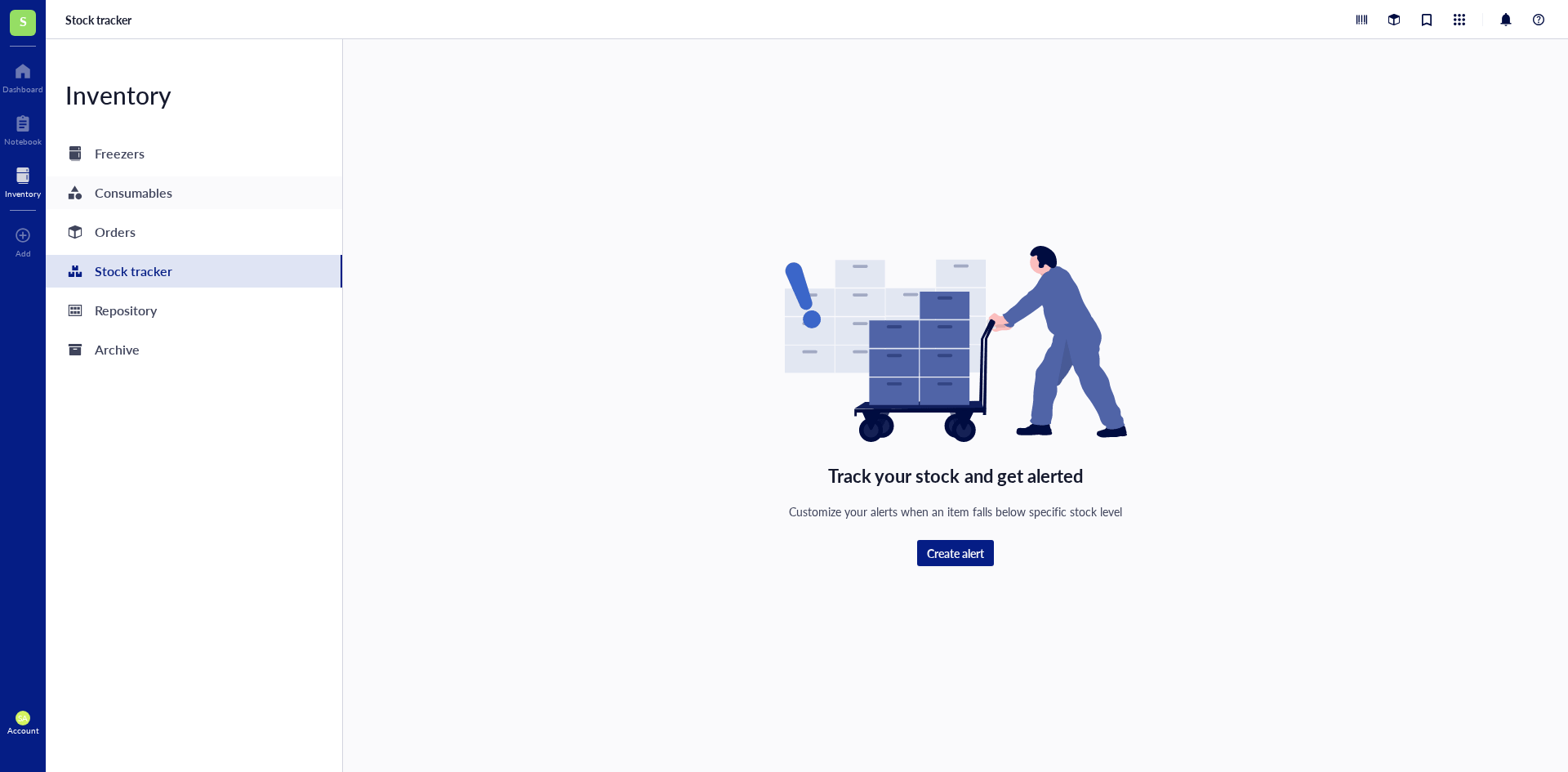
click at [183, 197] on div "Consumables" at bounding box center [194, 192] width 296 height 32
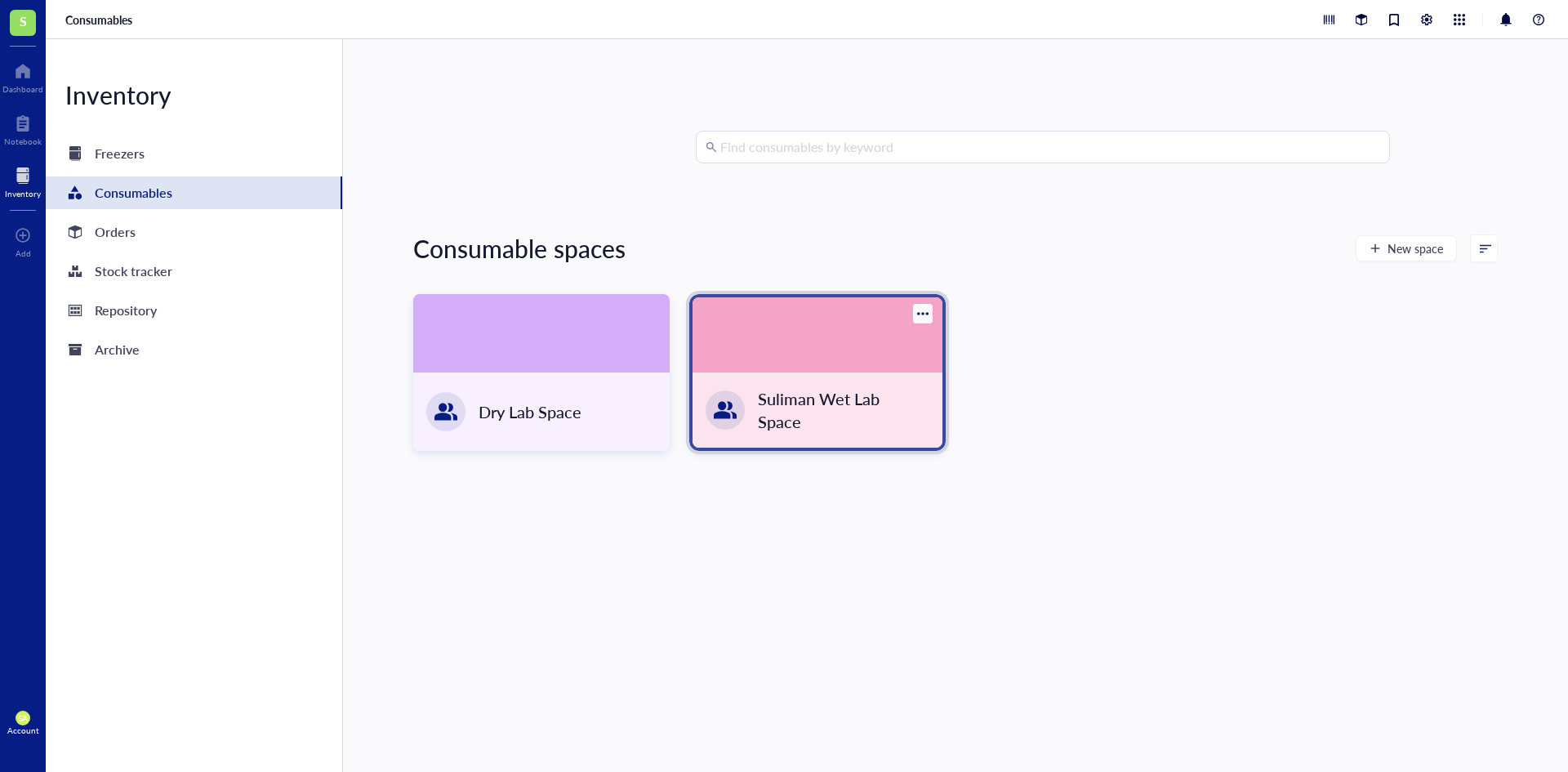
click at [780, 407] on div "Suliman Wet Lab Space" at bounding box center [833, 410] width 151 height 46
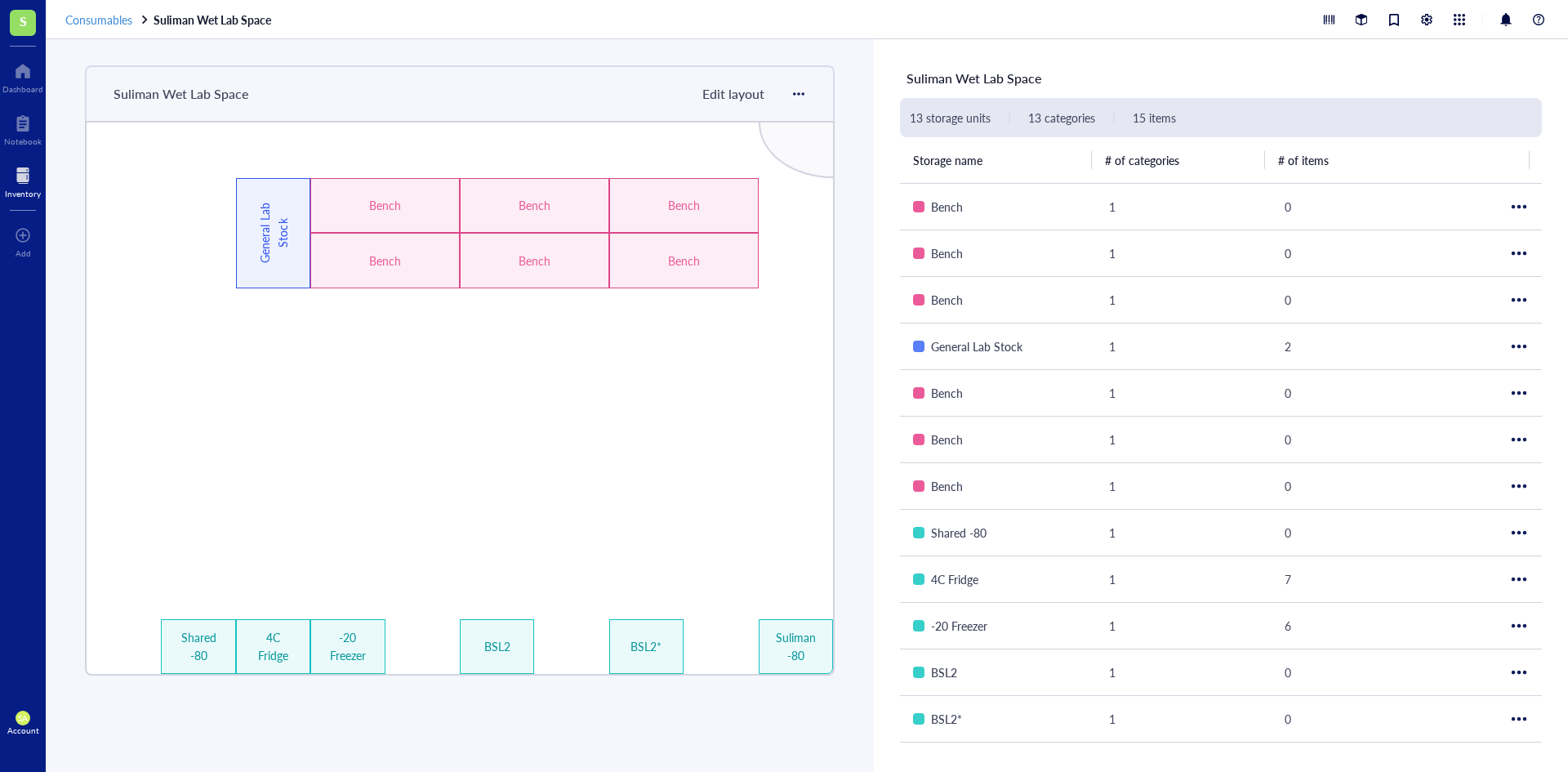
click at [103, 21] on span "Consumables" at bounding box center [98, 20] width 67 height 17
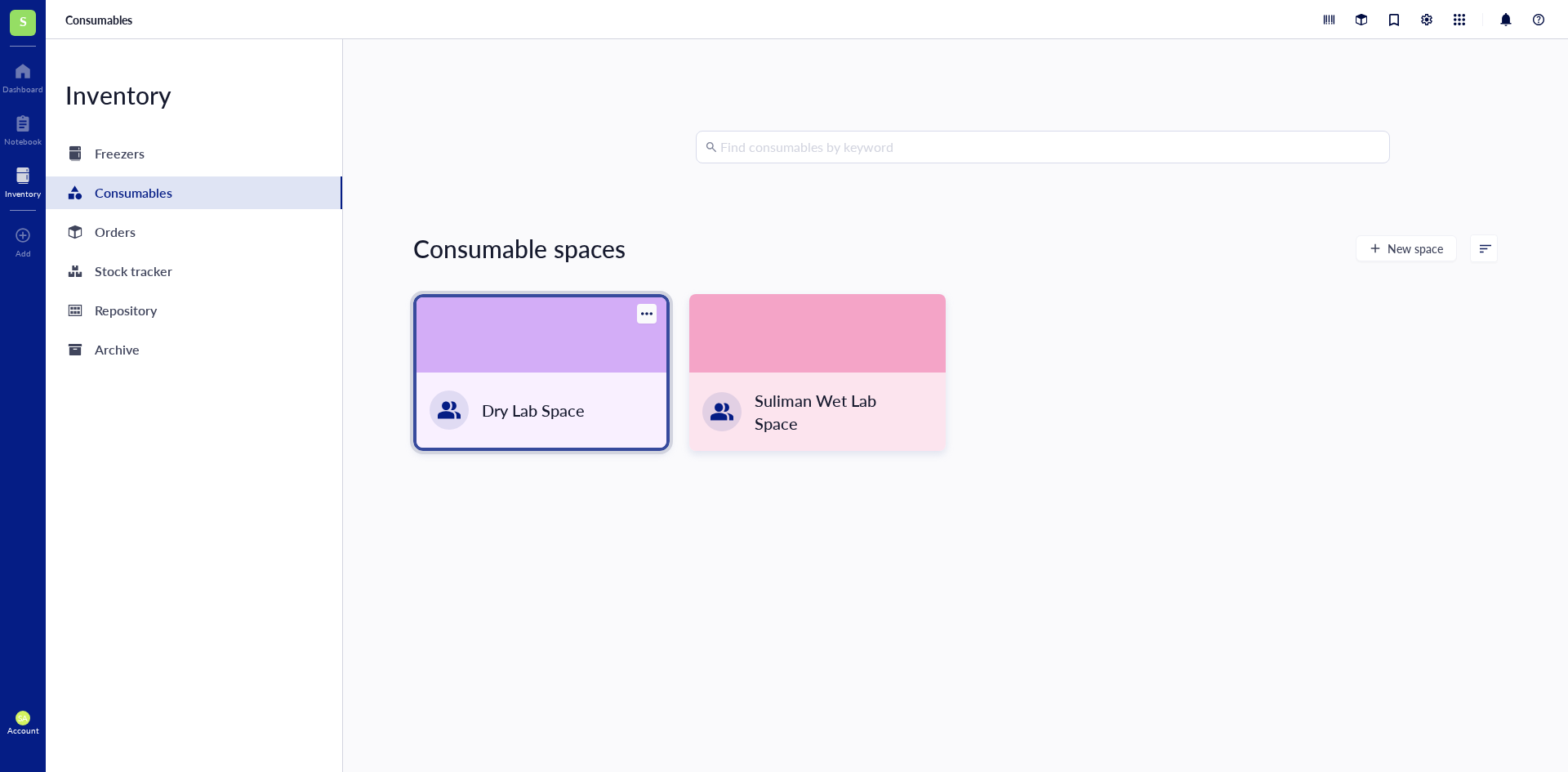
click at [513, 328] on div at bounding box center [541, 335] width 250 height 75
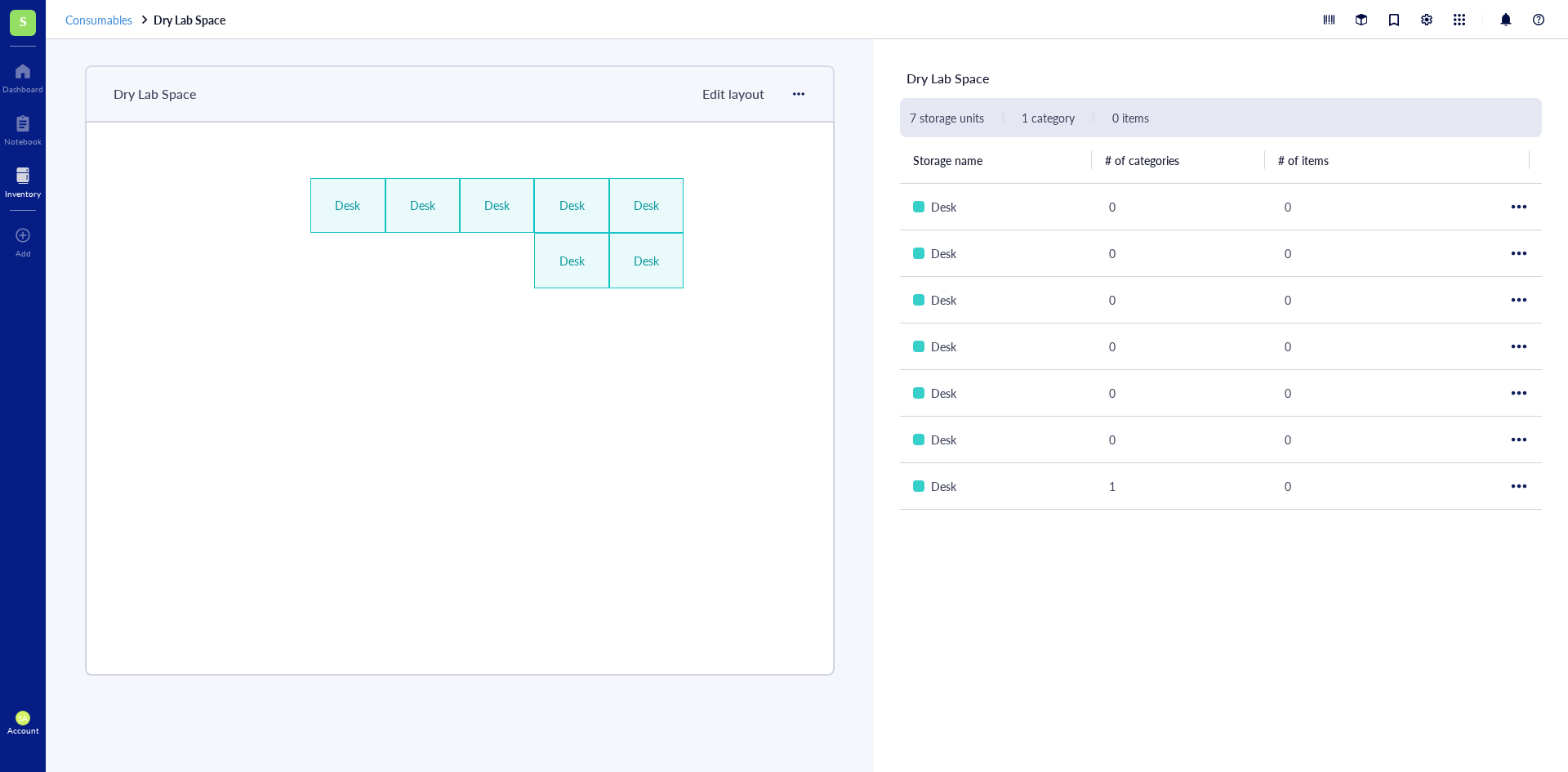
click at [111, 21] on span "Consumables" at bounding box center [98, 20] width 67 height 17
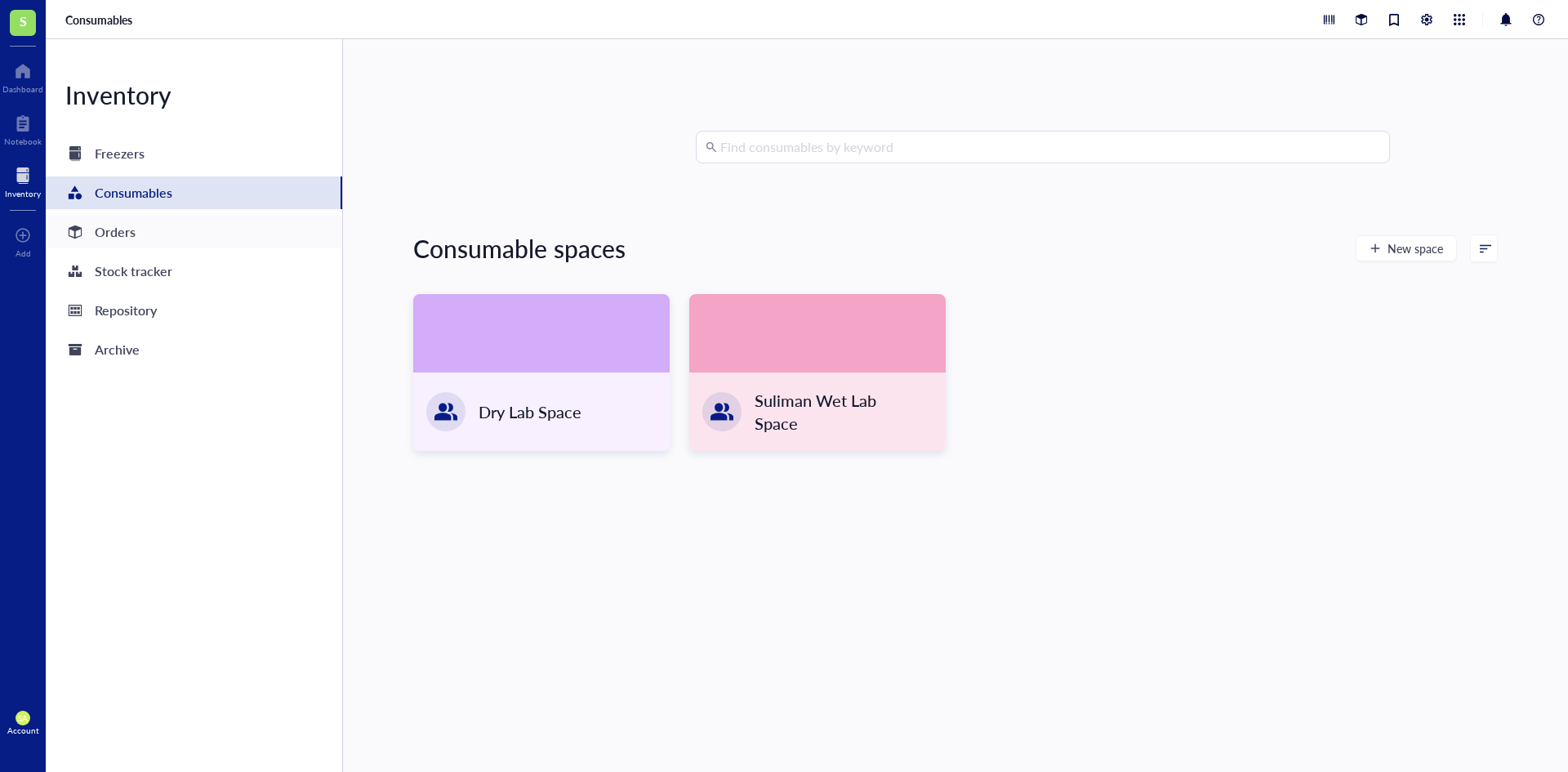
click at [177, 227] on div "Orders" at bounding box center [194, 232] width 296 height 32
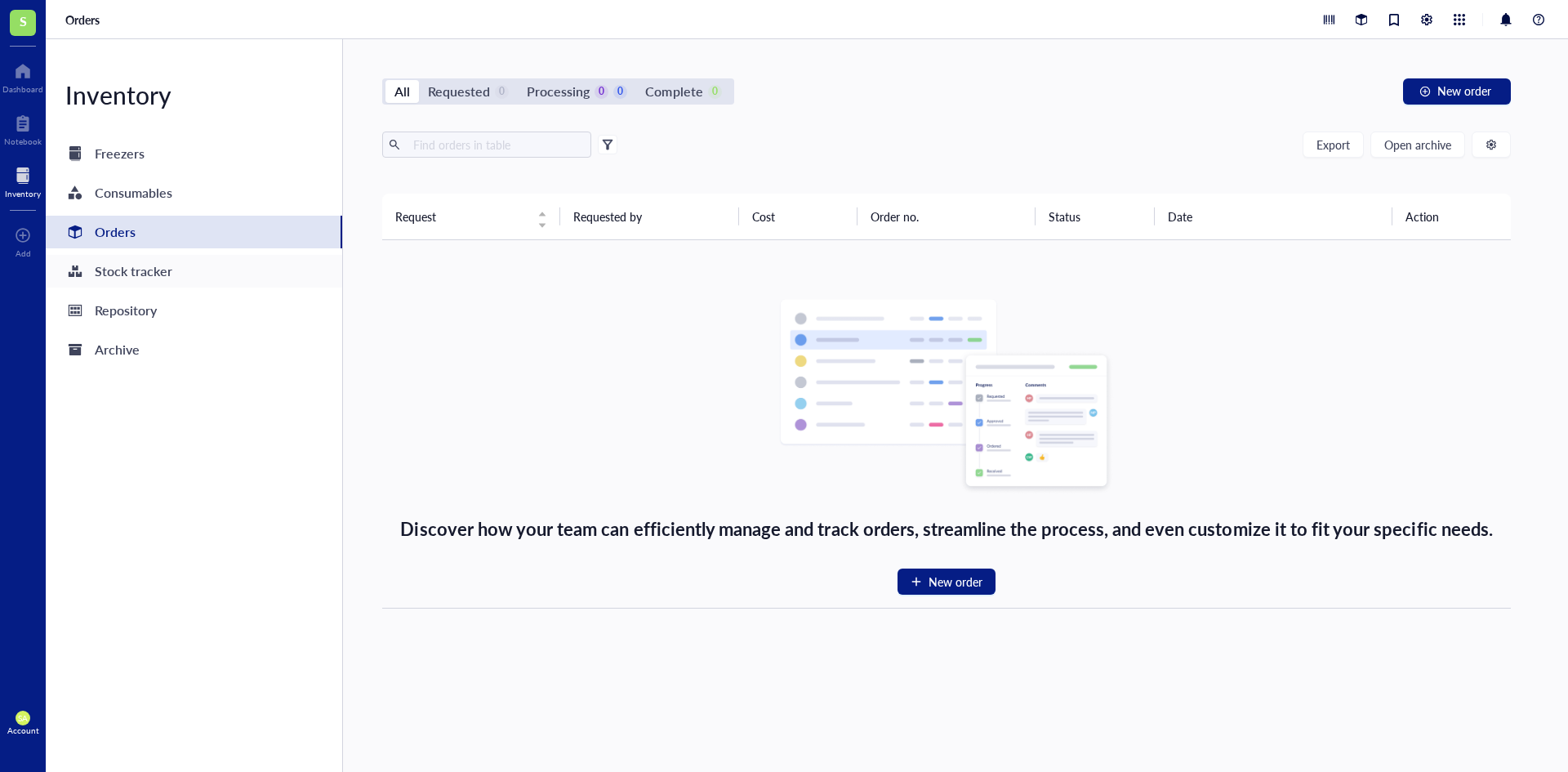
click at [182, 268] on div "Stock tracker" at bounding box center [194, 271] width 296 height 32
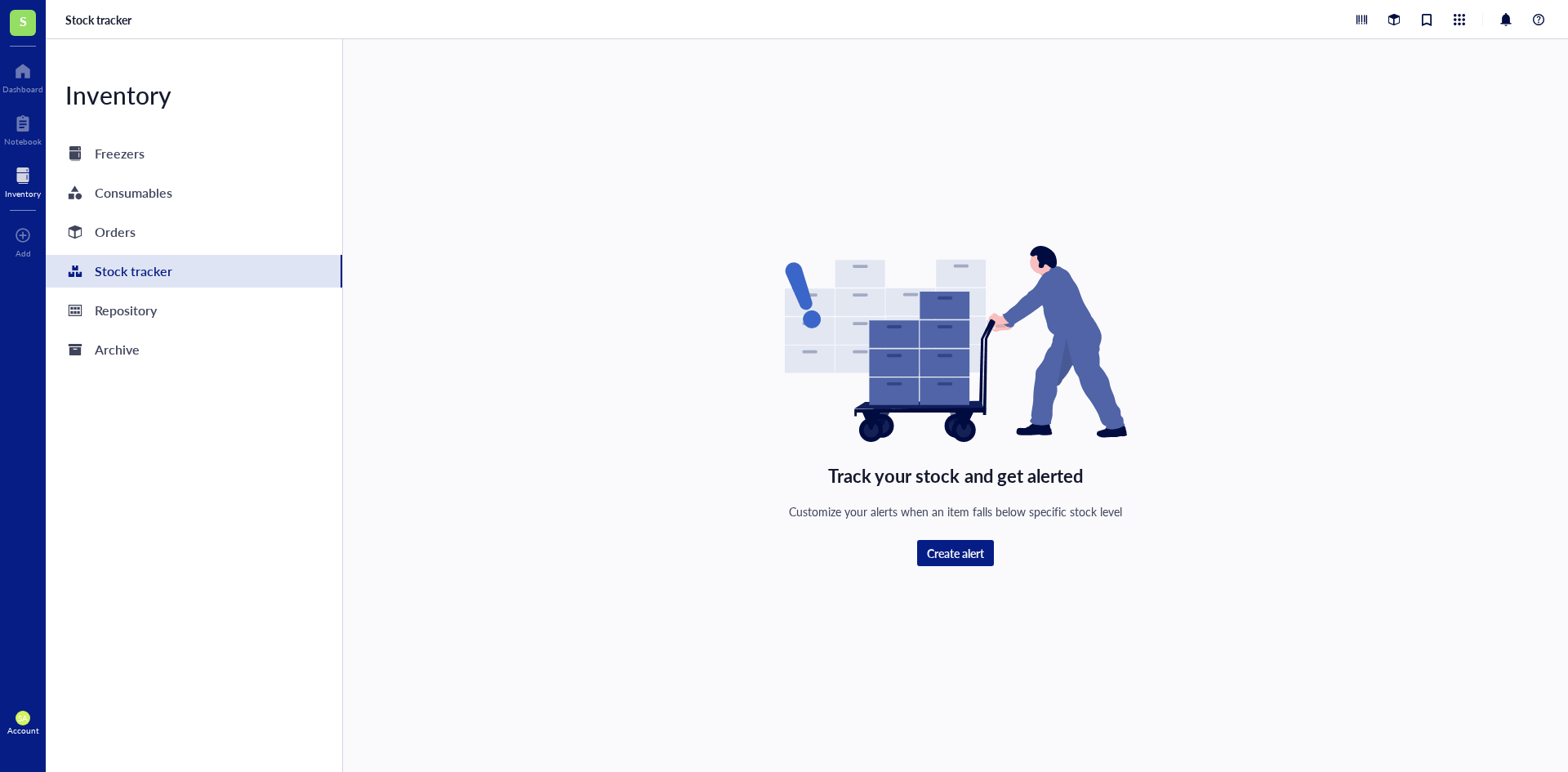
click at [156, 136] on div "Inventory Freezers Consumables Orders Stock tracker Repository Archive" at bounding box center [194, 406] width 297 height 733
click at [167, 146] on div "Freezers" at bounding box center [194, 153] width 296 height 32
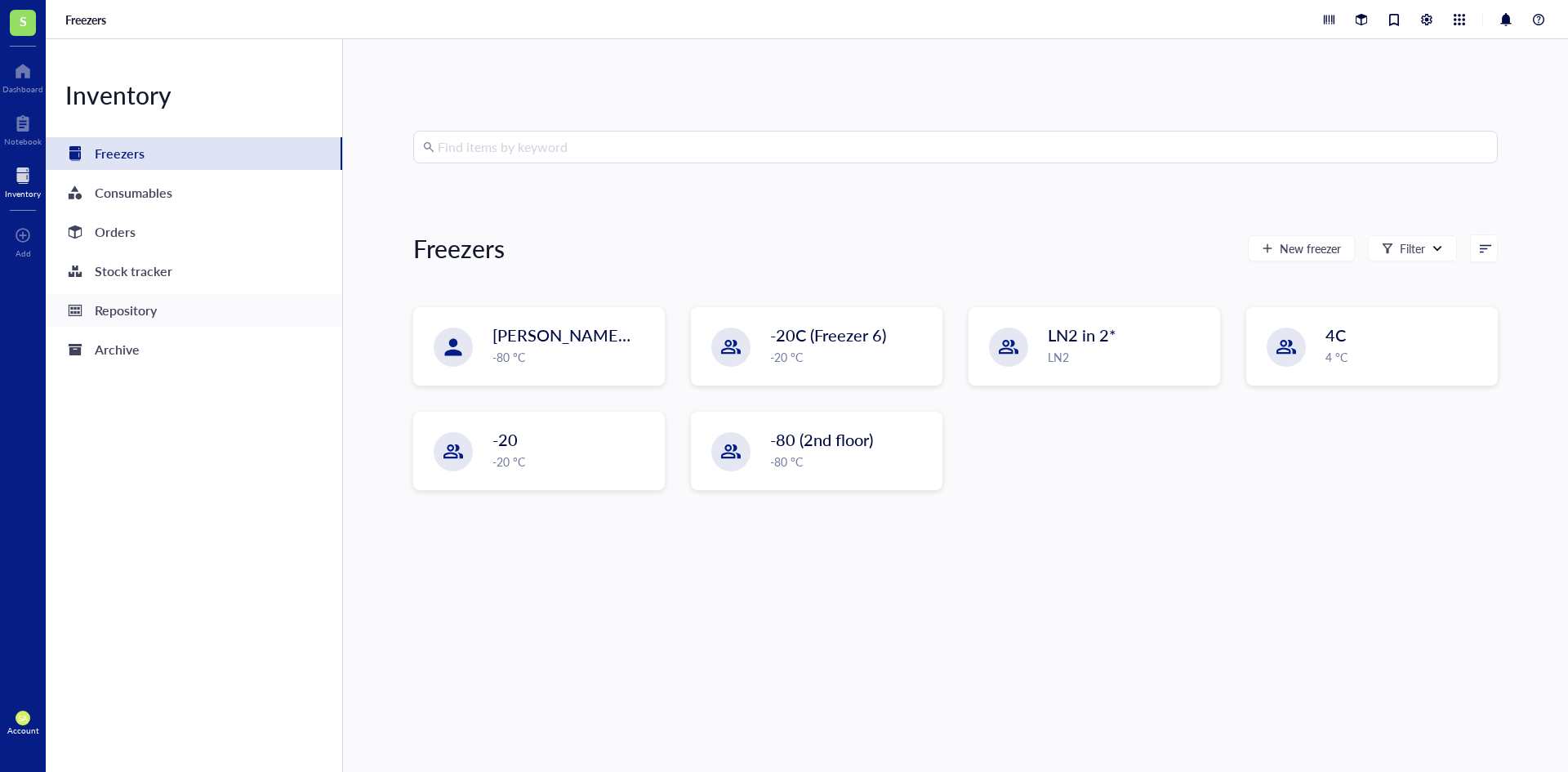
click at [166, 301] on div "Repository" at bounding box center [194, 310] width 296 height 32
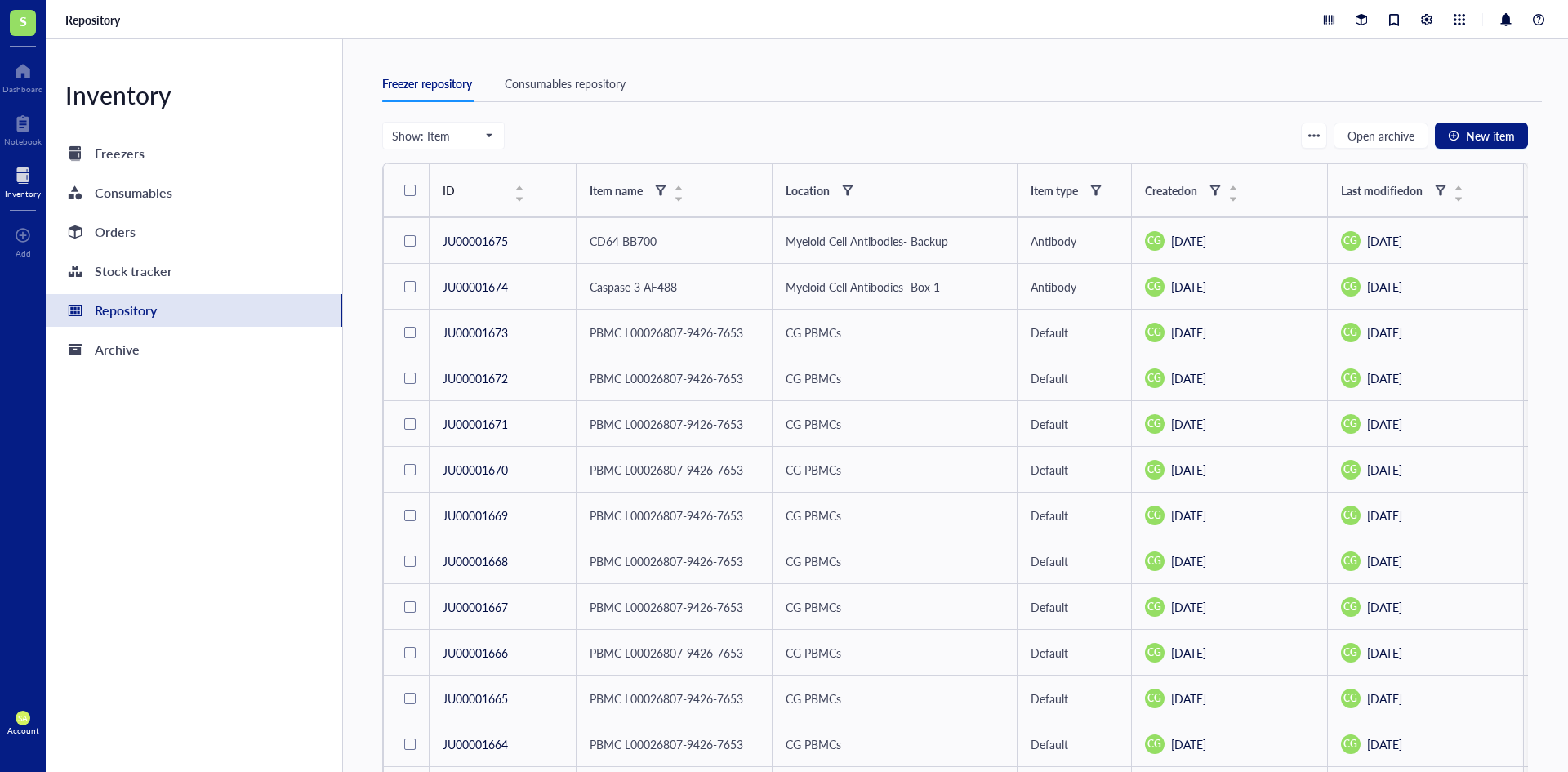
click at [583, 83] on div "Consumables repository" at bounding box center [564, 83] width 121 height 18
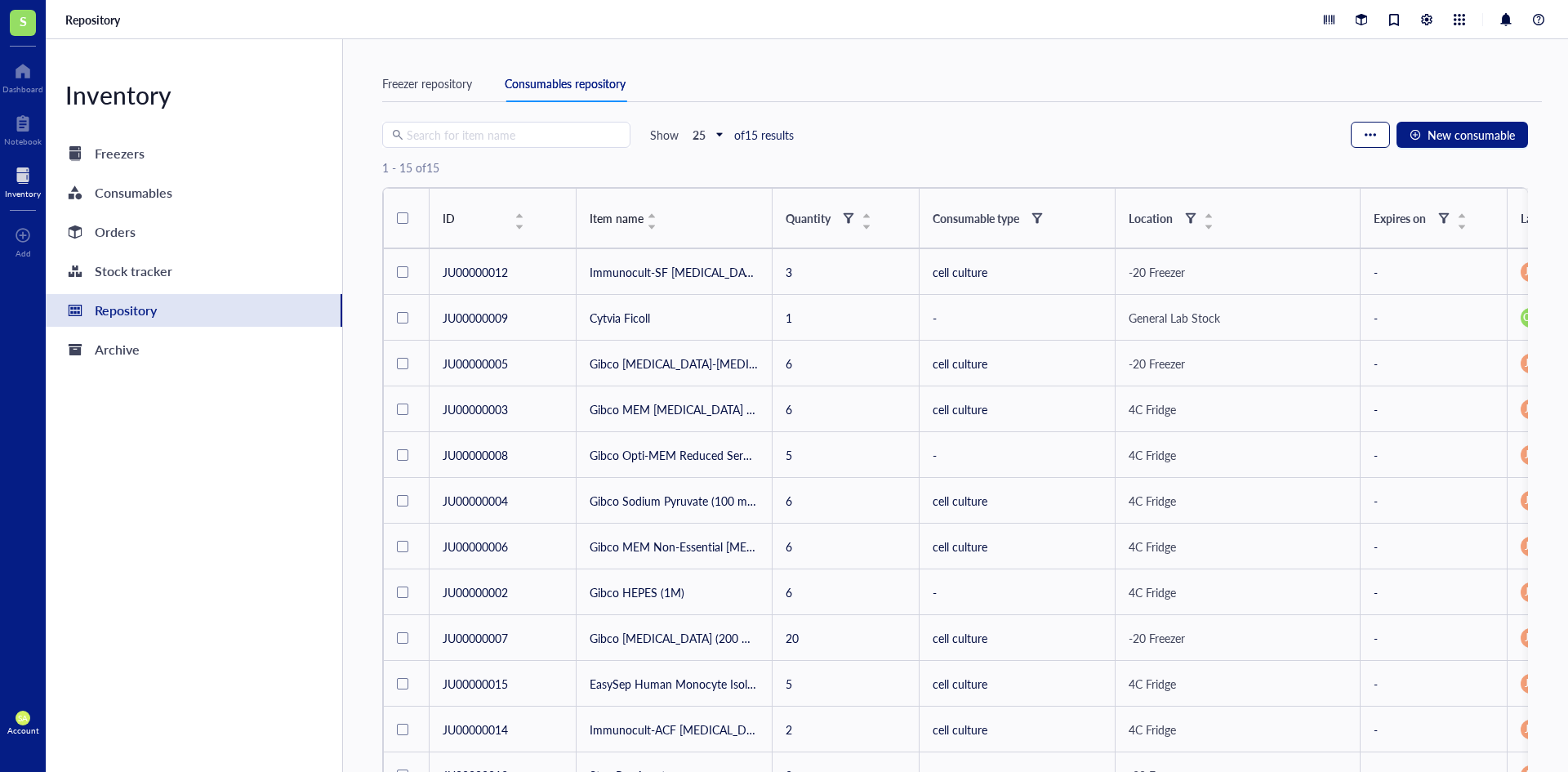
click at [1361, 132] on button "button" at bounding box center [1370, 134] width 39 height 26
click at [1217, 135] on div "Search for item name Show 25 of 15 results New consumable" at bounding box center [955, 134] width 1145 height 26
drag, startPoint x: 451, startPoint y: 84, endPoint x: 479, endPoint y: 92, distance: 29.1
click at [451, 84] on div "Freezer repository" at bounding box center [427, 83] width 90 height 18
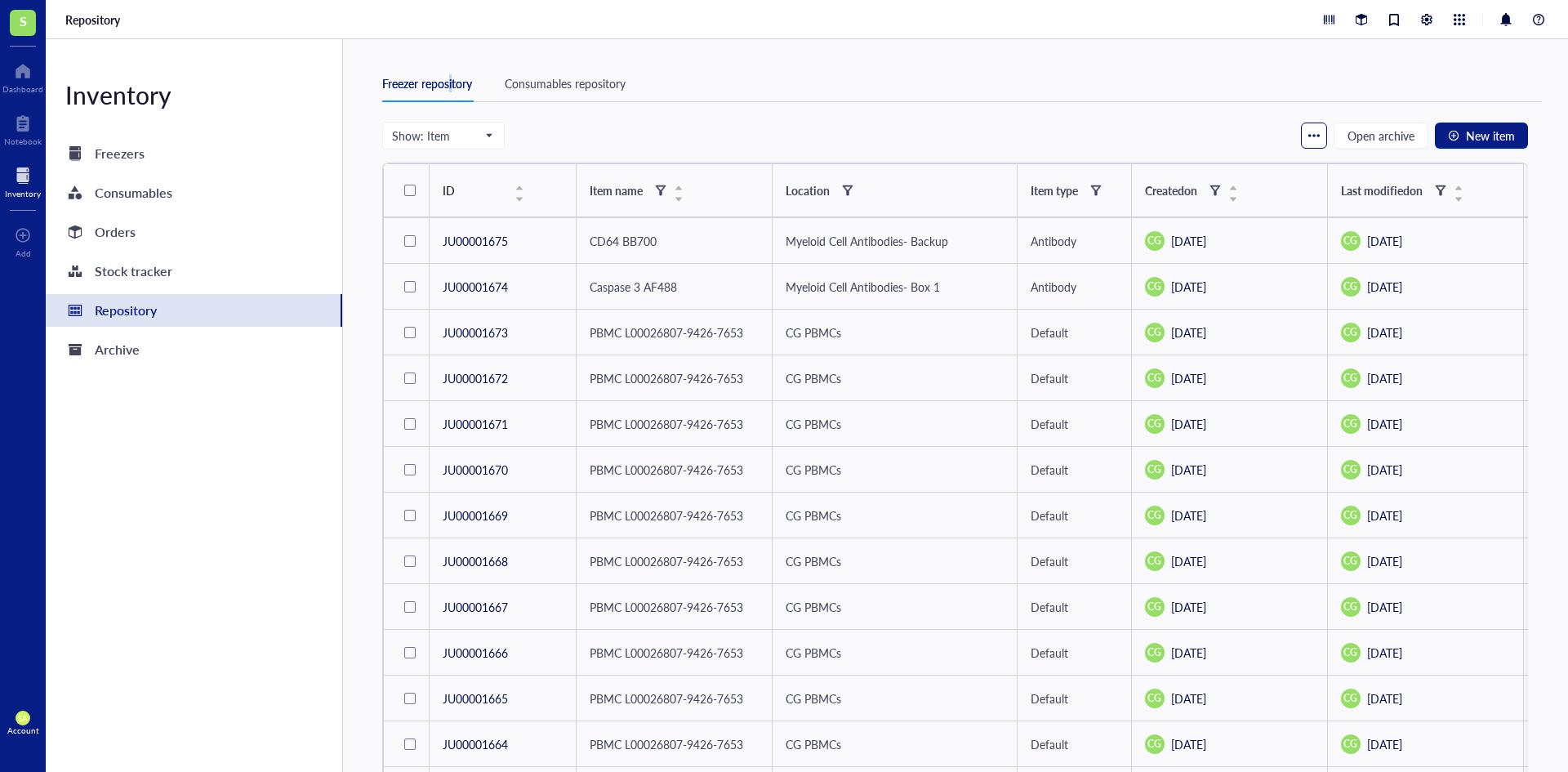
click at [1316, 132] on div "button" at bounding box center [1314, 136] width 12 height 12
click at [1211, 117] on div "Freezer repository Consumables repository" at bounding box center [961, 93] width 1159 height 57
click at [595, 90] on div "Consumables repository" at bounding box center [564, 83] width 121 height 18
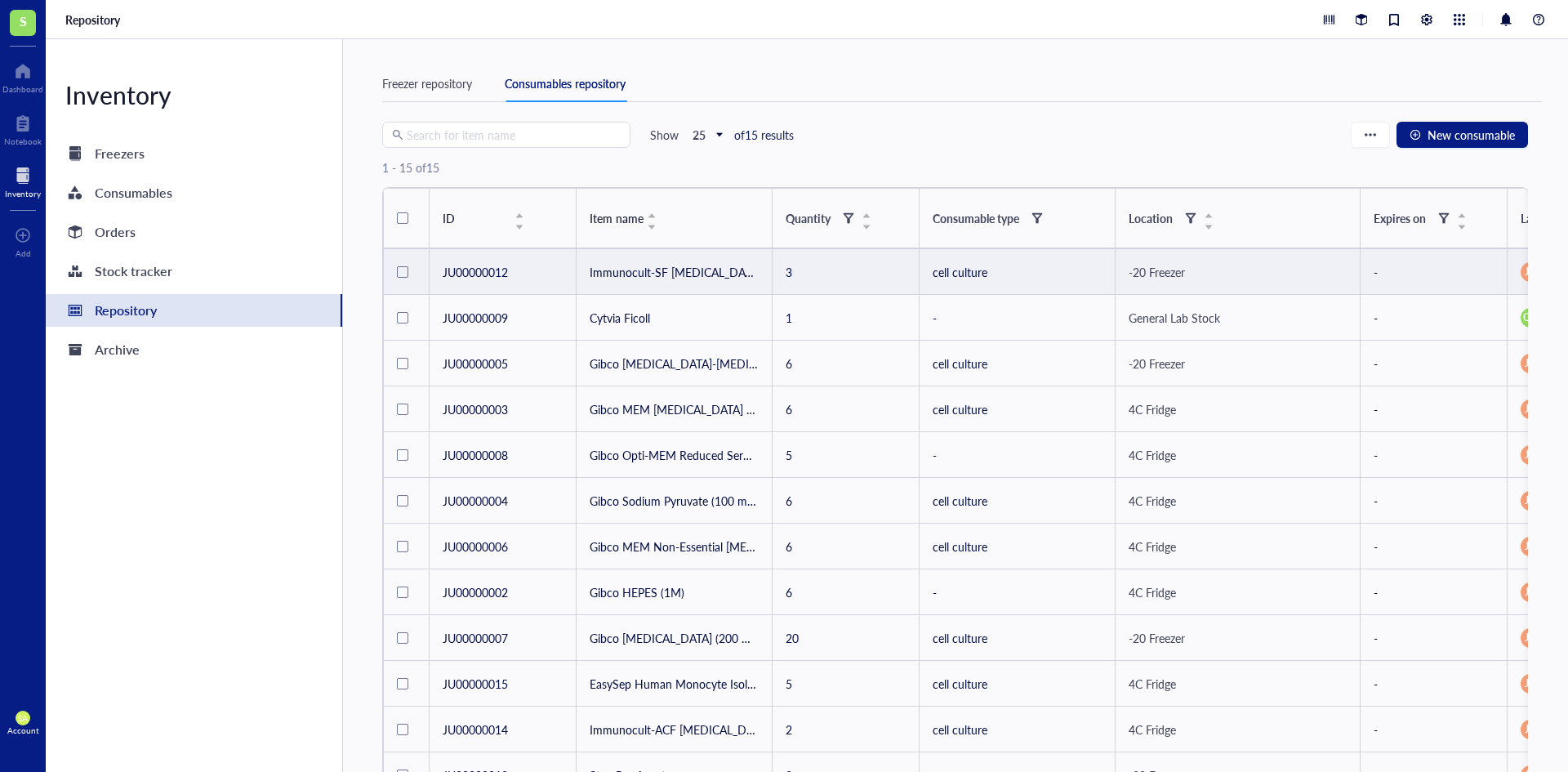
click at [1280, 278] on div "-20 Freezer" at bounding box center [1238, 272] width 218 height 18
click at [1259, 267] on div "-20 Freezer" at bounding box center [1238, 272] width 218 height 18
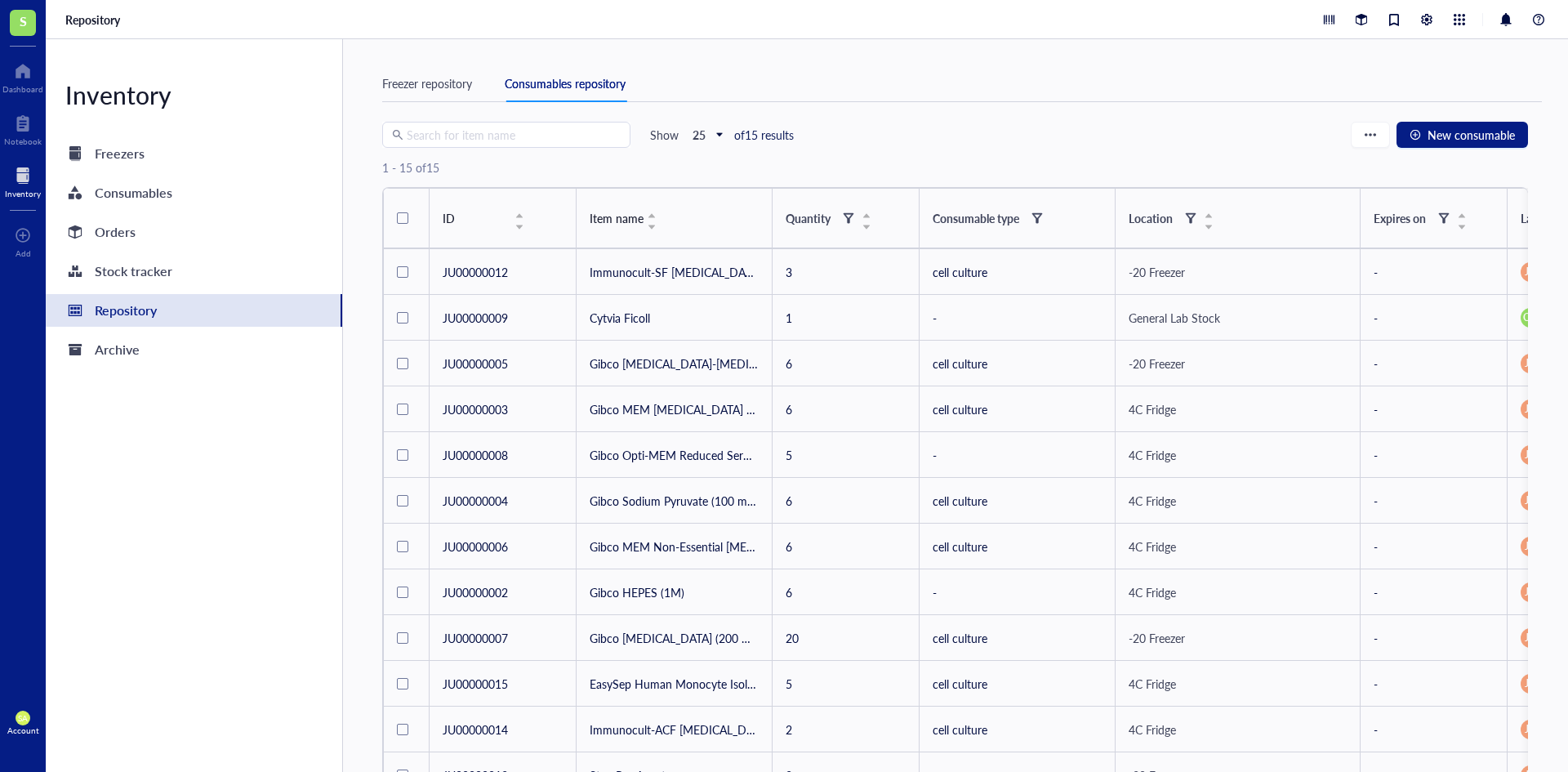
click at [1268, 142] on div "Search for item name Show 25 of 15 results New consumable" at bounding box center [955, 134] width 1145 height 26
click at [1482, 138] on span "New consumable" at bounding box center [1471, 135] width 87 height 13
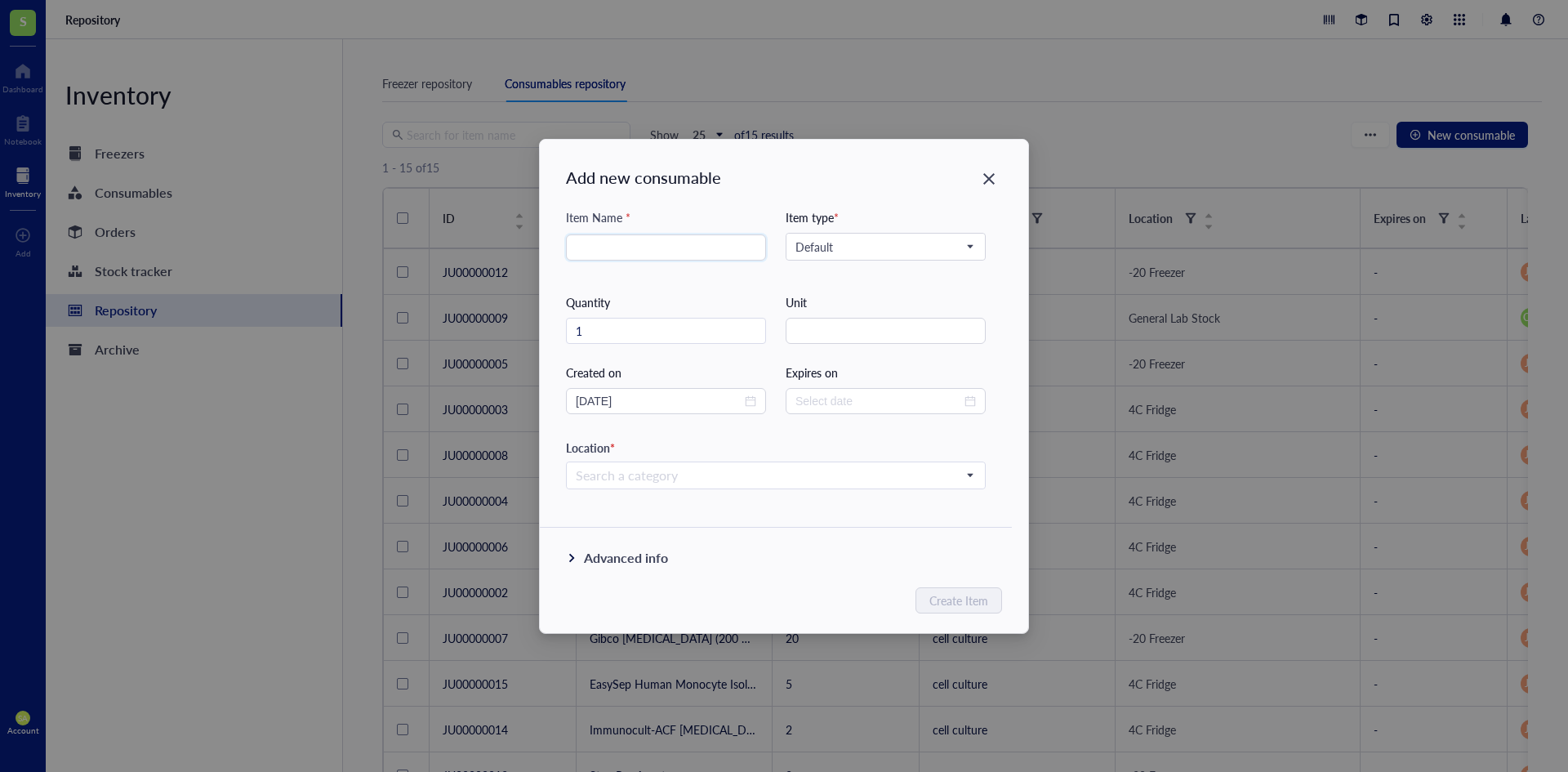
click at [600, 555] on div "Advanced info" at bounding box center [625, 558] width 84 height 20
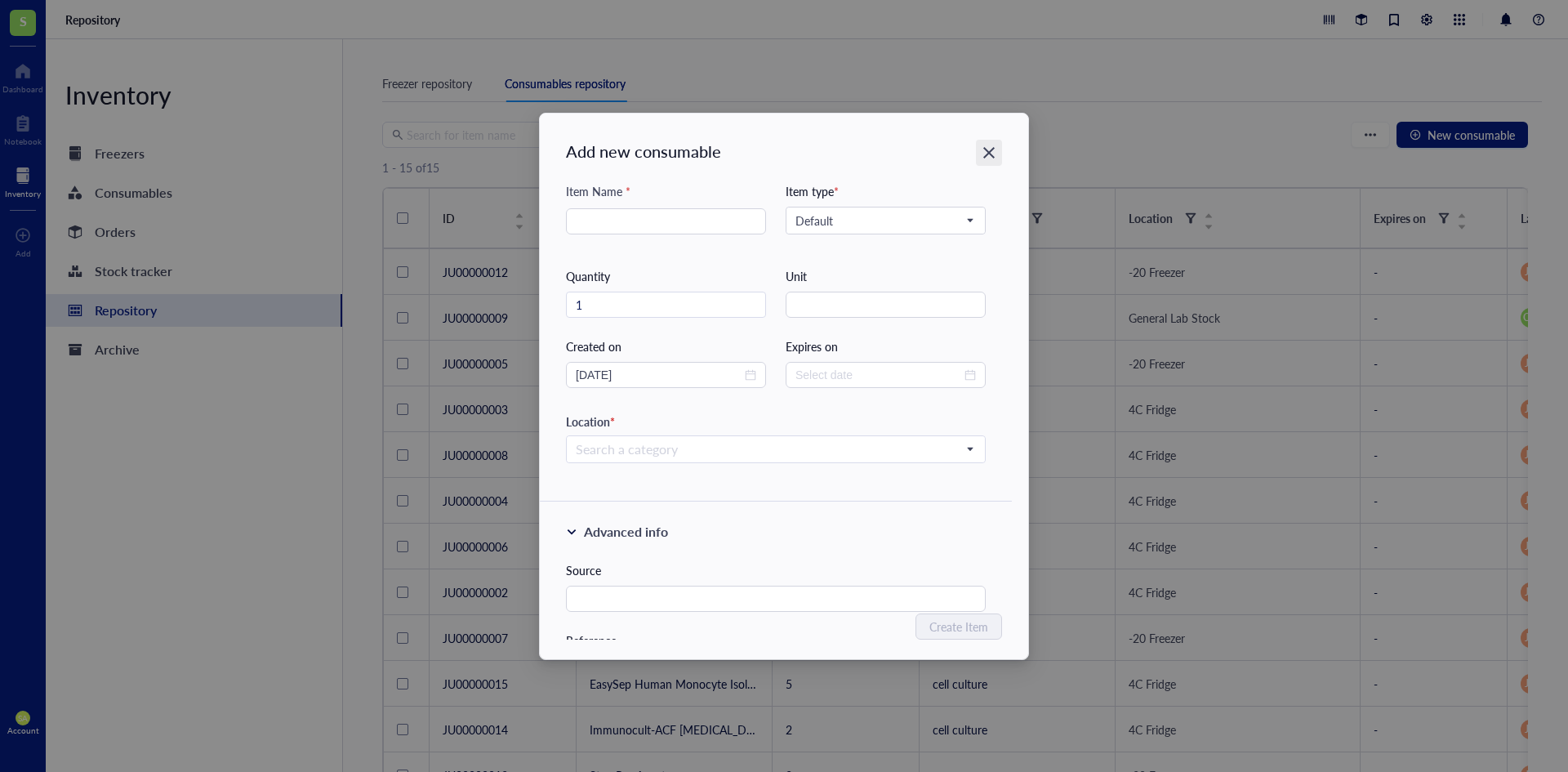
click at [995, 156] on icon "Close" at bounding box center [989, 152] width 16 height 16
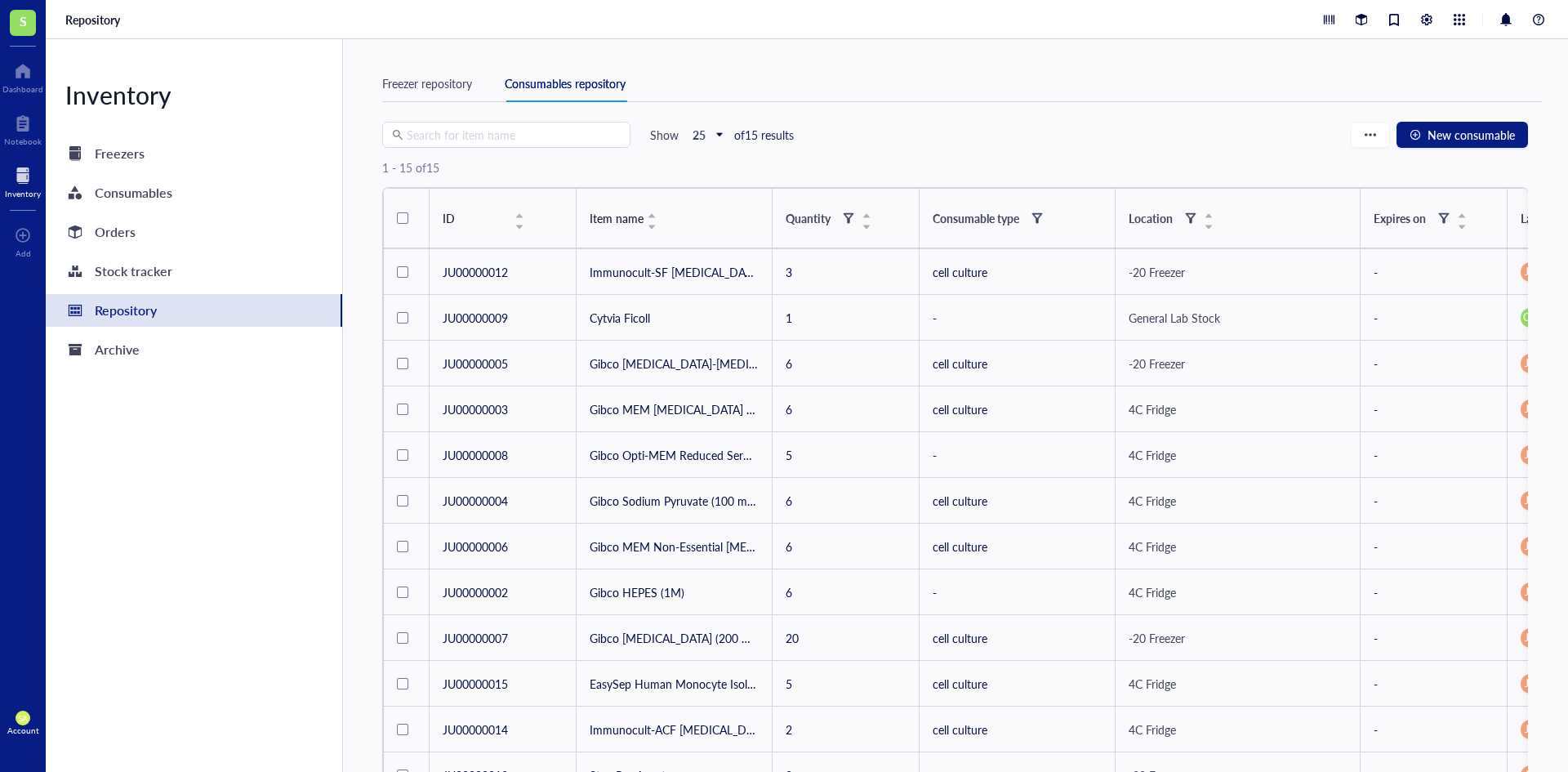
click at [445, 82] on div "Freezer repository" at bounding box center [427, 83] width 90 height 18
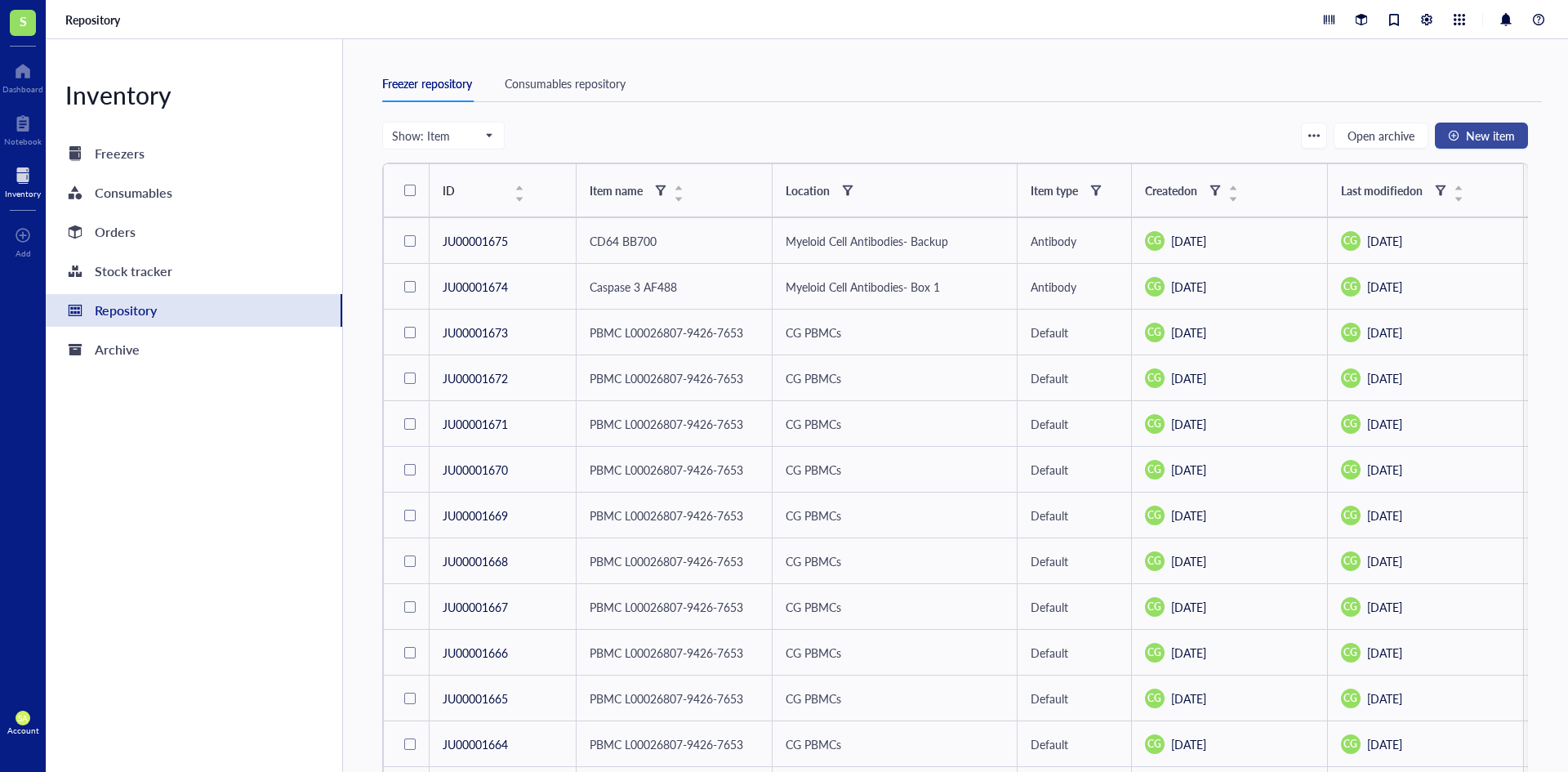
click at [1499, 135] on span "New item" at bounding box center [1490, 136] width 49 height 13
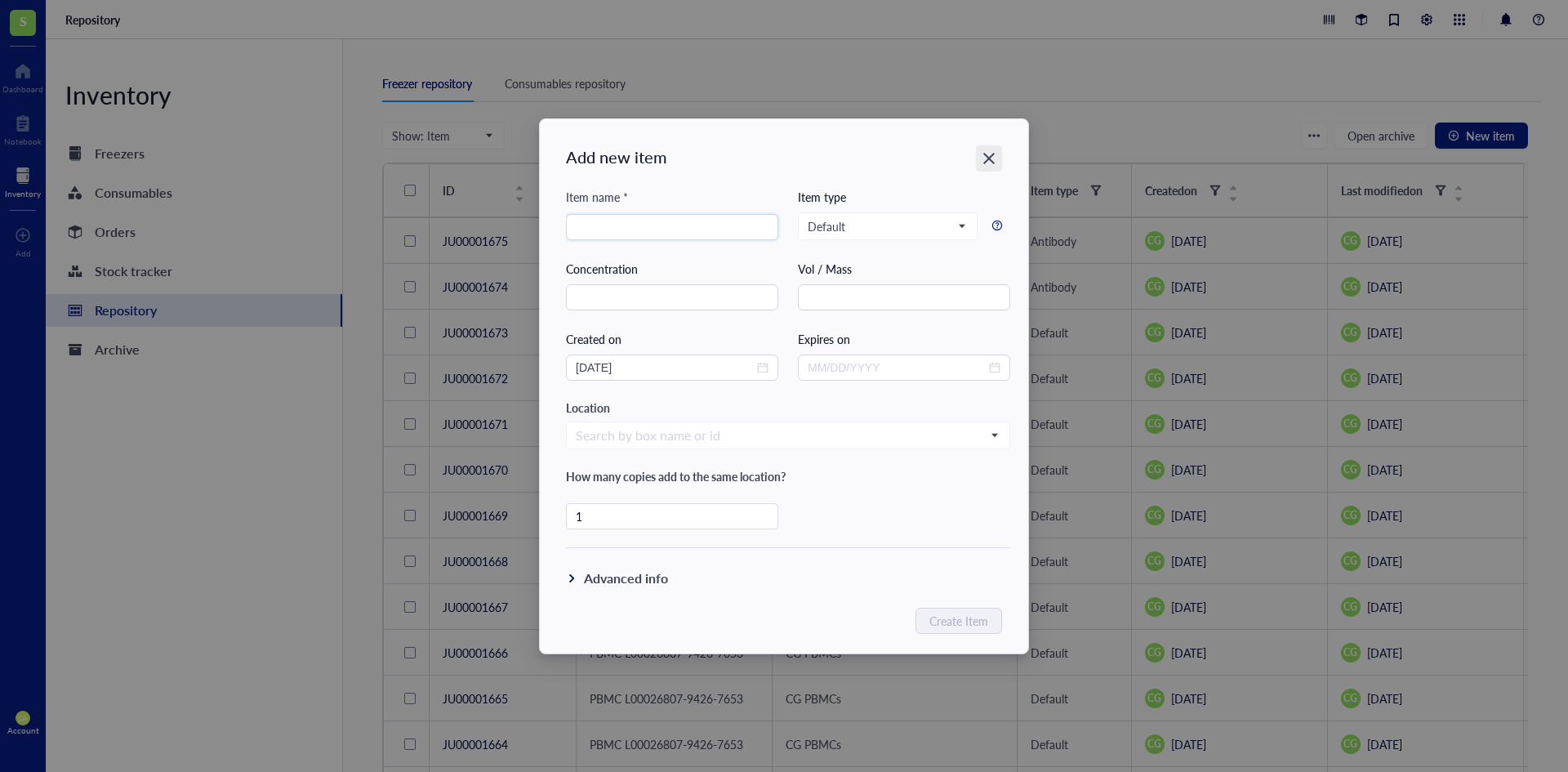
click at [992, 150] on div "Close" at bounding box center [988, 158] width 26 height 26
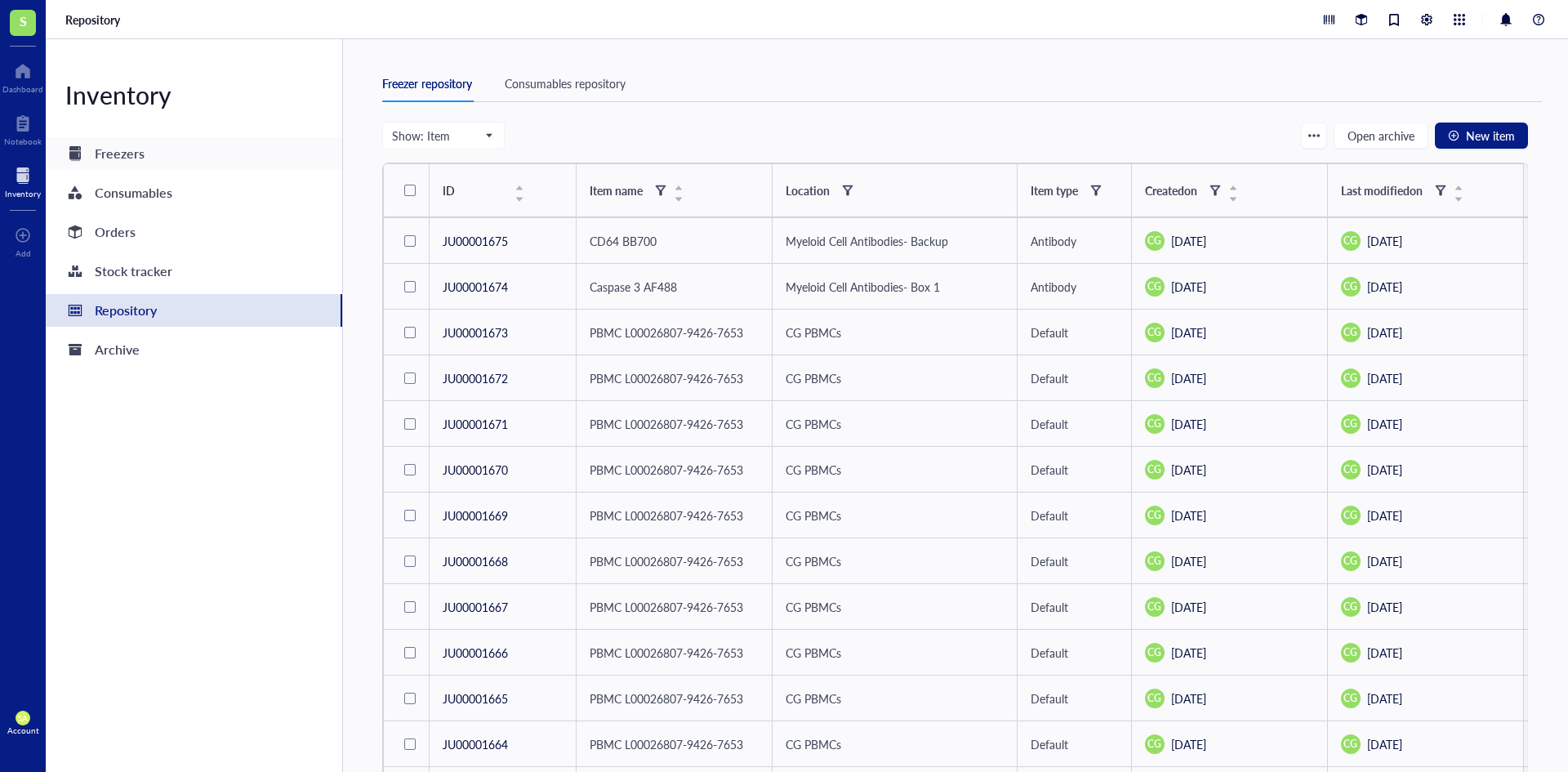
click at [141, 147] on div "Freezers" at bounding box center [120, 153] width 50 height 22
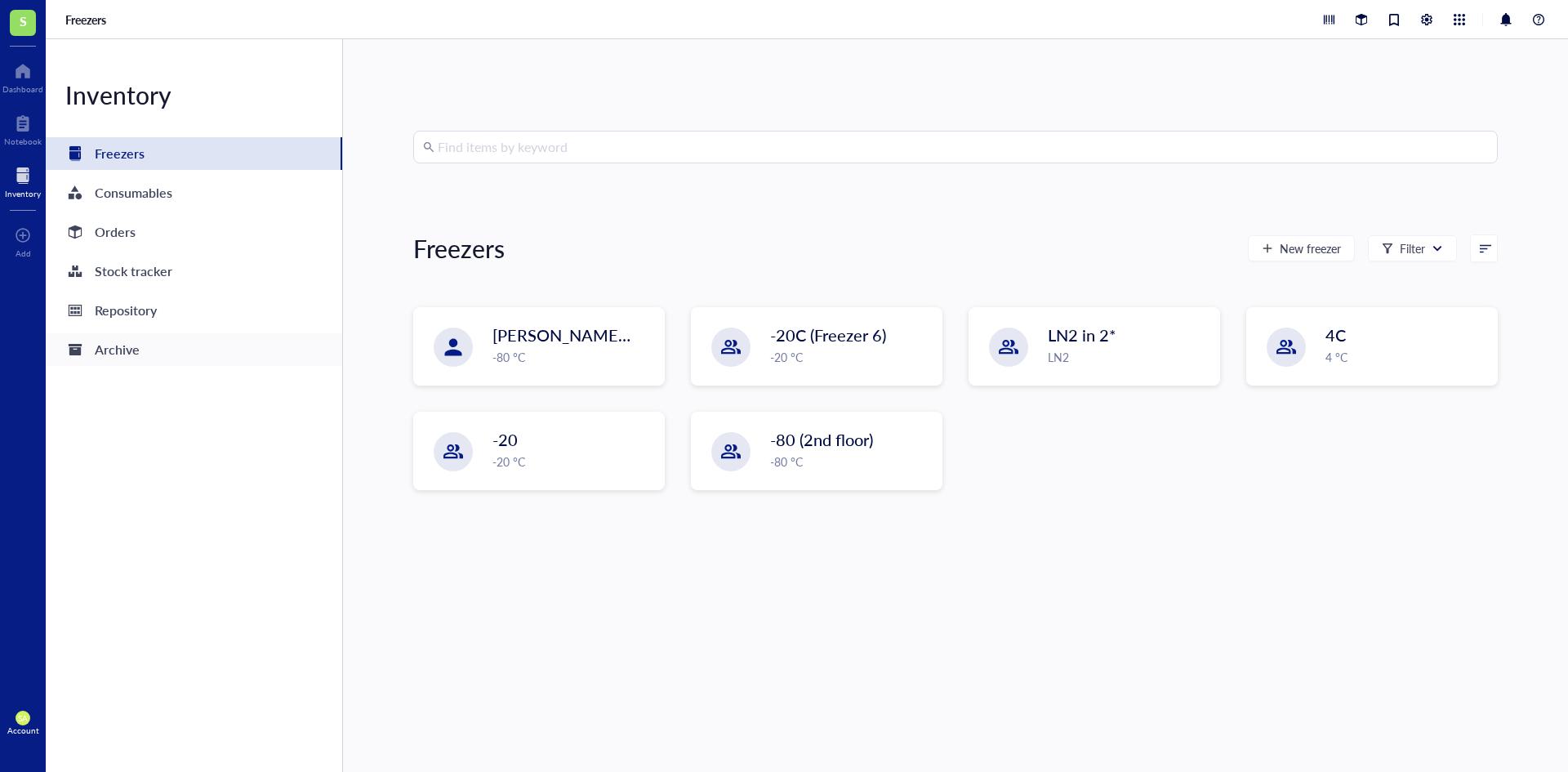
click at [203, 355] on div "Archive" at bounding box center [194, 349] width 296 height 32
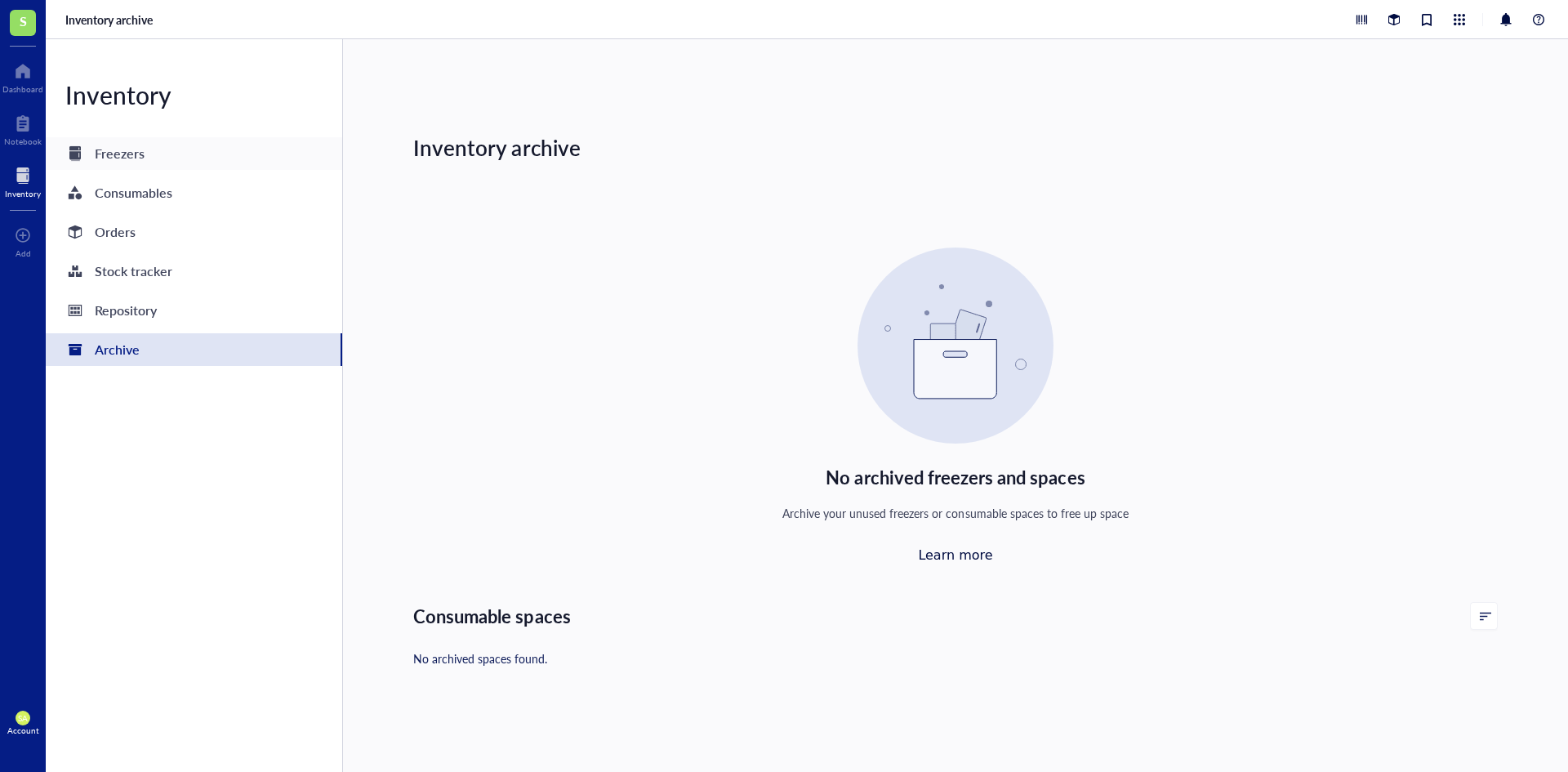
click at [156, 152] on div "Freezers" at bounding box center [194, 153] width 296 height 32
